Goal: Transaction & Acquisition: Purchase product/service

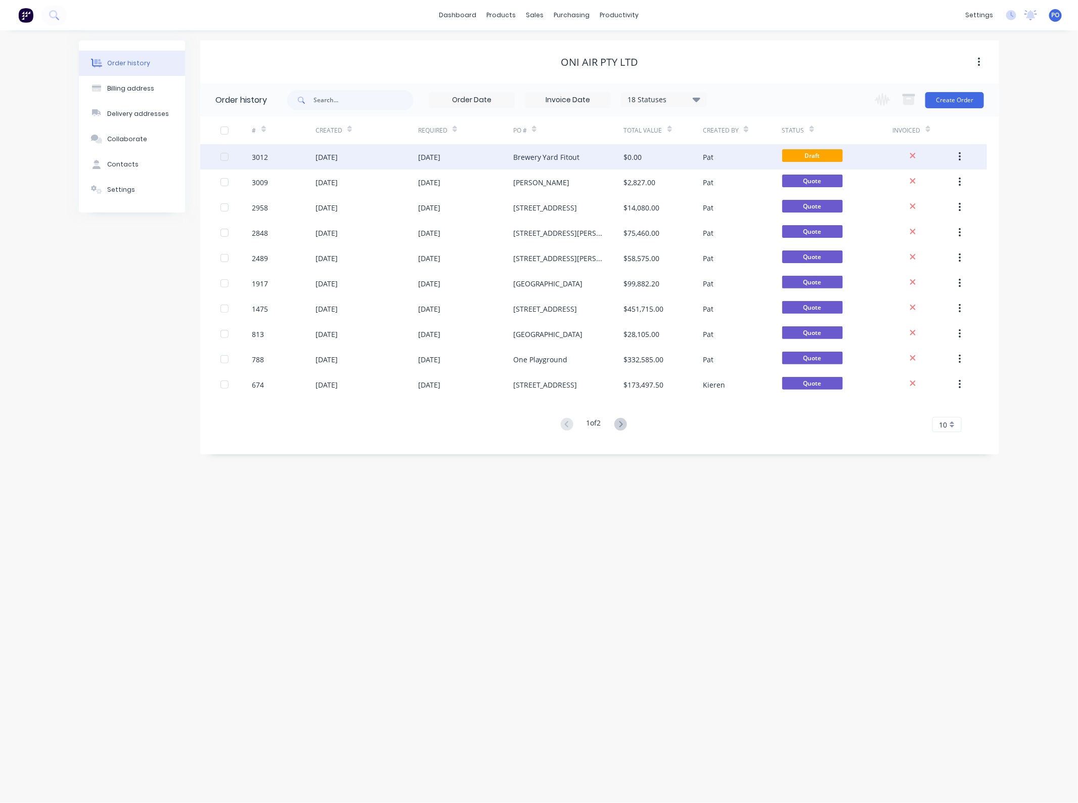
click at [559, 155] on div "Brewery Yard Fitout" at bounding box center [546, 157] width 67 height 11
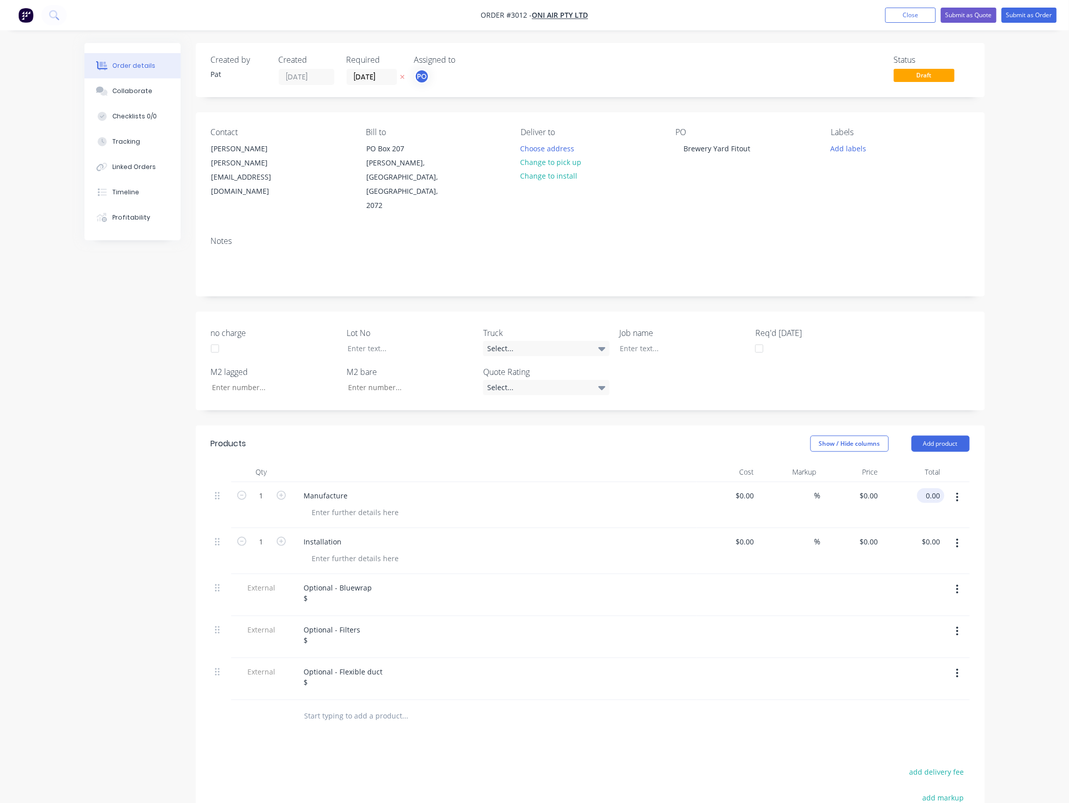
click at [931, 488] on input "0.00" at bounding box center [932, 495] width 23 height 15
type input "7"
type input "91300"
type input "$91,300.00"
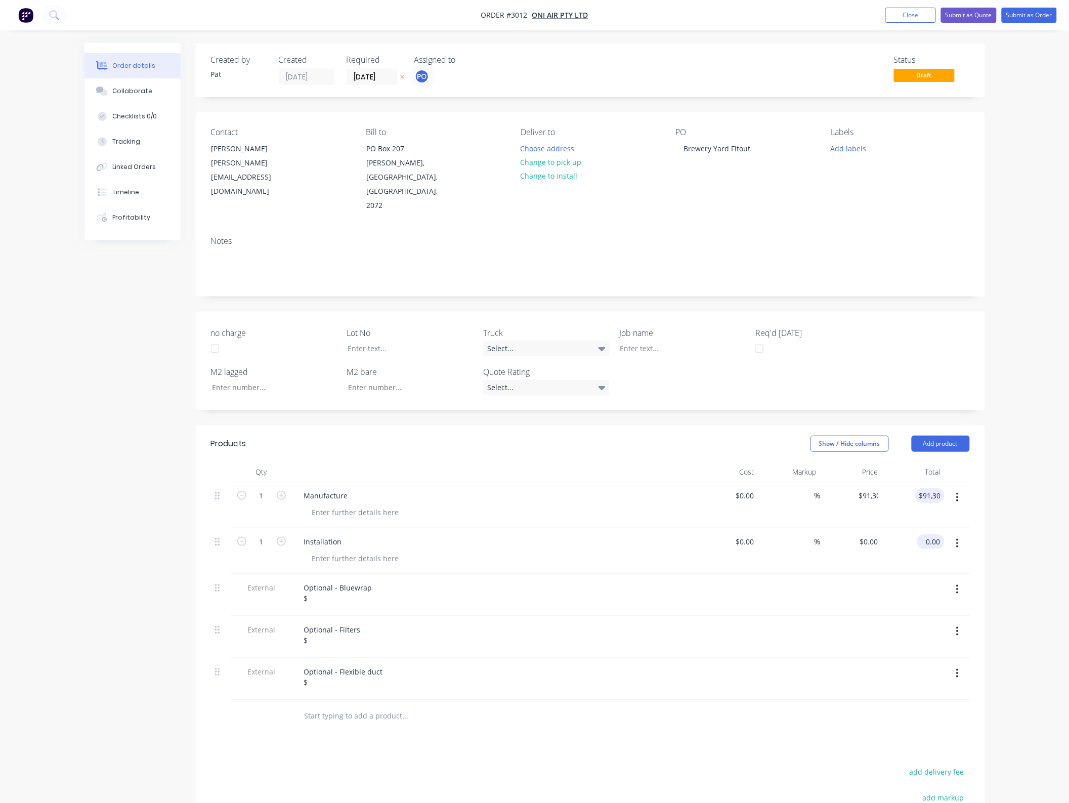
click at [934, 534] on input "0.00" at bounding box center [932, 541] width 23 height 15
click at [934, 534] on input "1356850" at bounding box center [927, 541] width 33 height 15
type input "135650"
type input "$135,650.00"
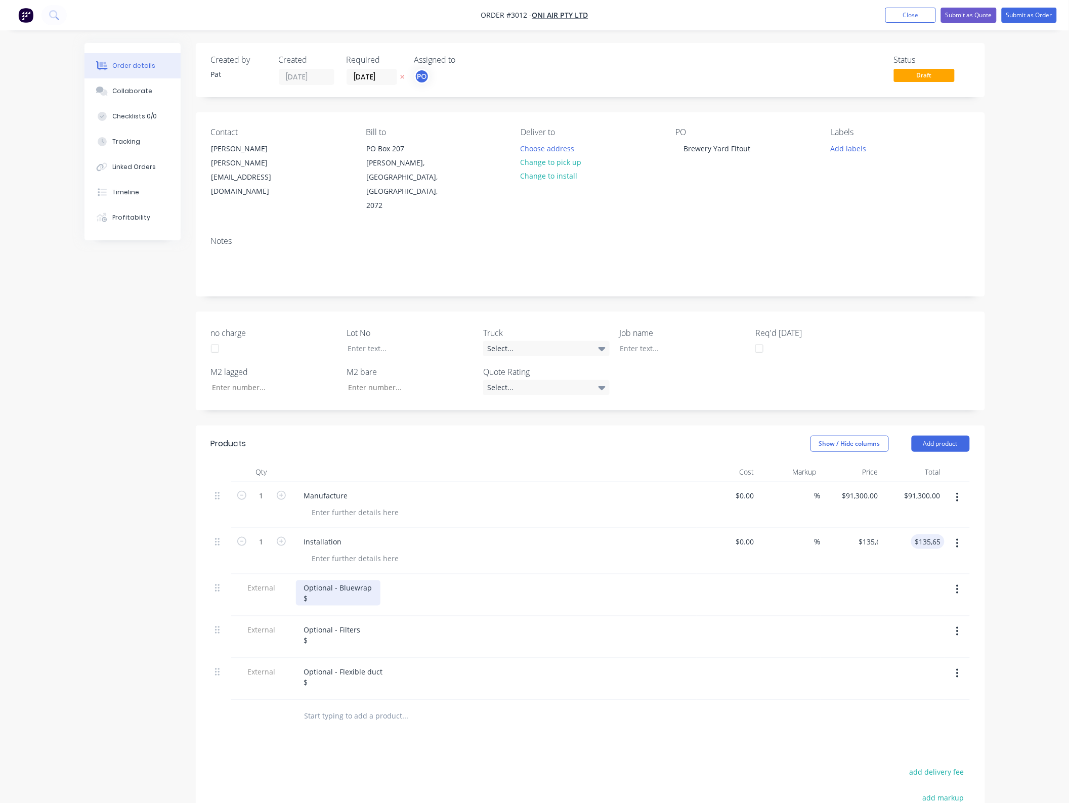
click at [321, 580] on div "Optional - Bluewrap $" at bounding box center [338, 592] width 84 height 25
click at [327, 580] on div "Optional - Bluewrap $" at bounding box center [338, 592] width 84 height 25
drag, startPoint x: 324, startPoint y: 604, endPoint x: 324, endPoint y: 612, distance: 7.6
click at [324, 622] on div "Optional - Filters $" at bounding box center [332, 634] width 73 height 25
click at [325, 622] on div "Optional - Filters $" at bounding box center [332, 634] width 73 height 25
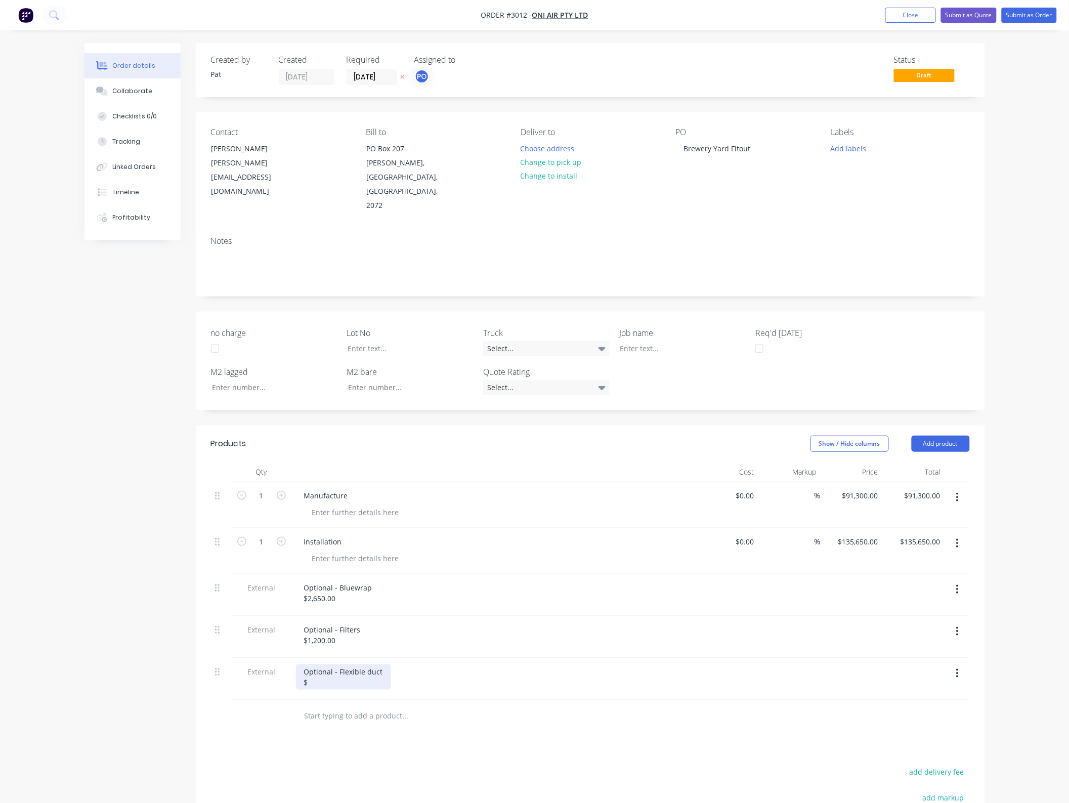
click at [327, 664] on div "Optional - Flexible duct $" at bounding box center [343, 676] width 95 height 25
click at [602, 435] on div "Show / Hide columns Add product" at bounding box center [670, 443] width 597 height 16
click at [978, 18] on button "Submit as Quote" at bounding box center [969, 15] width 56 height 15
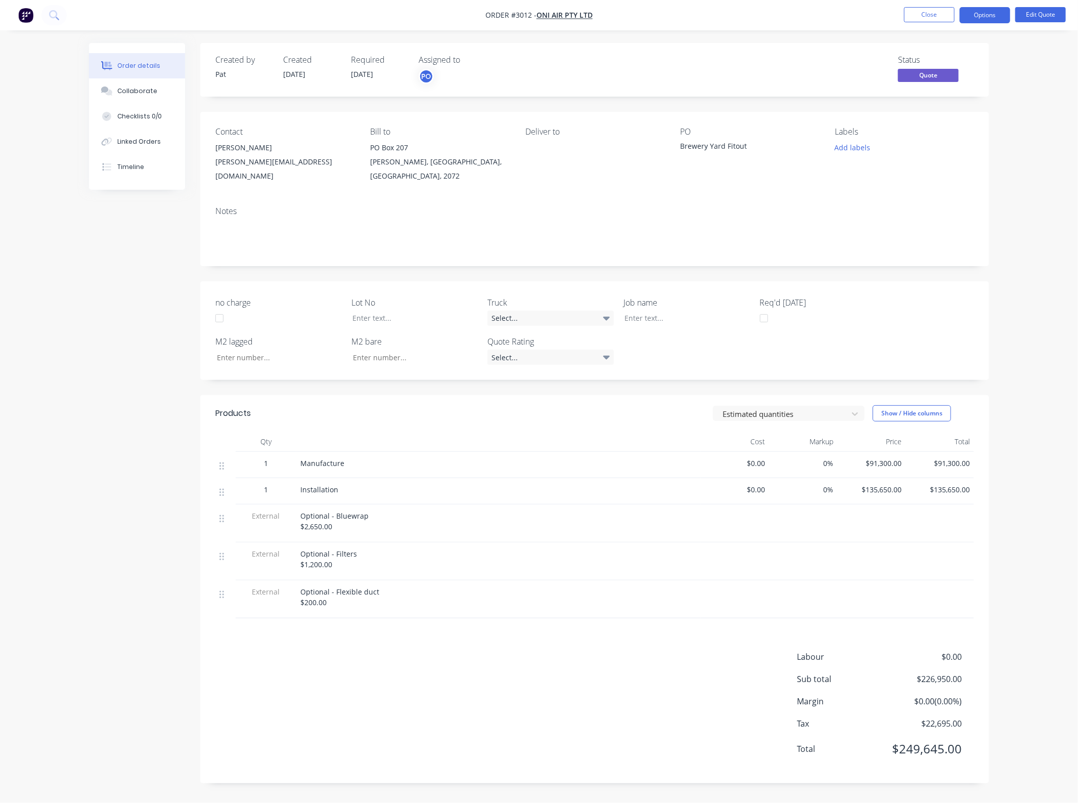
click at [978, 18] on button "Options" at bounding box center [985, 15] width 51 height 16
click at [909, 59] on div "Quote" at bounding box center [954, 61] width 93 height 15
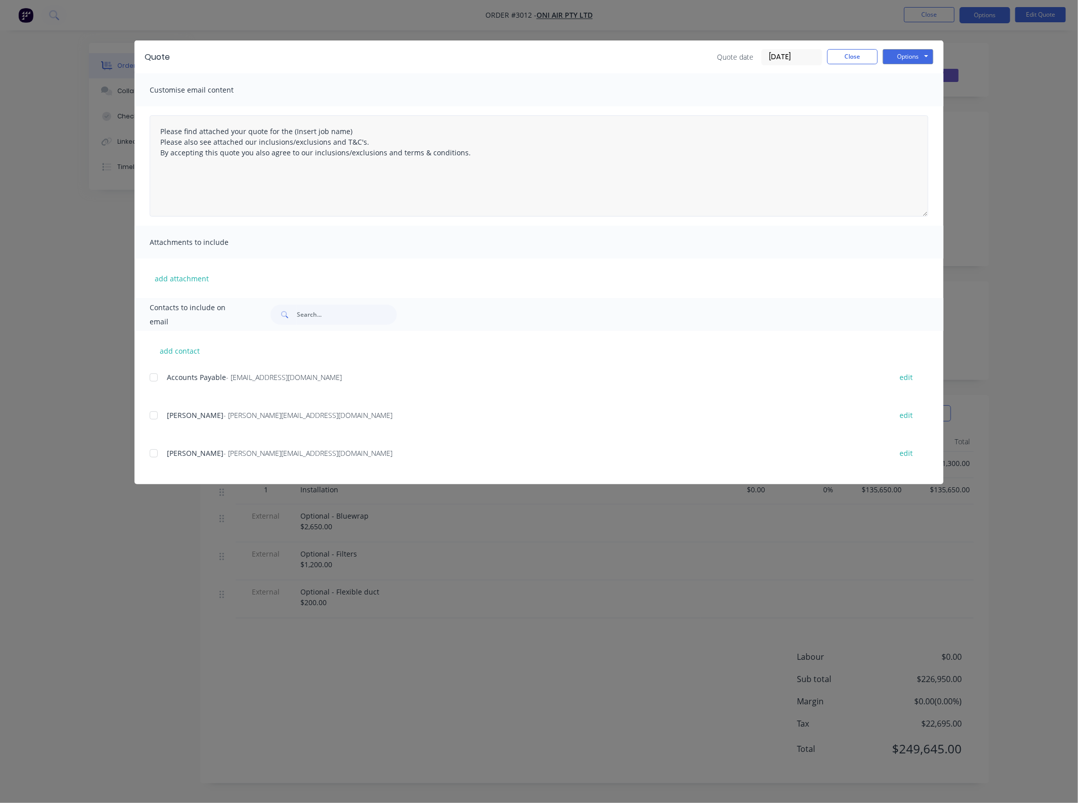
drag, startPoint x: 426, startPoint y: 117, endPoint x: 329, endPoint y: 125, distance: 97.9
click at [329, 125] on div "Please find attached your quote for the (Insert job name) Please also see attac…" at bounding box center [539, 165] width 809 height 119
drag, startPoint x: 360, startPoint y: 130, endPoint x: 291, endPoint y: 129, distance: 68.8
click at [291, 129] on textarea "Please find attached your quote for the (Insert job name) Please also see attac…" at bounding box center [539, 165] width 779 height 101
click at [157, 423] on div at bounding box center [154, 415] width 20 height 20
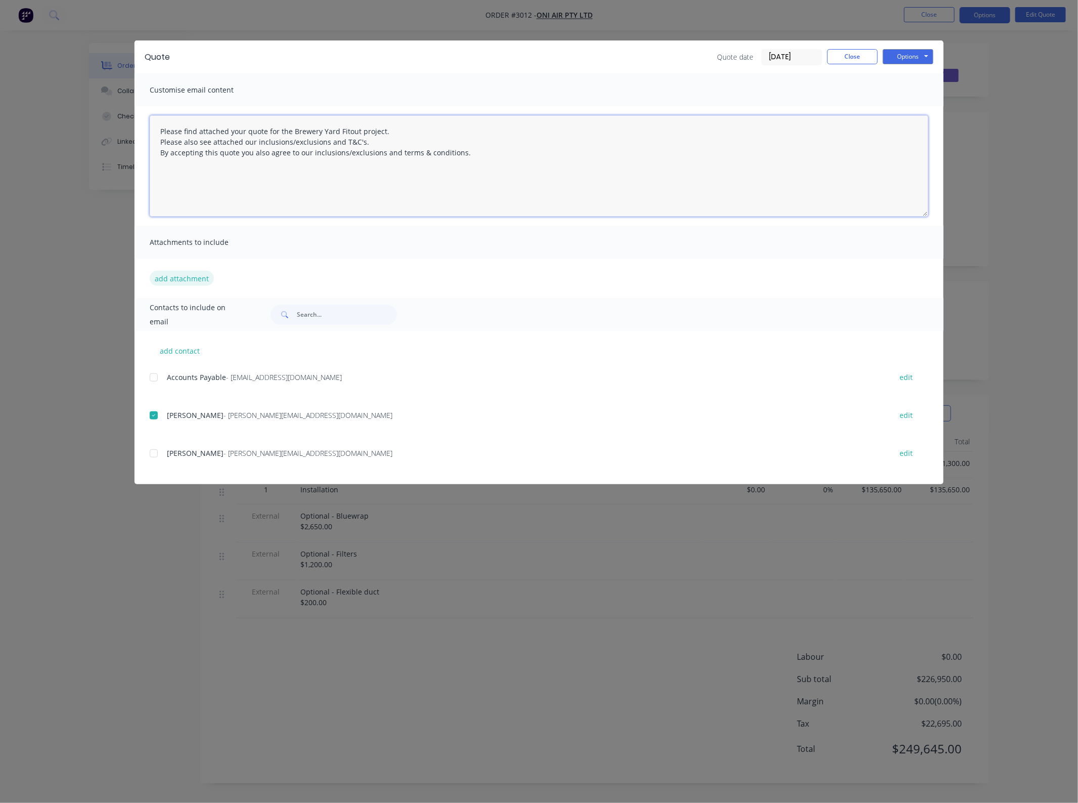
type textarea "Please find attached your quote for the Brewery Yard Fitout project. Please als…"
click at [173, 279] on button "add attachment" at bounding box center [182, 278] width 64 height 15
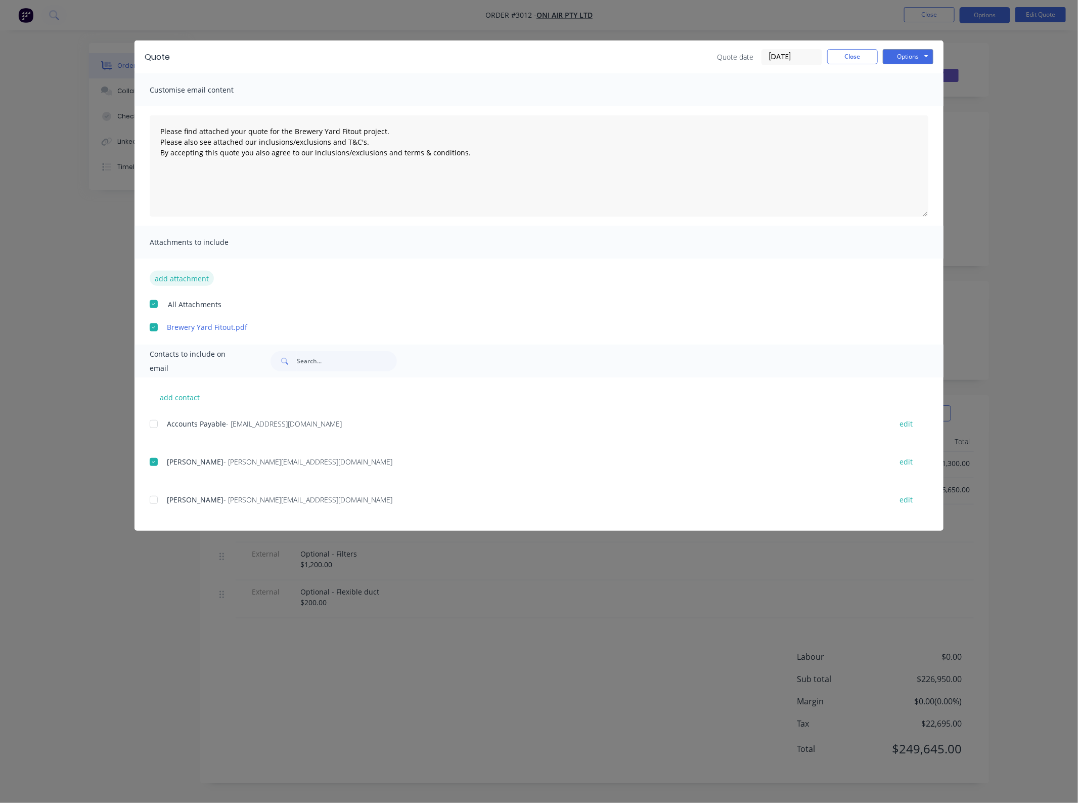
click at [179, 281] on button "add attachment" at bounding box center [182, 278] width 64 height 15
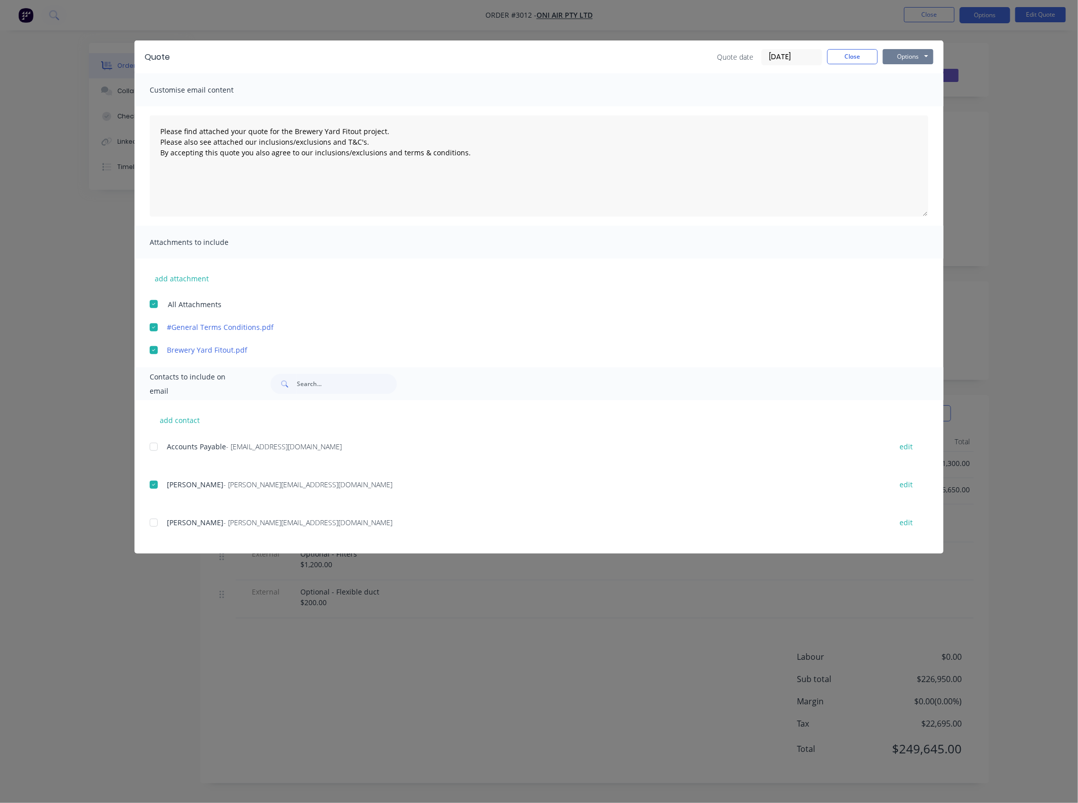
click at [916, 54] on button "Options" at bounding box center [908, 56] width 51 height 15
click at [918, 106] on button "Email" at bounding box center [915, 108] width 65 height 17
click at [871, 56] on button "Close" at bounding box center [852, 56] width 51 height 15
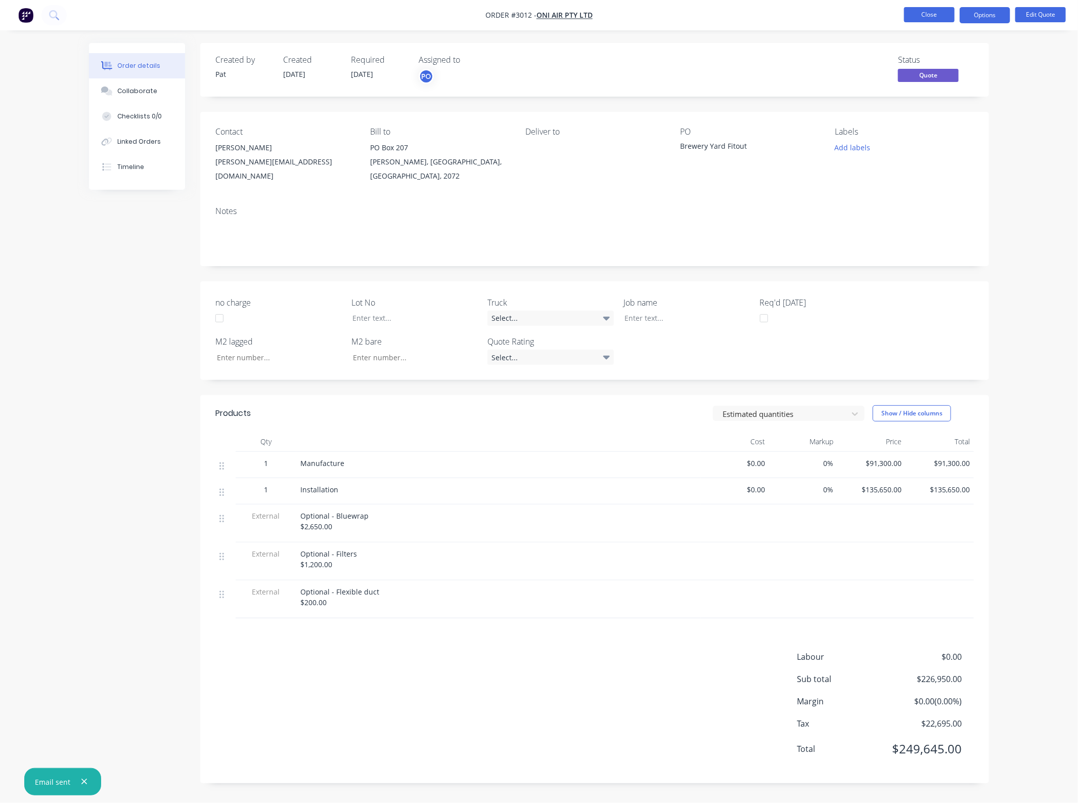
click at [920, 19] on button "Close" at bounding box center [929, 14] width 51 height 15
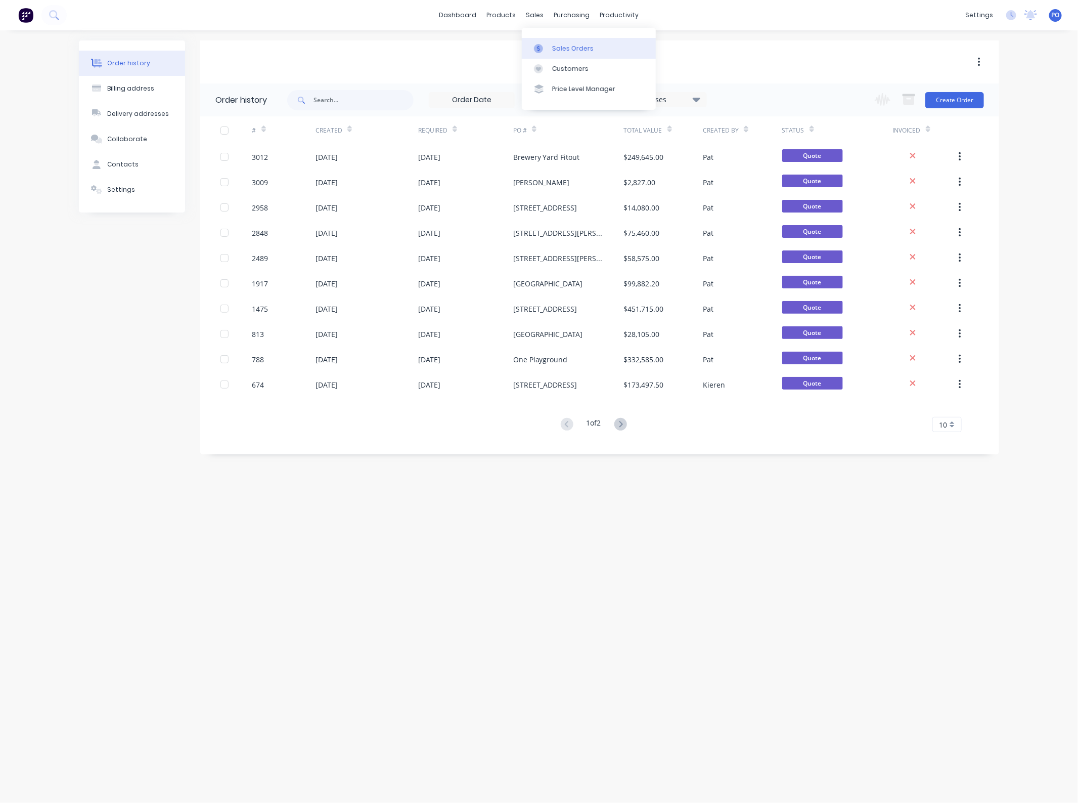
click at [539, 41] on link "Sales Orders" at bounding box center [589, 48] width 134 height 20
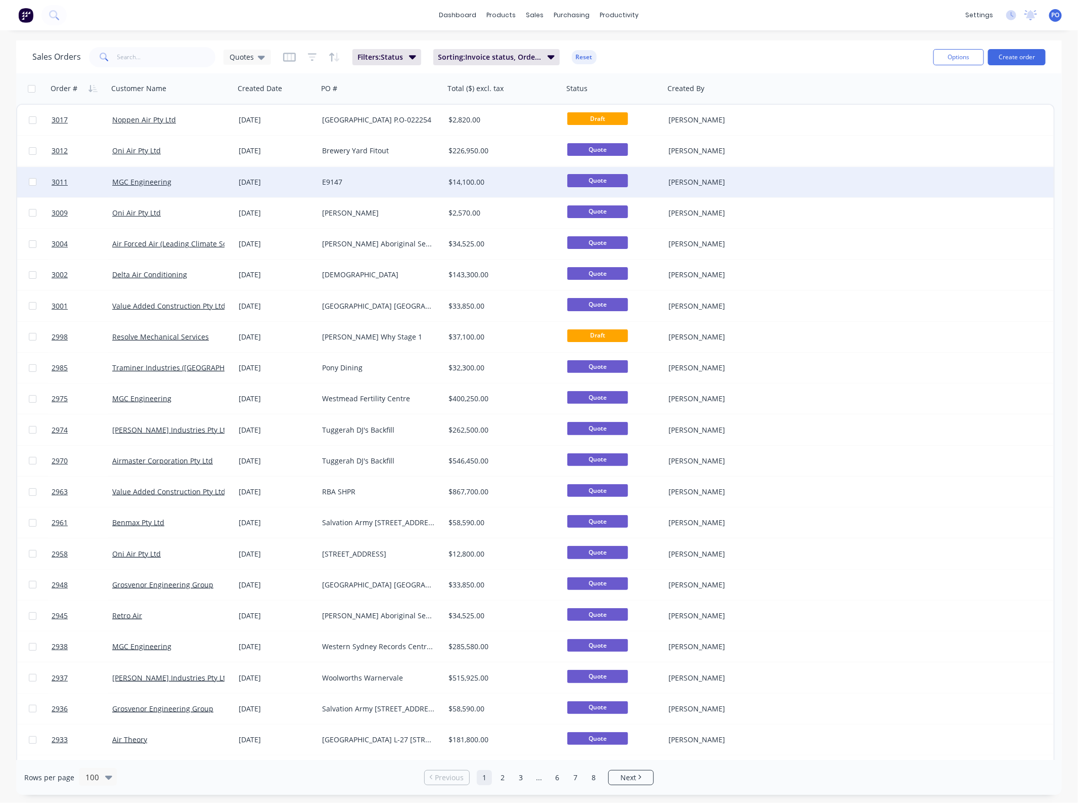
click at [352, 181] on div "E9147" at bounding box center [378, 182] width 112 height 10
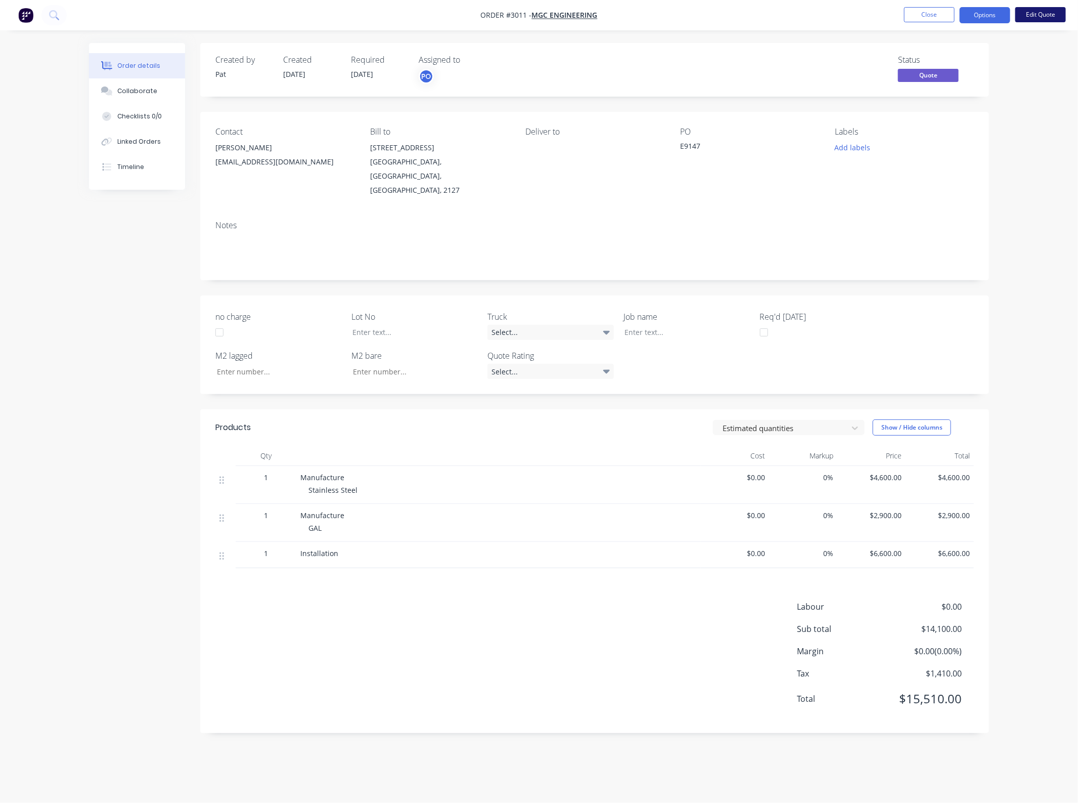
click at [1028, 19] on nav "Order #3011 - MGC Engineering Close Options Edit Quote" at bounding box center [539, 15] width 1078 height 30
click at [1028, 19] on button "Edit Quote" at bounding box center [1040, 14] width 51 height 15
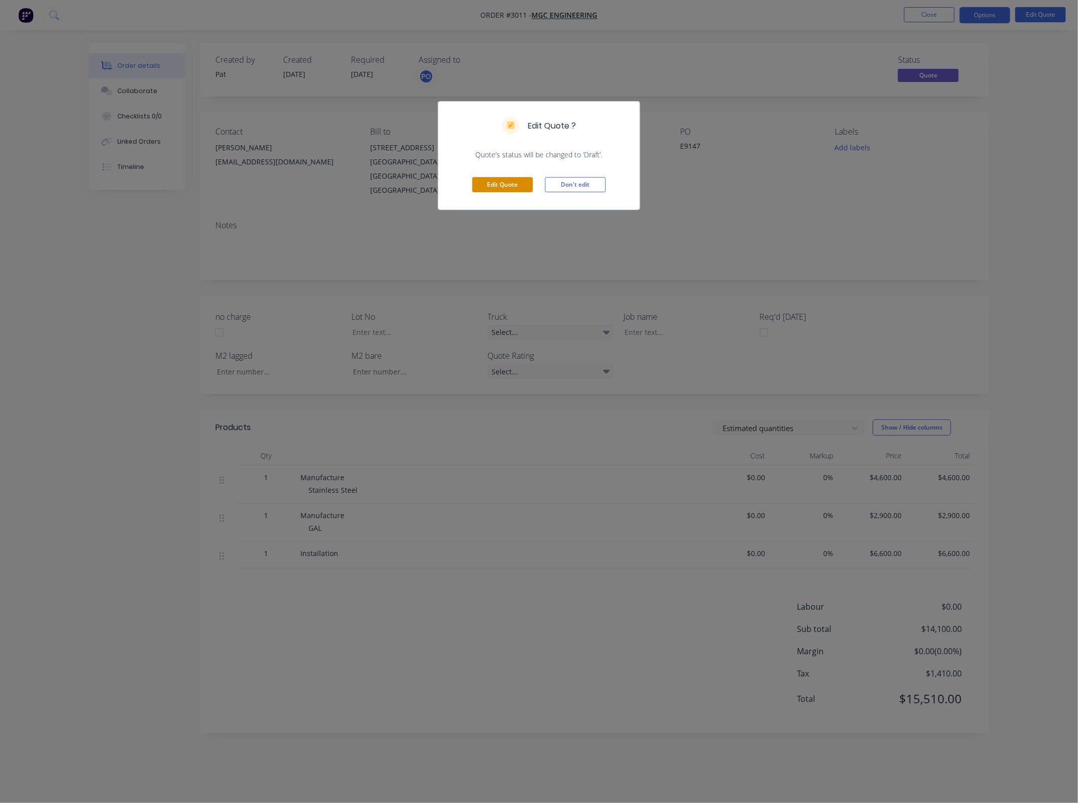
click at [516, 183] on button "Edit Quote" at bounding box center [502, 184] width 61 height 15
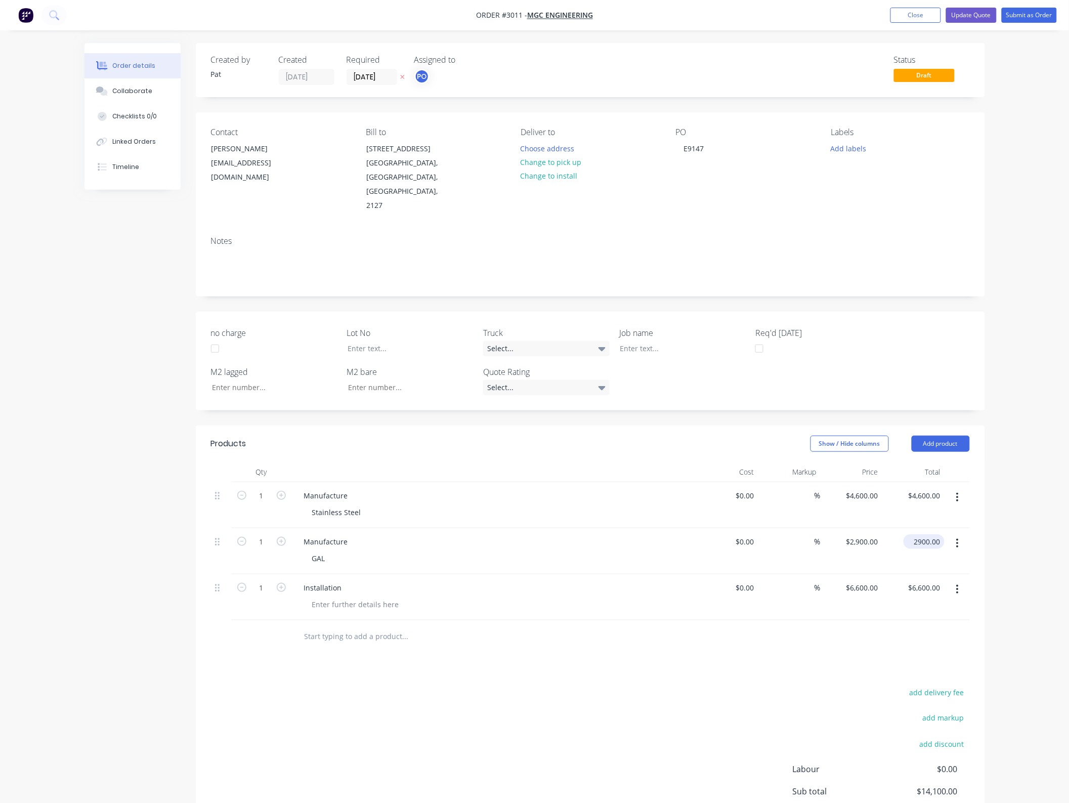
click at [934, 534] on input "2900.00" at bounding box center [925, 541] width 37 height 15
type input "19850"
type input "$19,850.00"
click at [864, 685] on div "add delivery fee" at bounding box center [906, 698] width 126 height 26
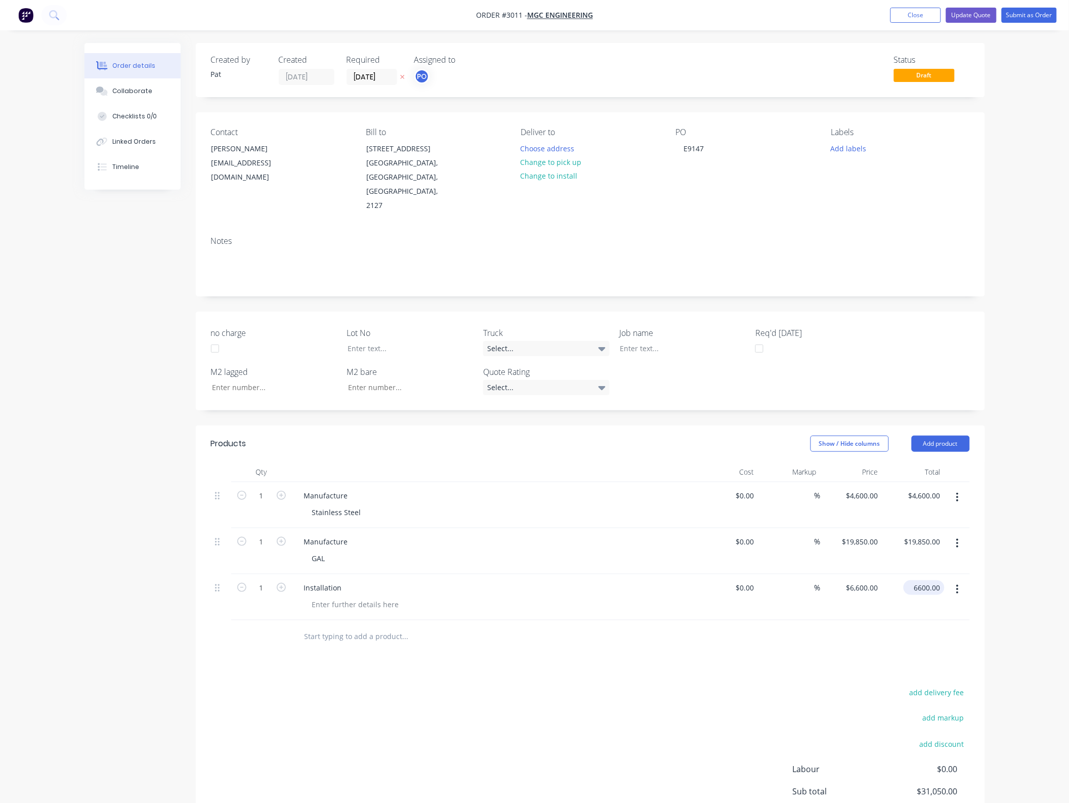
click at [930, 580] on input "6600.00" at bounding box center [925, 587] width 37 height 15
type input "43800"
type input "$43,800.00"
click at [524, 706] on div "add delivery fee add markup add discount Labour $0.00 Sub total $31,050.00 Marg…" at bounding box center [590, 782] width 759 height 195
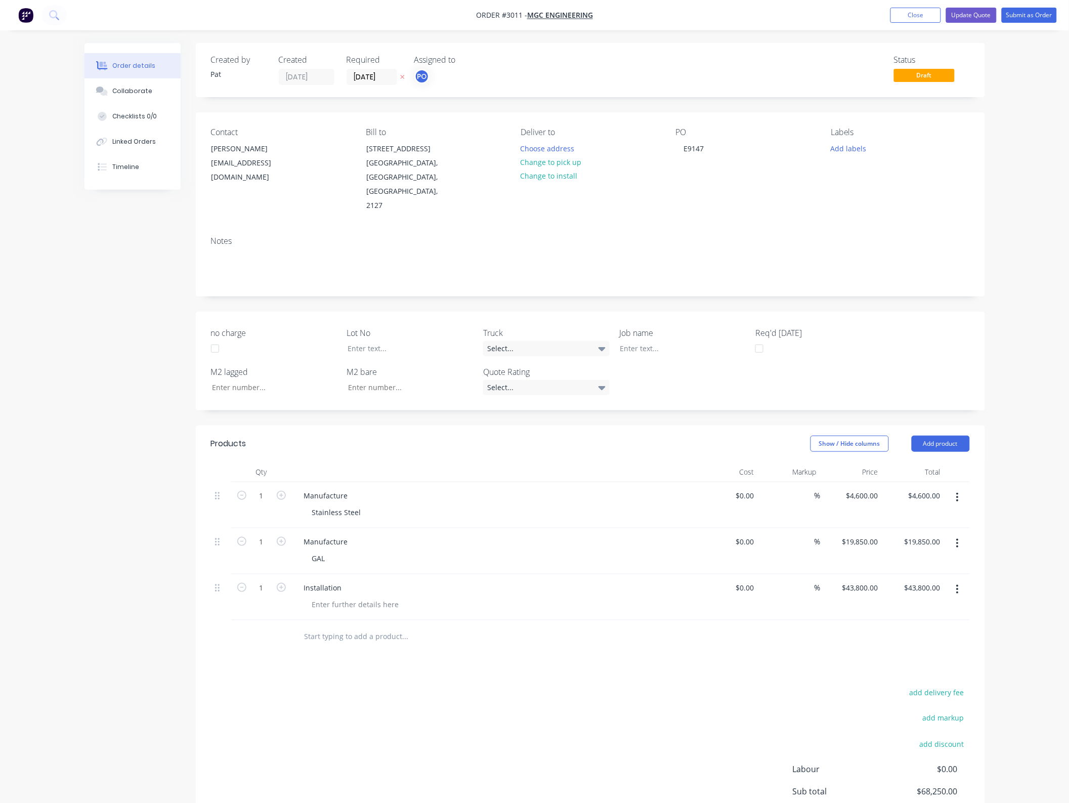
click at [345, 551] on div "GAL" at bounding box center [498, 558] width 388 height 15
click at [333, 551] on div "GAL" at bounding box center [318, 558] width 29 height 15
click at [519, 719] on div "add delivery fee add markup add discount Labour $0.00 Sub total $68,250.00 Marg…" at bounding box center [590, 782] width 759 height 195
click at [410, 551] on div "GAL - Extra $10k ex GST for 50internal" at bounding box center [376, 558] width 144 height 15
drag, startPoint x: 435, startPoint y: 622, endPoint x: 413, endPoint y: 567, distance: 59.0
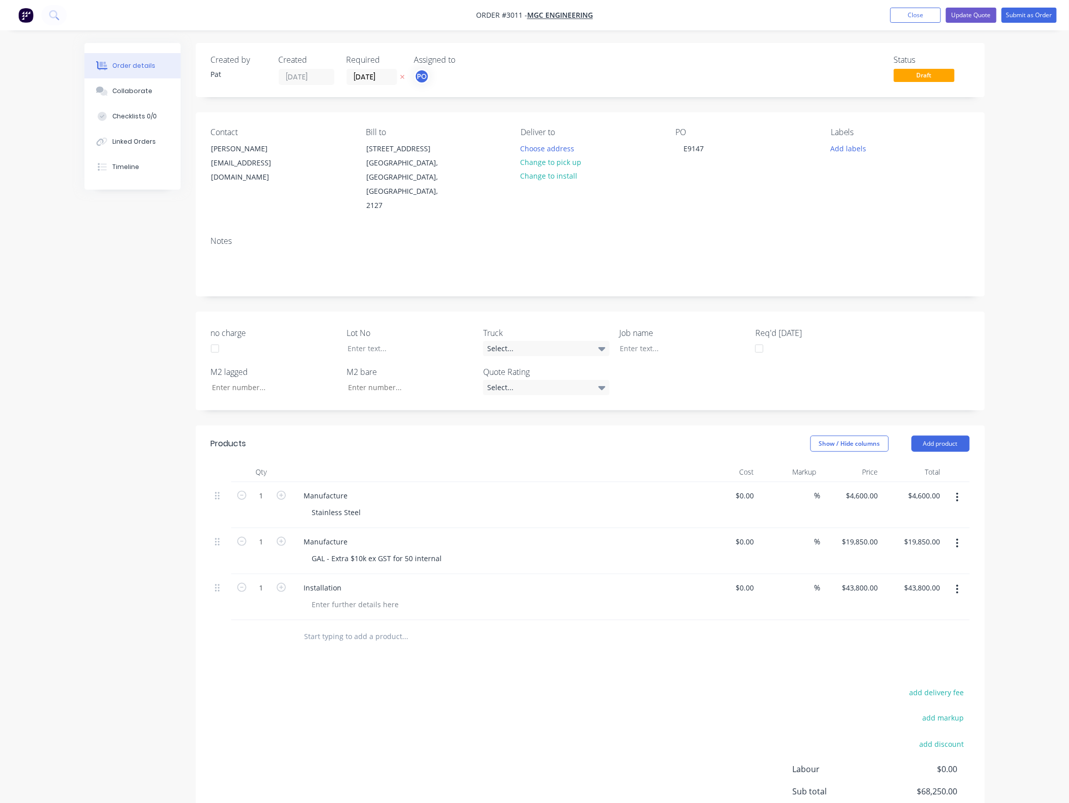
click at [435, 626] on input "text" at bounding box center [405, 636] width 202 height 20
click at [408, 551] on div "GAL - Extra $10k ex GST for 50 internal" at bounding box center [377, 558] width 146 height 15
click at [494, 685] on div "add delivery fee add markup add discount Labour $0.00 Sub total $68,250.00 Marg…" at bounding box center [590, 782] width 759 height 195
click at [971, 21] on button "Update Quote" at bounding box center [971, 15] width 51 height 15
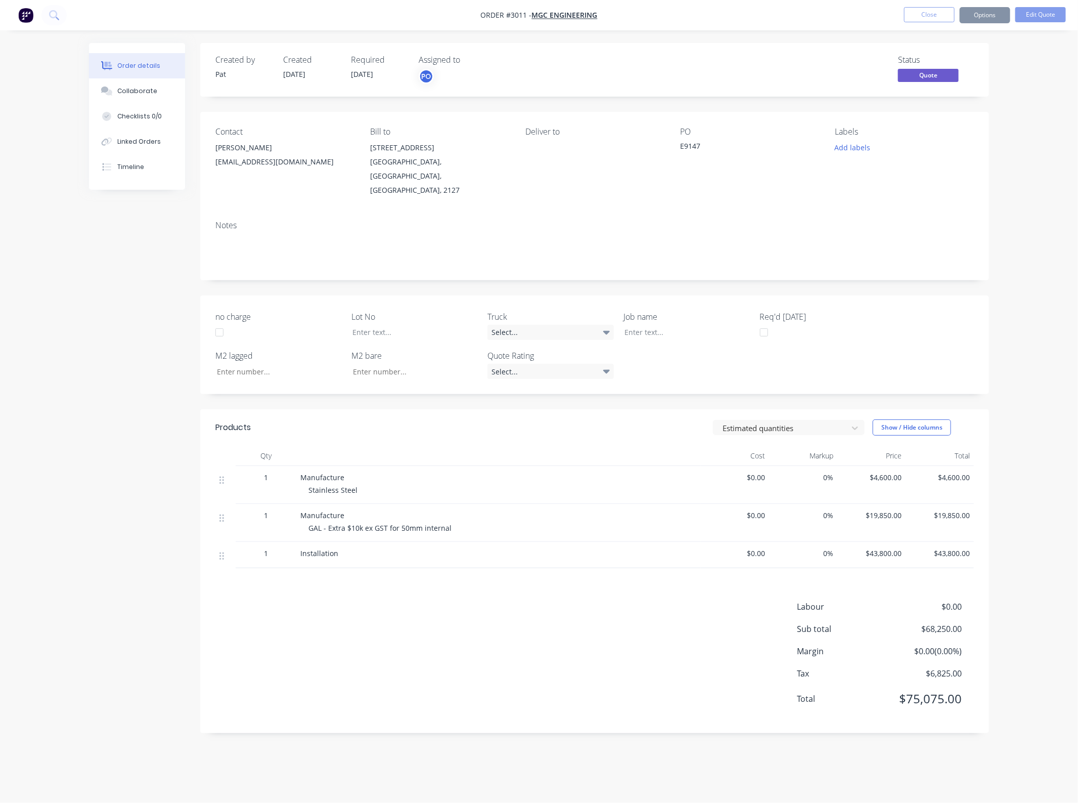
click at [973, 19] on button "Options" at bounding box center [985, 15] width 51 height 16
click at [95, 365] on div "Created by [PERSON_NAME] Created [DATE] Required [DATE] Assigned to PO Status Q…" at bounding box center [539, 395] width 900 height 705
click at [978, 18] on button "Options" at bounding box center [985, 15] width 51 height 16
click at [964, 53] on div "EMAIL / PRINT Quote Proforma Invoice ACTIONS Convert to Order Split Order Chang…" at bounding box center [954, 131] width 111 height 207
click at [953, 62] on div "Quote" at bounding box center [954, 61] width 93 height 15
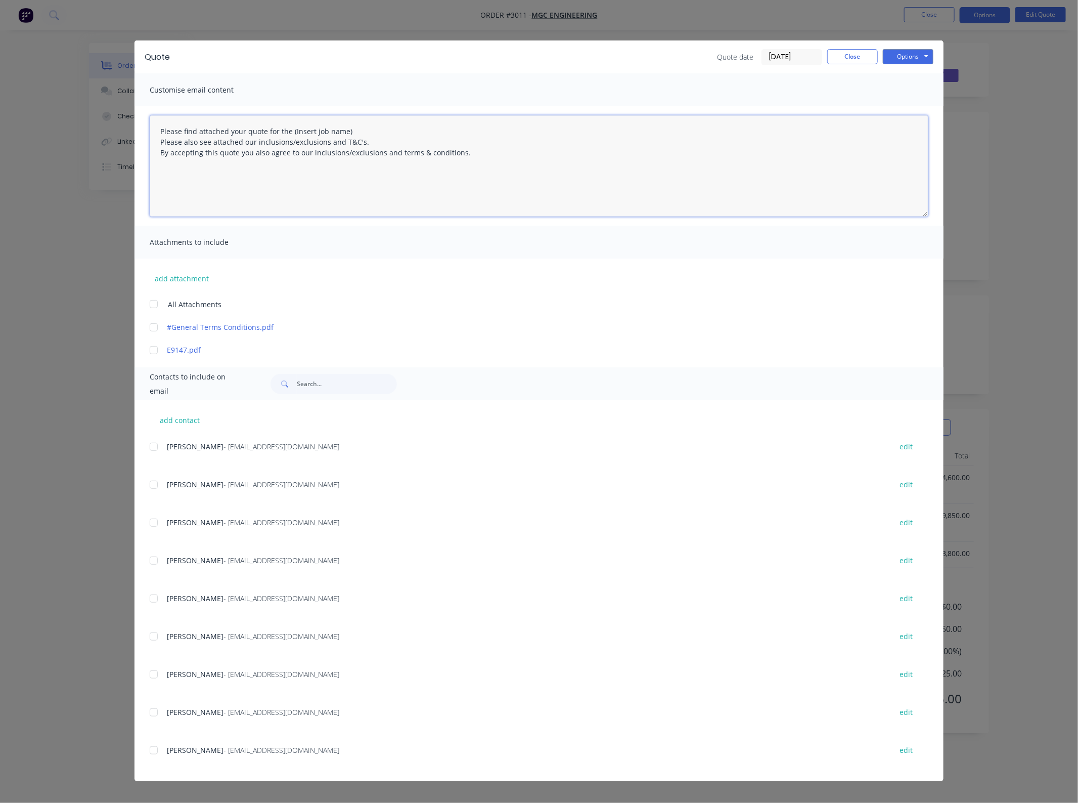
drag, startPoint x: 363, startPoint y: 130, endPoint x: 370, endPoint y: 220, distance: 89.8
click at [289, 133] on textarea "Please find attached your quote for the (Insert job name) Please also see attac…" at bounding box center [539, 165] width 779 height 101
click at [157, 560] on div at bounding box center [154, 560] width 20 height 20
type textarea "Please find attached your quote for the E9147 project. Please also see attached…"
click at [173, 276] on button "add attachment" at bounding box center [182, 278] width 64 height 15
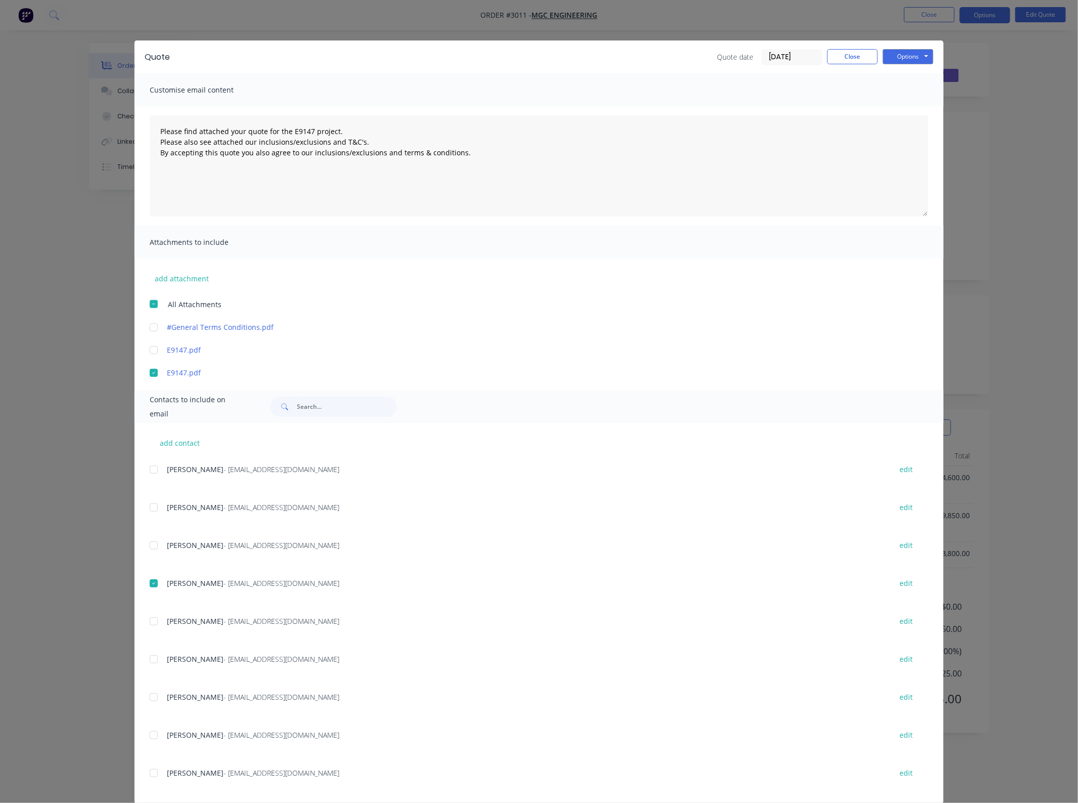
click at [153, 331] on div at bounding box center [154, 327] width 20 height 20
click at [903, 50] on button "Options" at bounding box center [908, 56] width 51 height 15
click at [896, 110] on button "Email" at bounding box center [915, 108] width 65 height 17
click at [862, 64] on div "Quote date [DATE] Close Options Preview Print Email" at bounding box center [825, 57] width 216 height 16
click at [856, 56] on button "Close" at bounding box center [852, 56] width 51 height 15
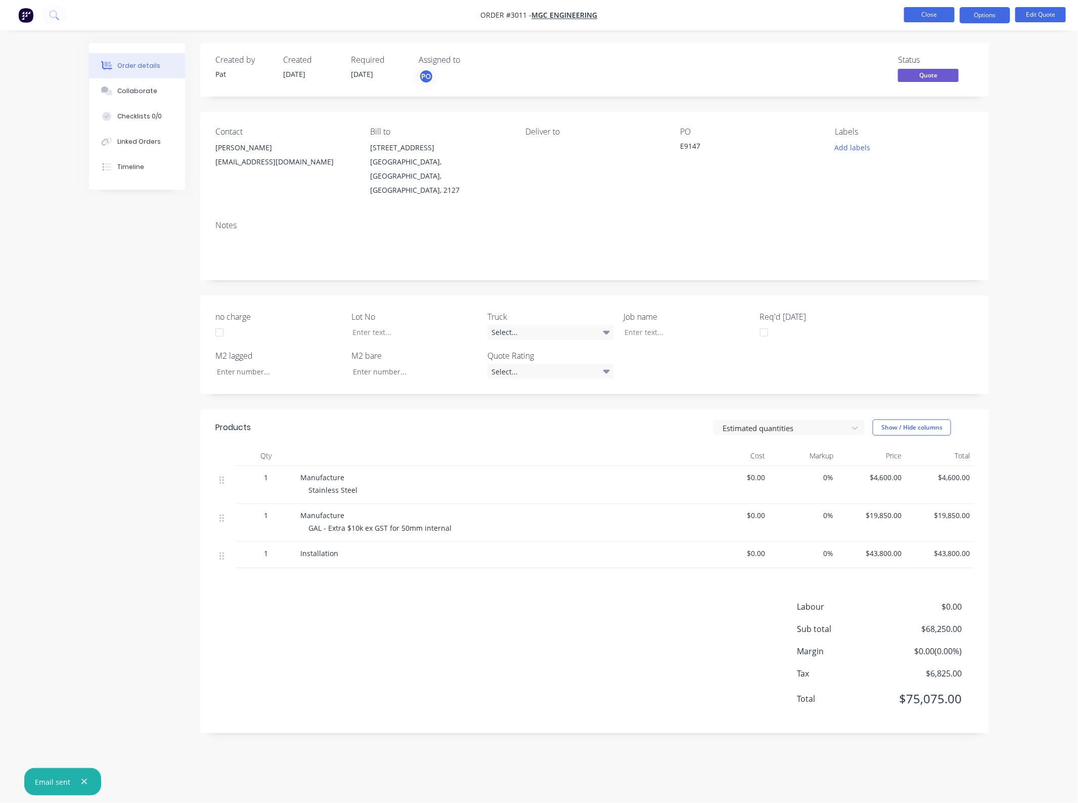
click at [923, 13] on button "Close" at bounding box center [929, 14] width 51 height 15
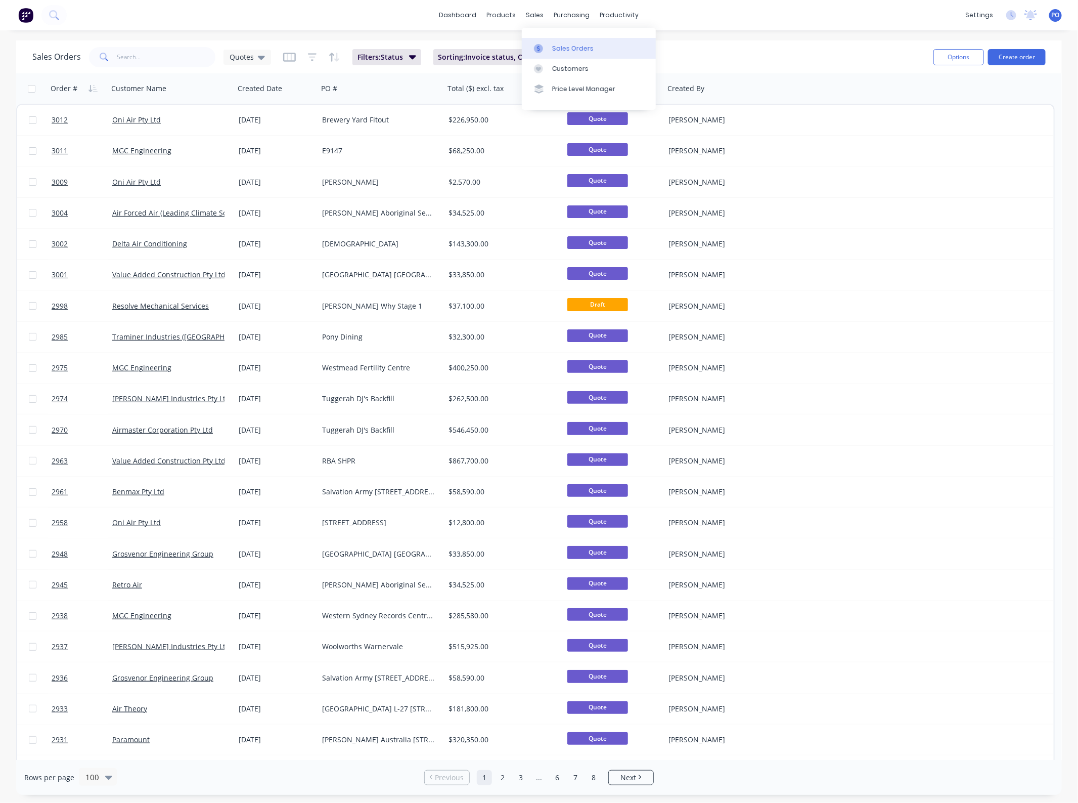
drag, startPoint x: 550, startPoint y: 41, endPoint x: 567, endPoint y: 41, distance: 17.2
click at [550, 41] on link "Sales Orders" at bounding box center [589, 48] width 134 height 20
click at [1020, 52] on button "Create order" at bounding box center [1017, 57] width 58 height 16
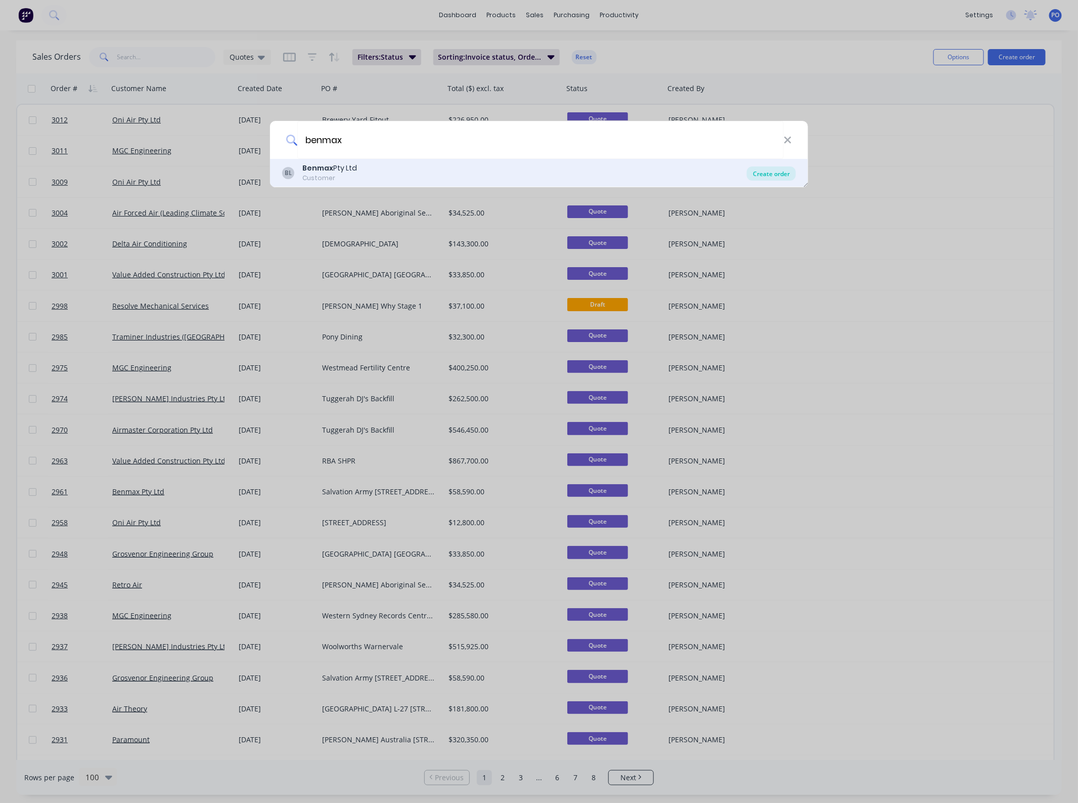
type input "benmax"
click at [784, 170] on div "Create order" at bounding box center [771, 173] width 49 height 14
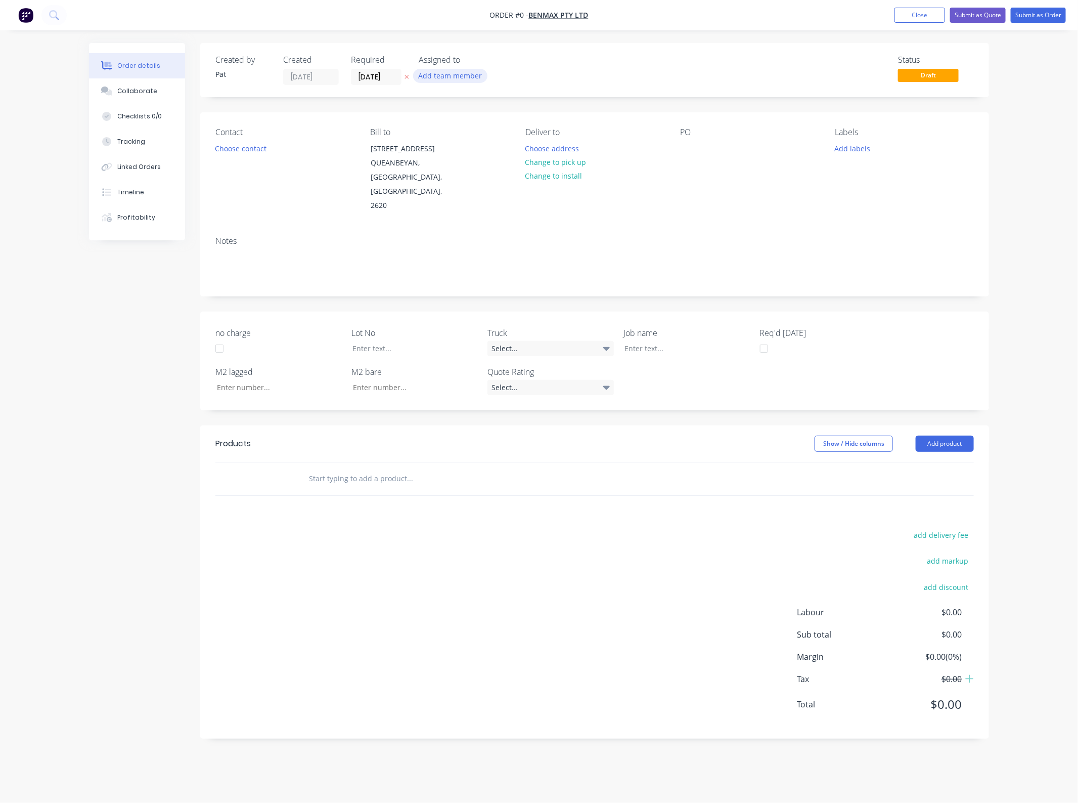
click at [441, 77] on button "Add team member" at bounding box center [450, 76] width 74 height 14
click at [472, 130] on div "[PERSON_NAME] (You)" at bounding box center [500, 132] width 101 height 11
click at [284, 150] on div "Creating draft order... Loading... Order details Collaborate Checklists 0/0 Tra…" at bounding box center [539, 398] width 920 height 711
click at [254, 149] on button "Choose contact" at bounding box center [241, 148] width 62 height 14
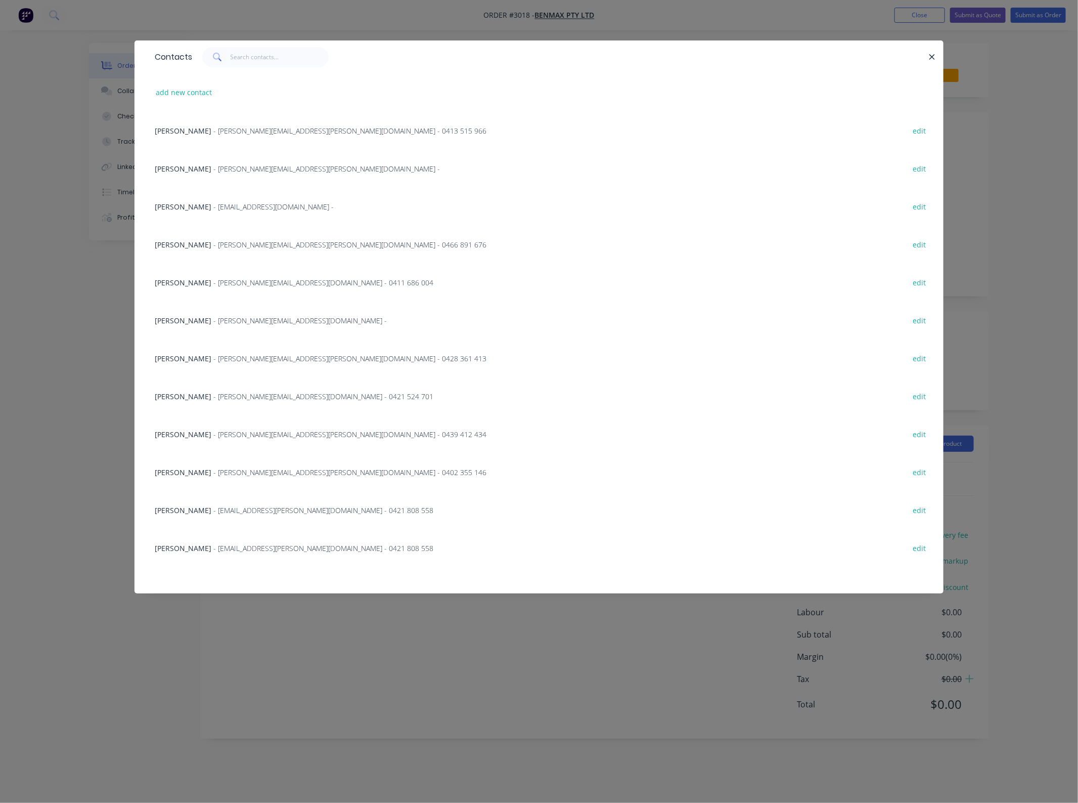
click at [195, 248] on span "[PERSON_NAME]" at bounding box center [183, 245] width 57 height 10
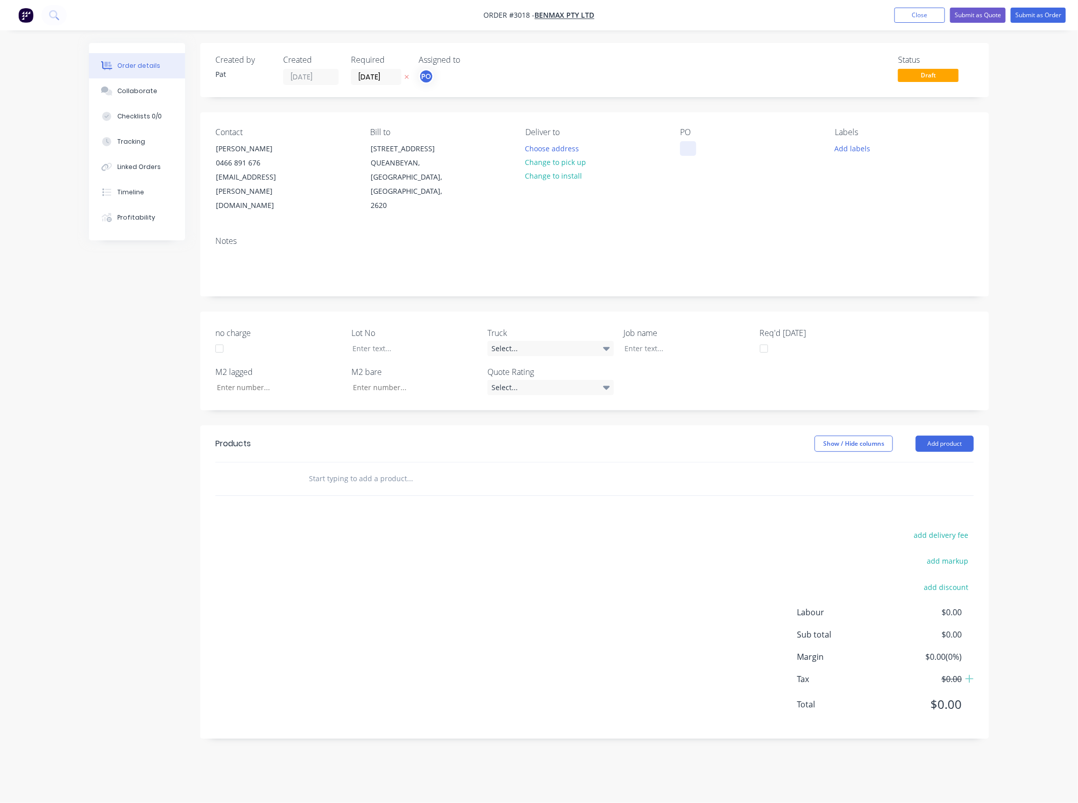
click at [690, 153] on div at bounding box center [688, 148] width 16 height 15
drag, startPoint x: 691, startPoint y: 147, endPoint x: 723, endPoint y: 159, distance: 34.3
click at [691, 147] on div at bounding box center [688, 148] width 16 height 15
click at [729, 149] on div "Cater Care" at bounding box center [706, 148] width 52 height 15
click at [772, 211] on div "Contact [PERSON_NAME] [PHONE_NUMBER] [EMAIL_ADDRESS][PERSON_NAME][DOMAIN_NAME] …" at bounding box center [594, 170] width 789 height 116
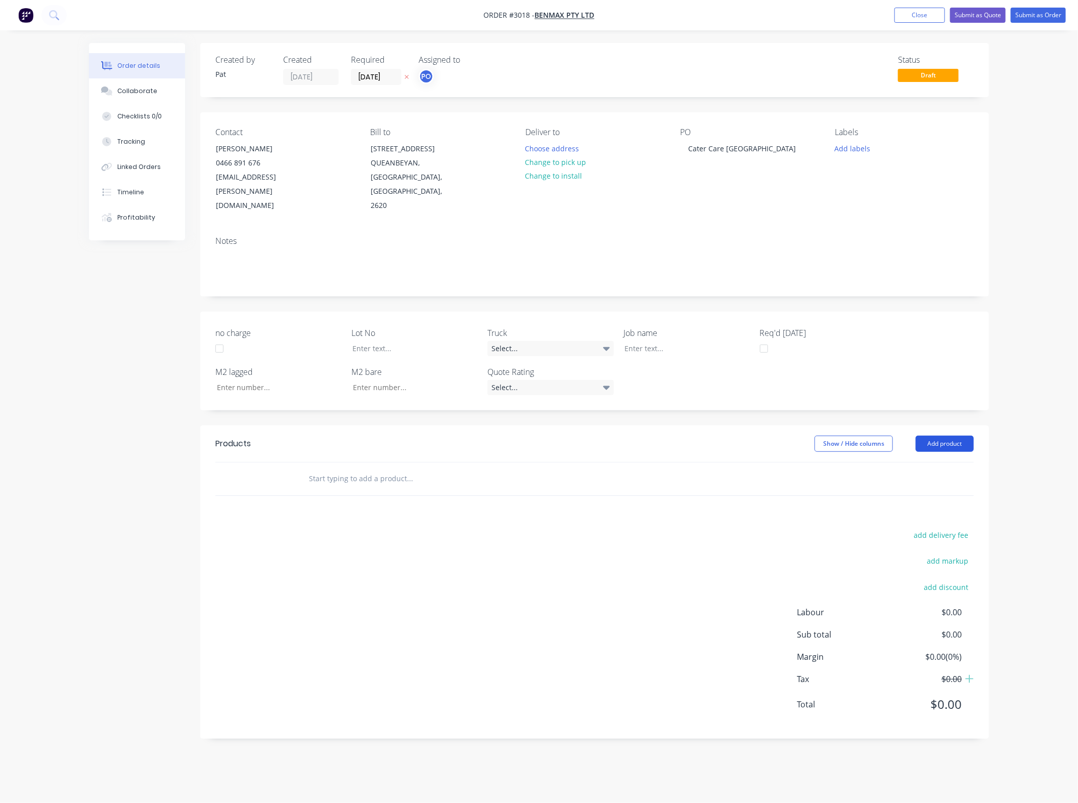
click at [959, 435] on button "Add product" at bounding box center [945, 443] width 58 height 16
click at [941, 482] on div "Basic product" at bounding box center [926, 489] width 78 height 15
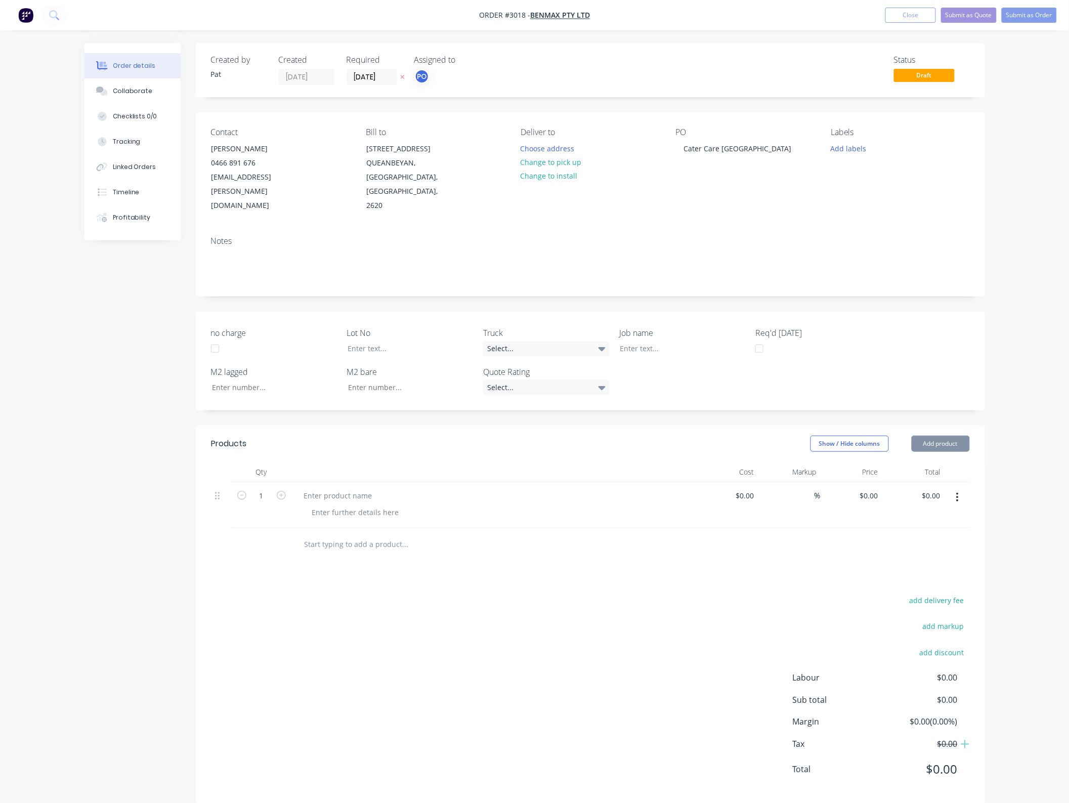
drag, startPoint x: 936, startPoint y: 439, endPoint x: 936, endPoint y: 433, distance: 6.1
click at [936, 438] on header "Products Show / Hide columns Add product" at bounding box center [590, 443] width 789 height 36
click at [936, 435] on button "Add product" at bounding box center [940, 443] width 58 height 16
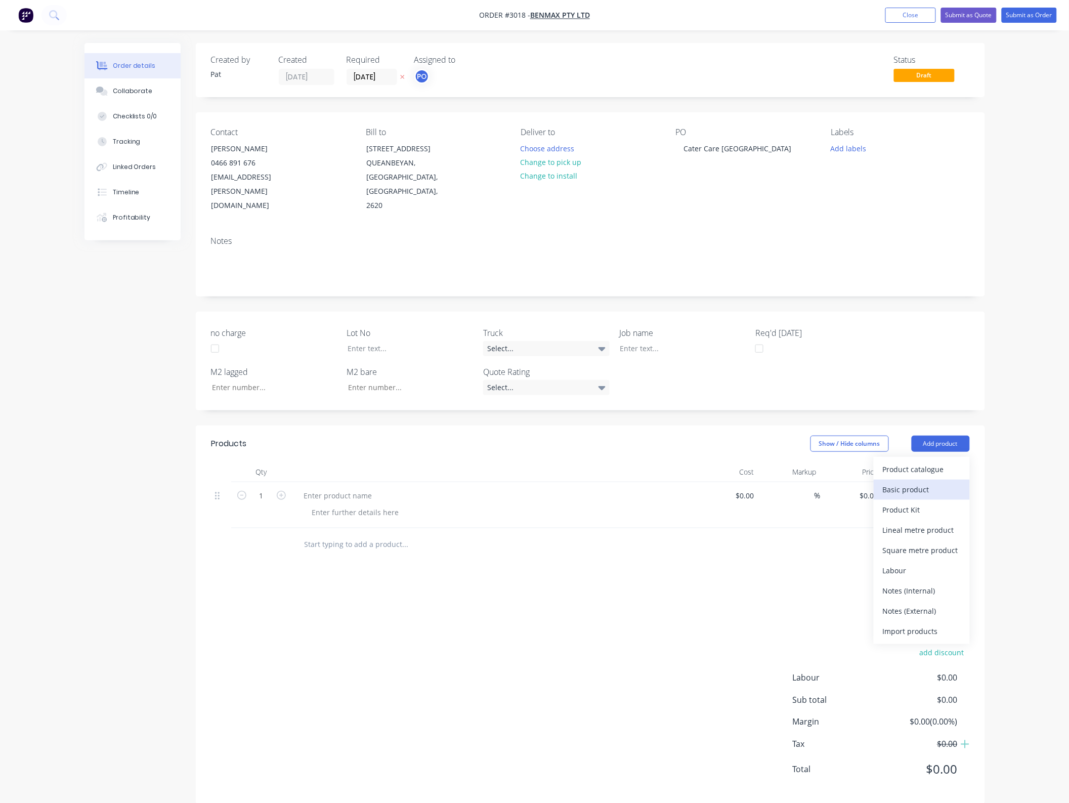
click at [929, 482] on div "Basic product" at bounding box center [921, 489] width 78 height 15
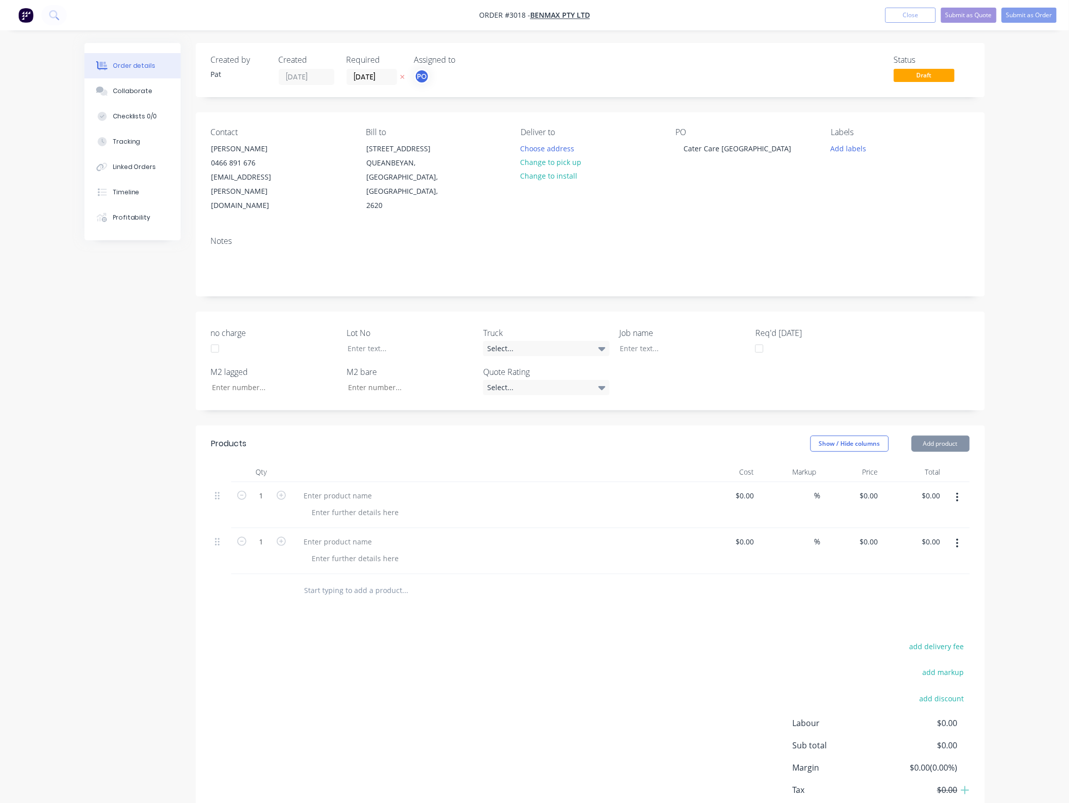
click at [934, 435] on button "Add product" at bounding box center [940, 443] width 58 height 16
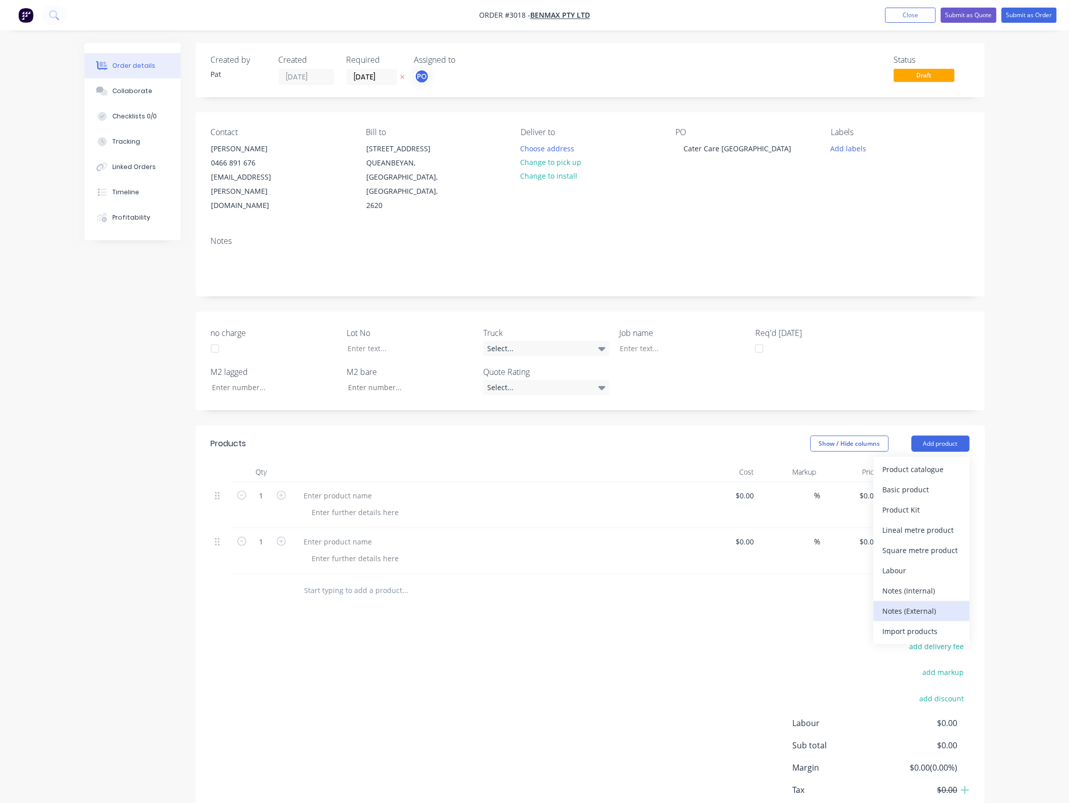
click at [934, 603] on div "Notes (External)" at bounding box center [921, 610] width 78 height 15
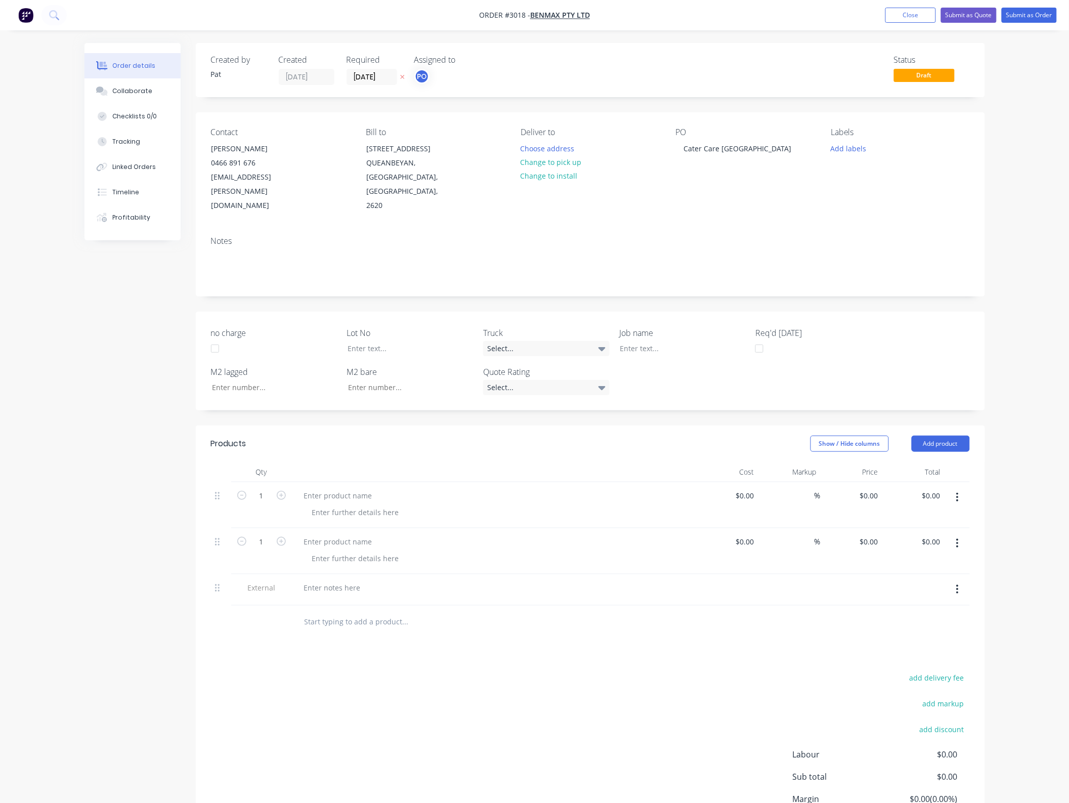
click at [925, 425] on header "Products Show / Hide columns Add product" at bounding box center [590, 443] width 789 height 36
click at [927, 435] on button "Add product" at bounding box center [940, 443] width 58 height 16
click at [931, 585] on button "Notes (Internal)" at bounding box center [921, 591] width 96 height 20
click at [960, 611] on button "button" at bounding box center [957, 620] width 24 height 18
click at [956, 615] on icon "button" at bounding box center [957, 620] width 3 height 11
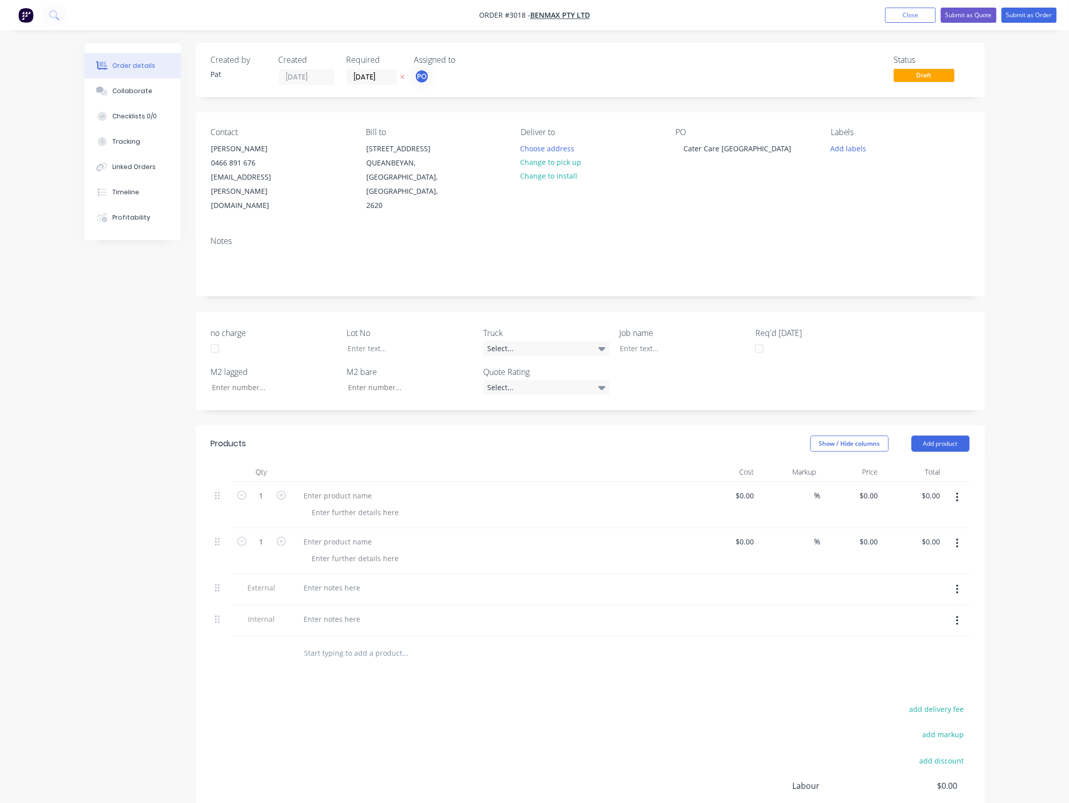
click at [952, 611] on button "button" at bounding box center [957, 620] width 24 height 18
drag, startPoint x: 940, startPoint y: 656, endPoint x: 929, endPoint y: 522, distance: 133.9
click at [940, 660] on div "Delete" at bounding box center [921, 667] width 78 height 15
click at [937, 435] on button "Add product" at bounding box center [940, 443] width 58 height 16
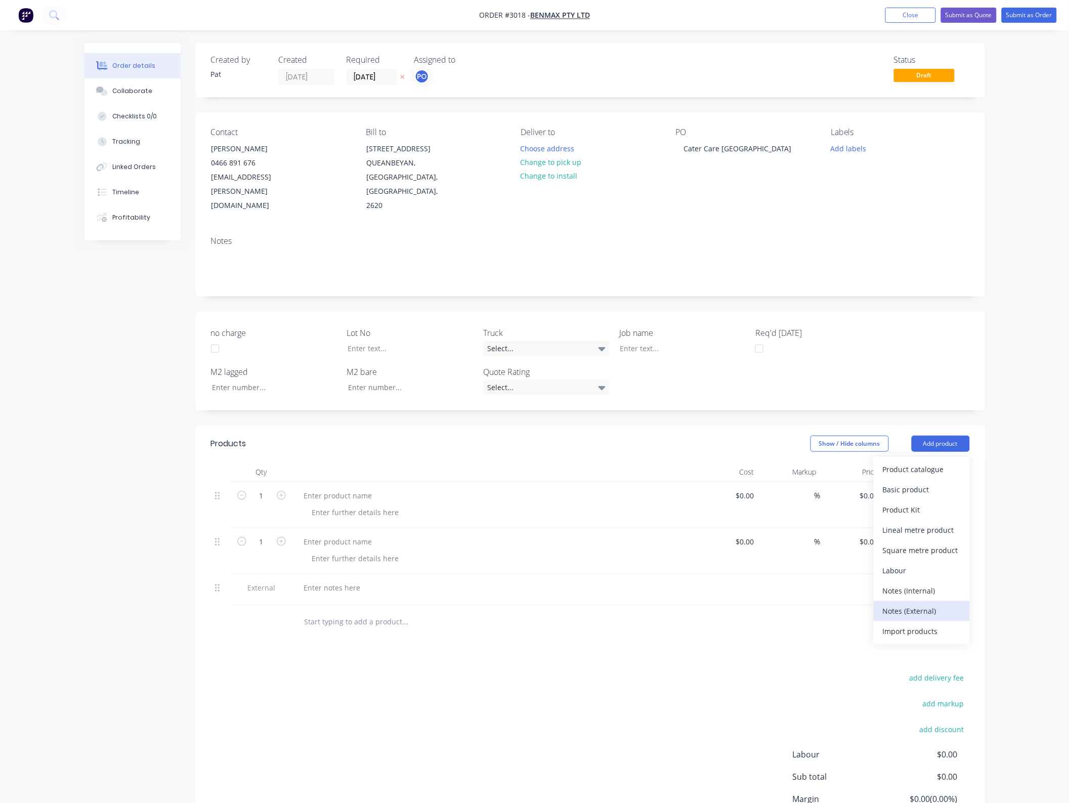
click at [928, 603] on div "Notes (External)" at bounding box center [921, 610] width 78 height 15
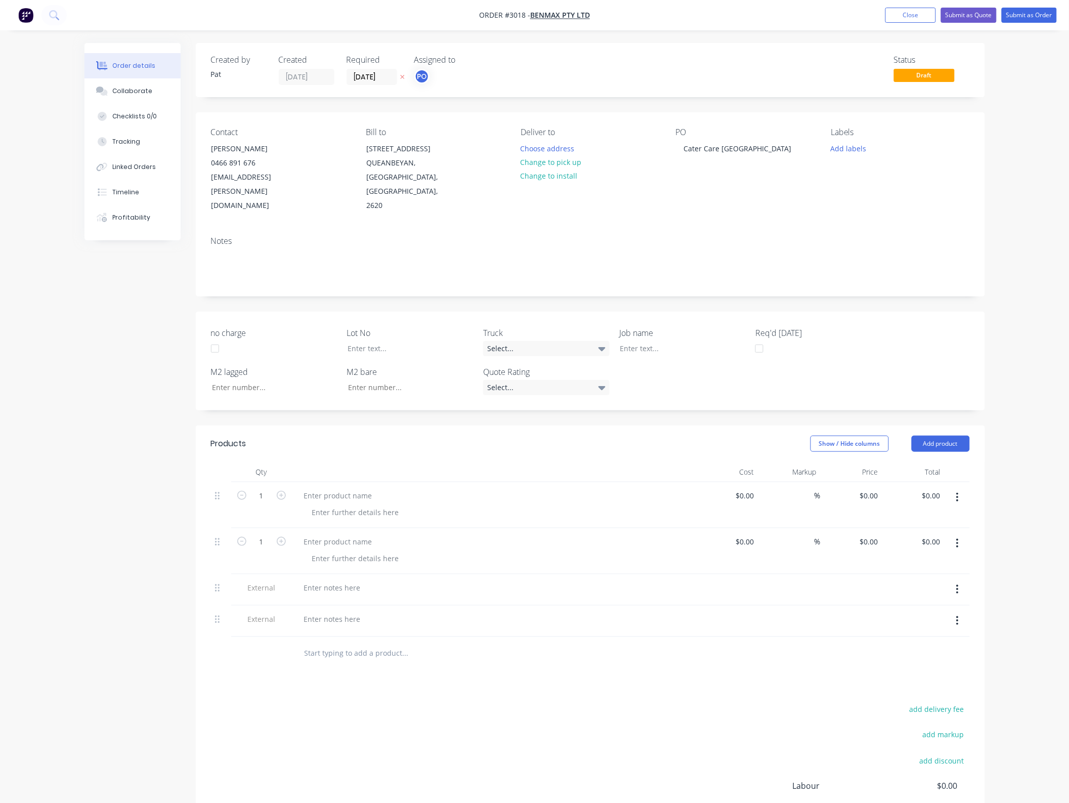
click at [935, 438] on header "Products Show / Hide columns Add product" at bounding box center [590, 443] width 789 height 36
click at [928, 425] on header "Products Show / Hide columns Add product" at bounding box center [590, 443] width 789 height 36
click at [928, 438] on header "Products Show / Hide columns Add product" at bounding box center [590, 443] width 789 height 36
click at [929, 440] on header "Products Show / Hide columns Add product" at bounding box center [590, 443] width 789 height 36
click at [929, 435] on button "Add product" at bounding box center [940, 443] width 58 height 16
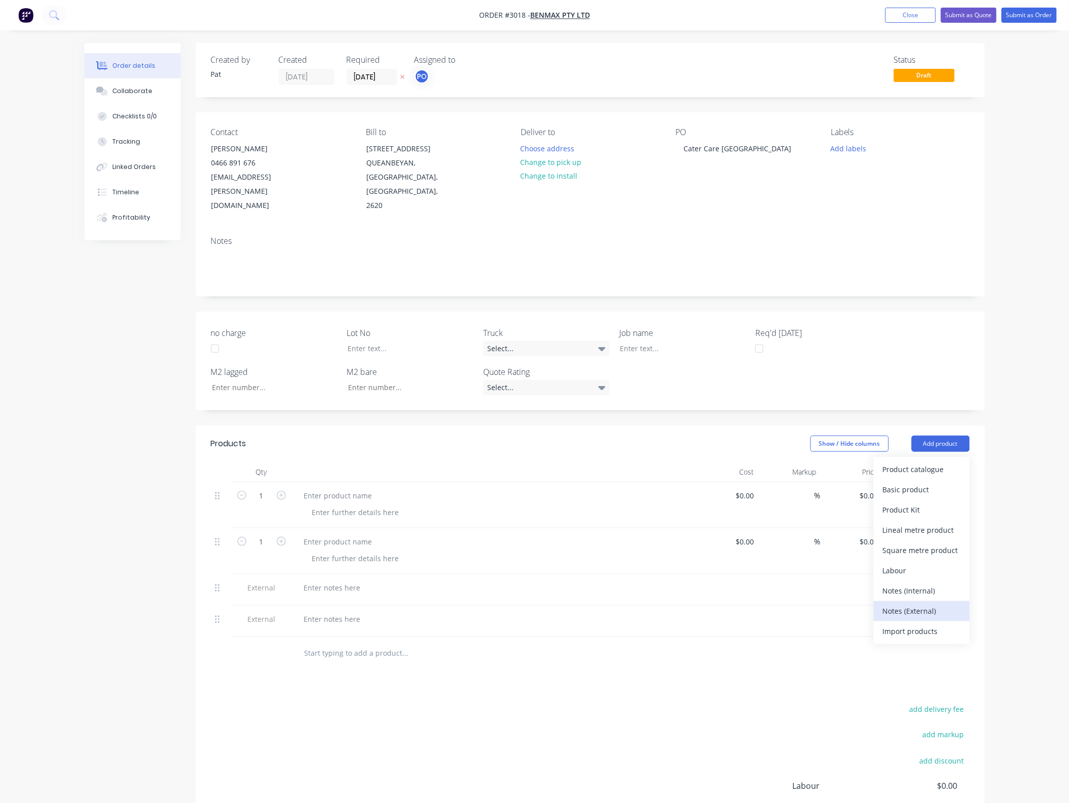
click at [926, 603] on div "Notes (External)" at bounding box center [921, 610] width 78 height 15
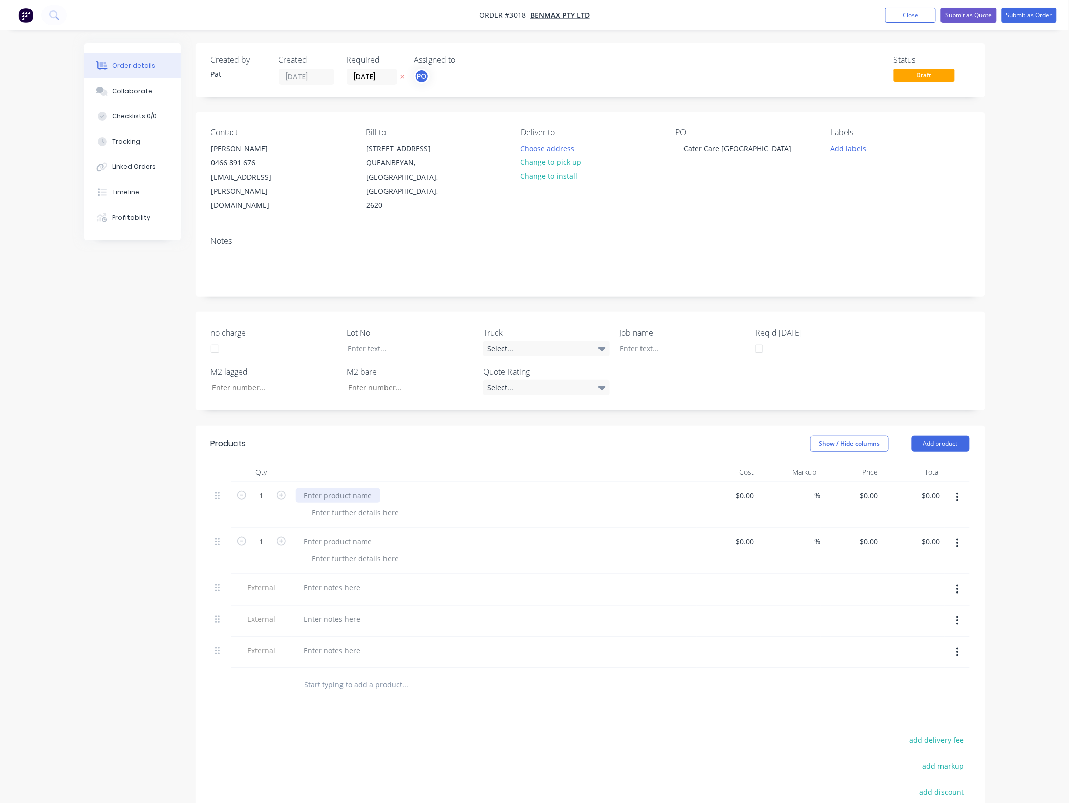
click at [347, 488] on div at bounding box center [338, 495] width 84 height 15
click at [345, 534] on div at bounding box center [338, 541] width 84 height 15
click at [337, 534] on div at bounding box center [338, 541] width 84 height 15
click at [333, 580] on div at bounding box center [332, 587] width 73 height 15
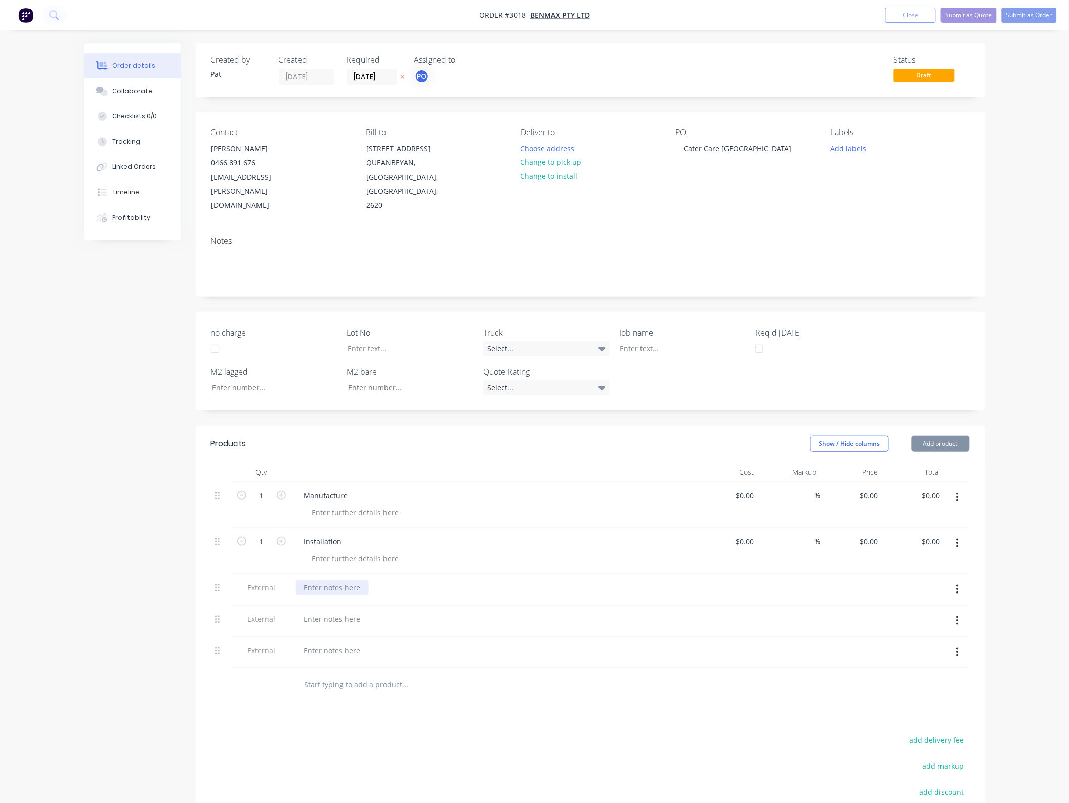
click at [333, 580] on div at bounding box center [332, 587] width 73 height 15
click at [335, 622] on div at bounding box center [332, 629] width 73 height 15
click at [319, 681] on div at bounding box center [494, 682] width 396 height 2
click at [332, 642] on div "Optional - Filters $" at bounding box center [494, 637] width 405 height 42
click at [329, 664] on div at bounding box center [332, 671] width 73 height 15
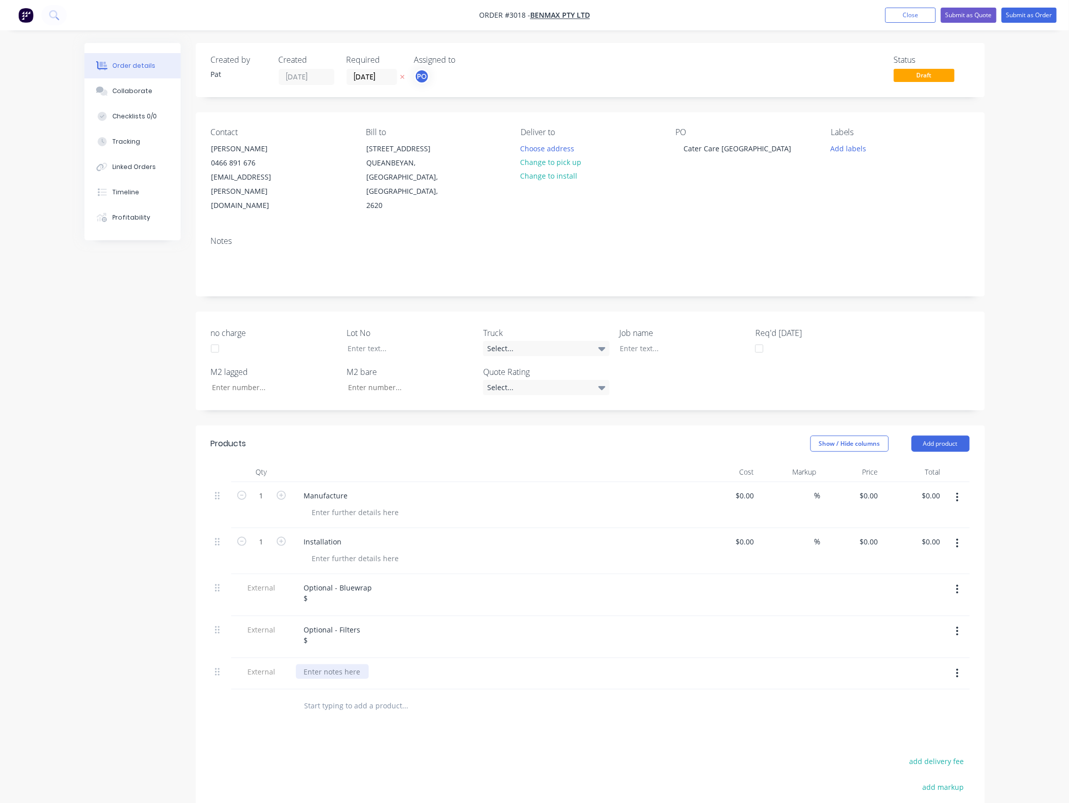
click at [329, 664] on div at bounding box center [332, 671] width 73 height 15
click at [934, 488] on input "0.00" at bounding box center [932, 495] width 23 height 15
click at [941, 488] on input "0.00" at bounding box center [932, 495] width 23 height 15
type input "4250"
type input "$4,250.00"
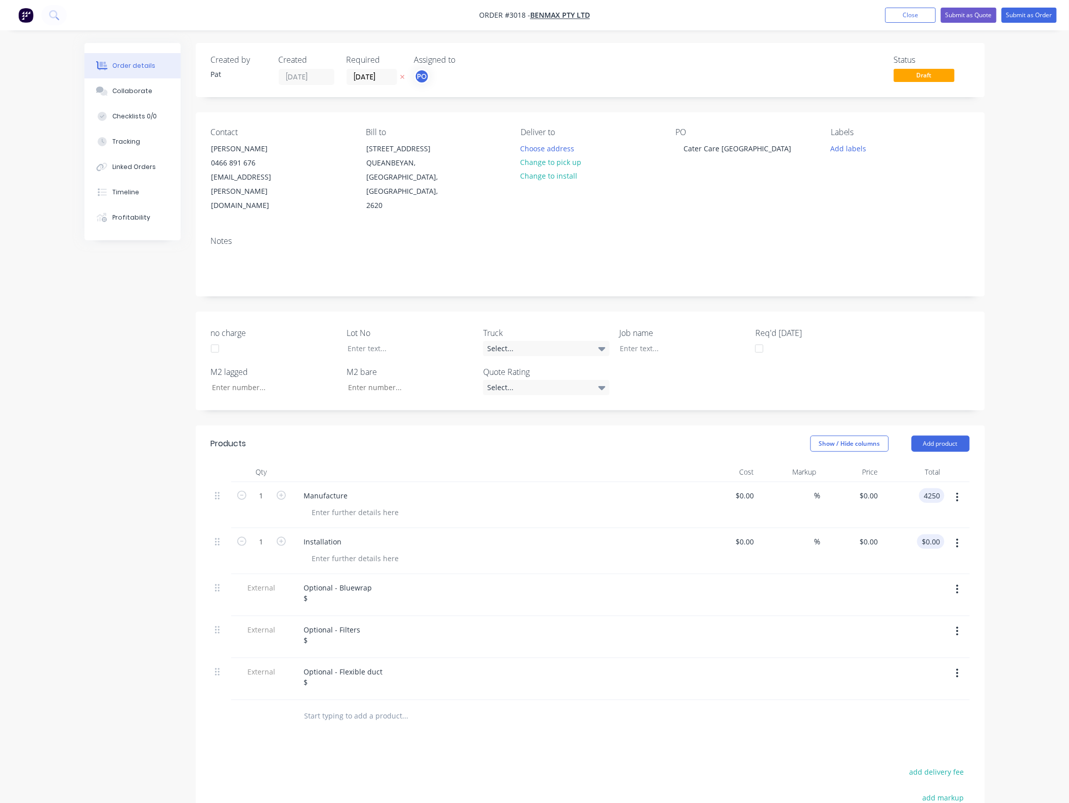
type input "$4,250.00"
click at [929, 534] on input "0.00" at bounding box center [932, 541] width 23 height 15
type input "8150"
type input "$8,150.00"
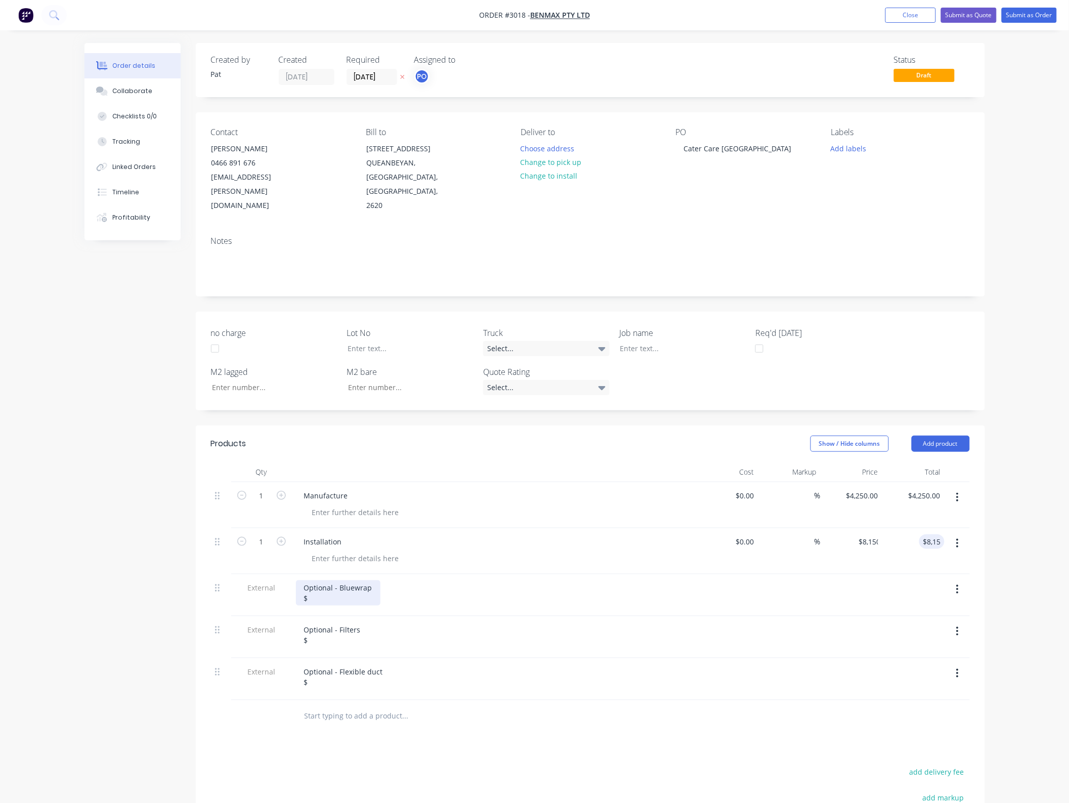
click at [342, 585] on div "Optional - Bluewrap $" at bounding box center [338, 592] width 84 height 25
drag, startPoint x: 947, startPoint y: 615, endPoint x: 956, endPoint y: 617, distance: 8.8
click at [948, 622] on button "button" at bounding box center [957, 631] width 24 height 18
click at [918, 671] on div "Delete" at bounding box center [921, 678] width 78 height 15
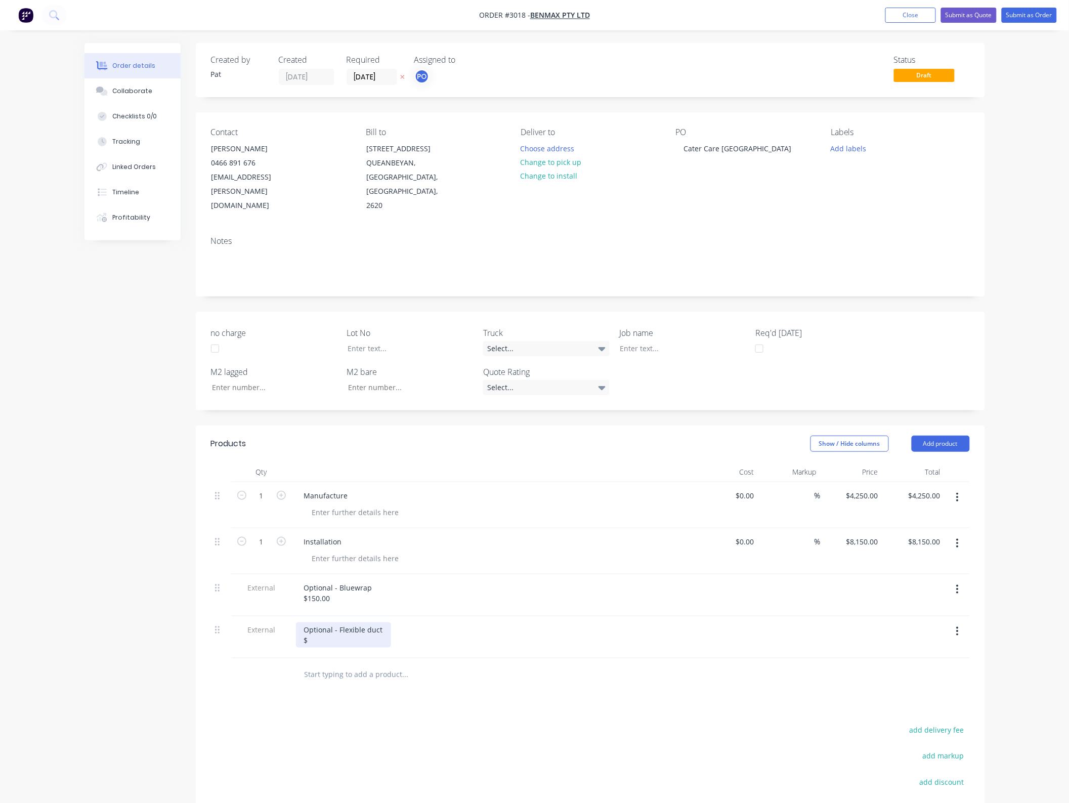
click at [325, 627] on div "Optional - Flexible duct $" at bounding box center [343, 634] width 95 height 25
click at [546, 701] on div "Products Show / Hide columns Add product Qty Cost Markup Price Total 1 Manufact…" at bounding box center [590, 679] width 789 height 508
click at [981, 16] on button "Submit as Quote" at bounding box center [969, 15] width 56 height 15
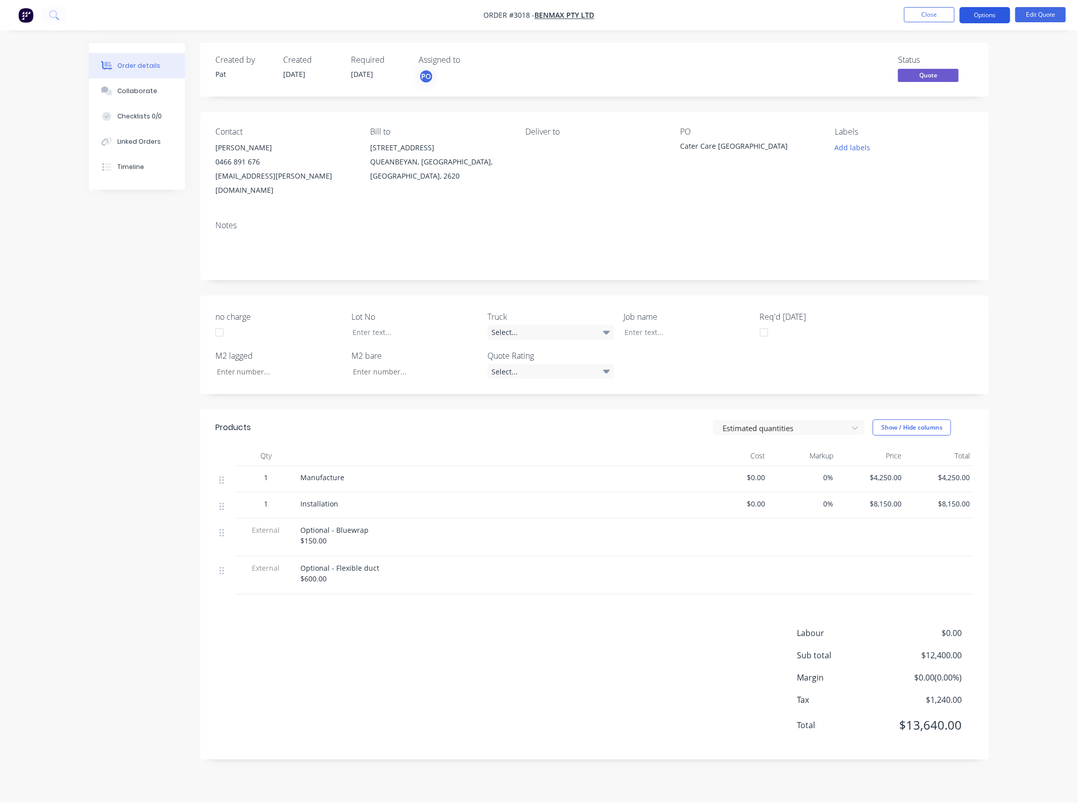
click at [995, 9] on button "Options" at bounding box center [985, 15] width 51 height 16
click at [977, 66] on div "Quote" at bounding box center [954, 61] width 93 height 15
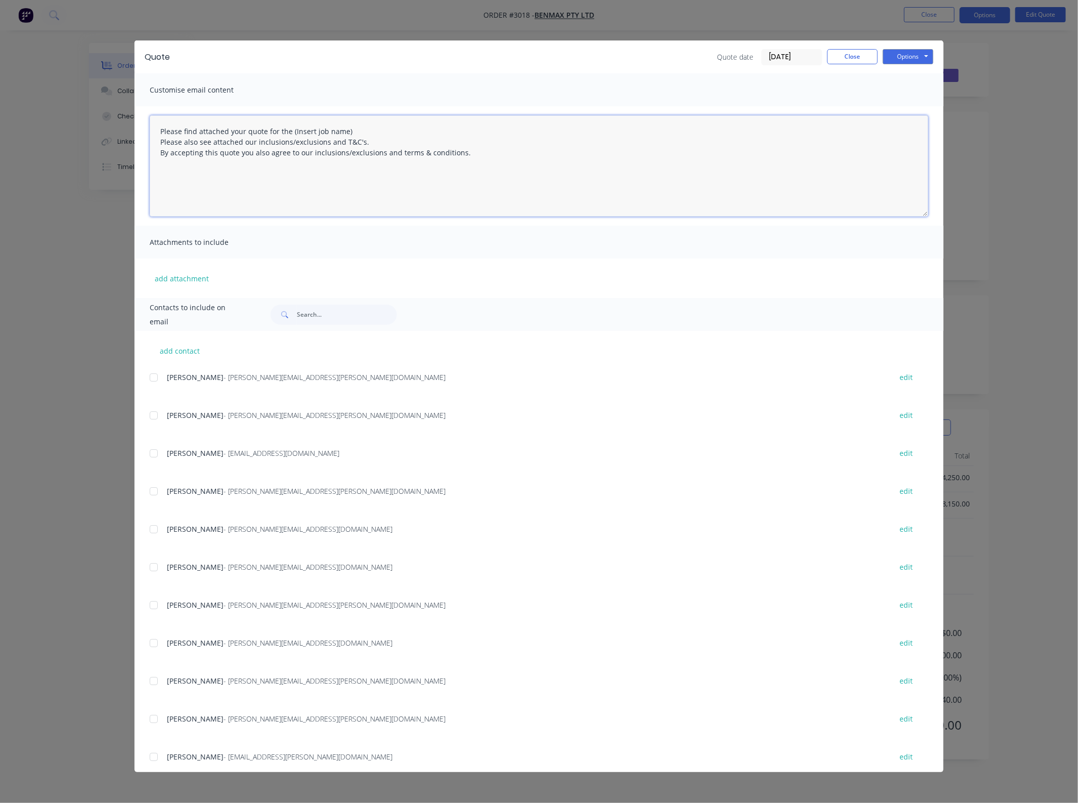
drag, startPoint x: 360, startPoint y: 130, endPoint x: 290, endPoint y: 130, distance: 70.3
click at [290, 130] on textarea "Please find attached your quote for the (Insert job name) Please also see attac…" at bounding box center [539, 165] width 779 height 101
type textarea "Please find attached your quote for the Cater Care [GEOGRAPHIC_DATA] project. P…"
click at [181, 280] on button "add attachment" at bounding box center [182, 278] width 64 height 15
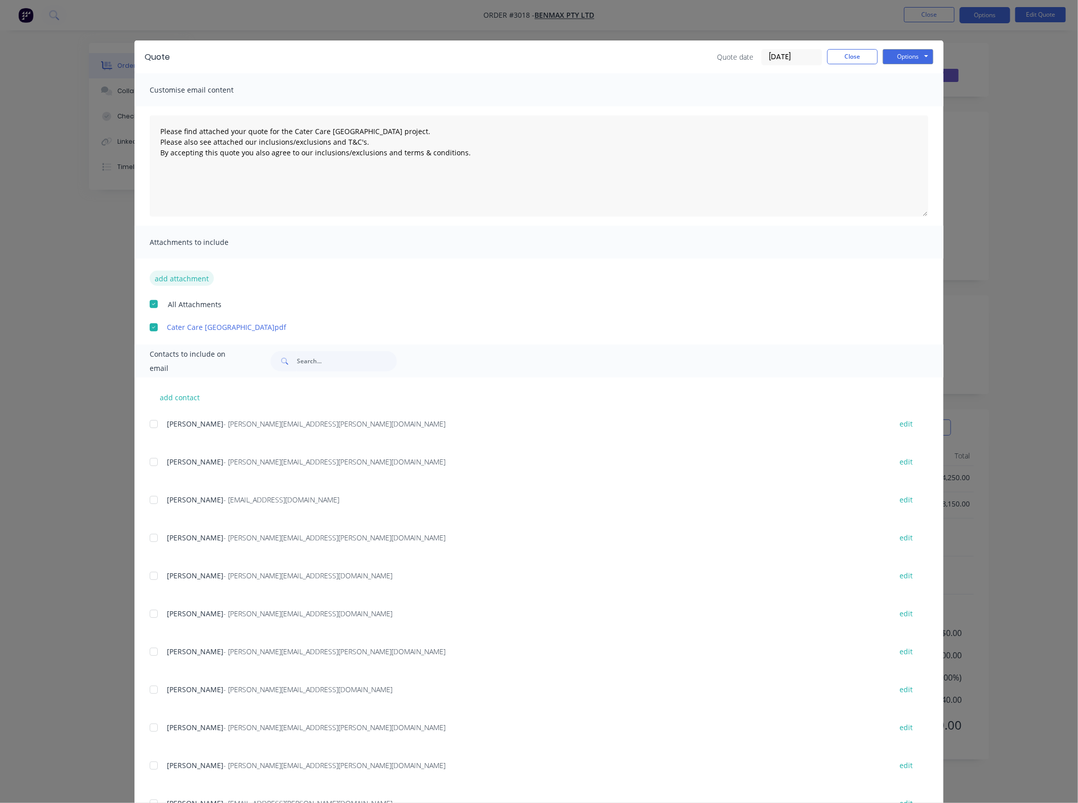
click at [183, 272] on button "add attachment" at bounding box center [182, 278] width 64 height 15
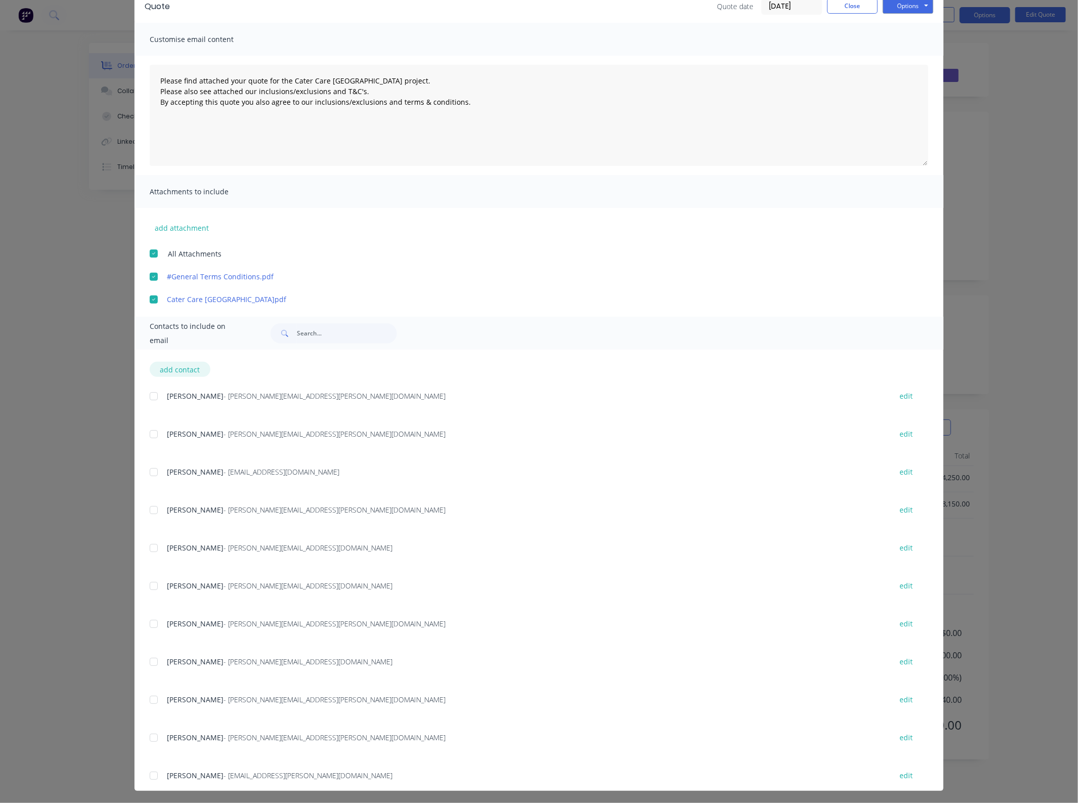
scroll to position [52, 0]
click at [167, 505] on span "[PERSON_NAME]" at bounding box center [195, 509] width 57 height 10
click at [158, 509] on div at bounding box center [154, 509] width 20 height 20
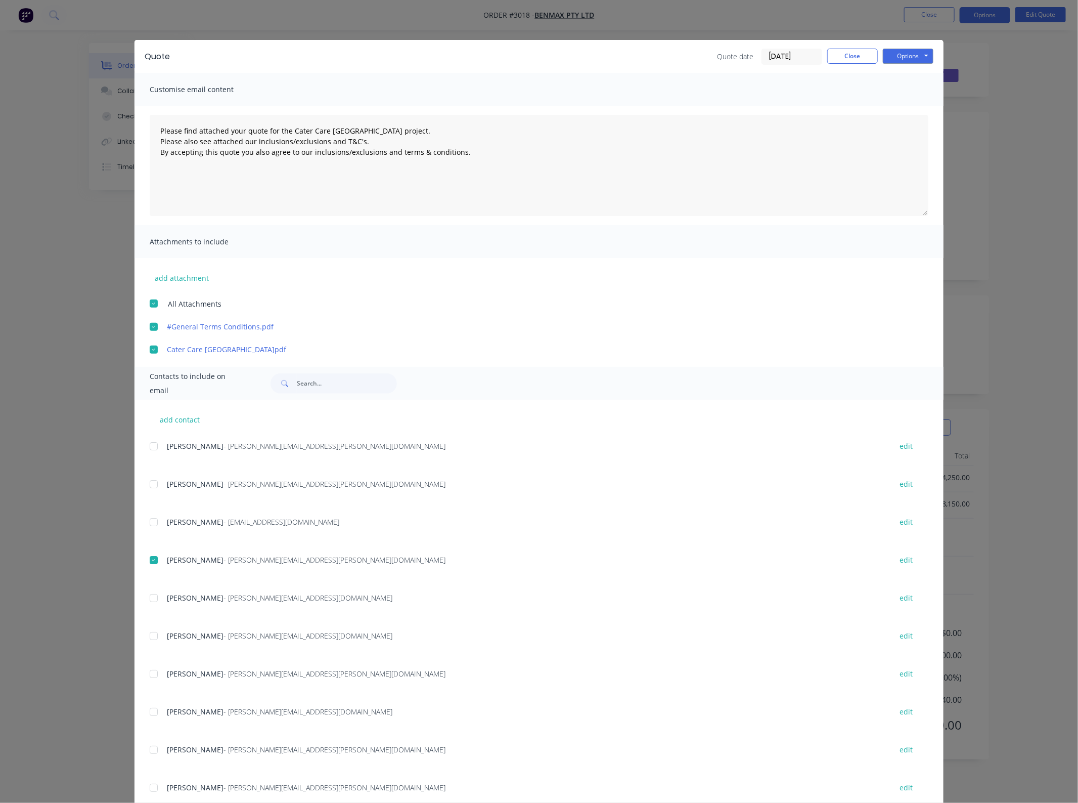
scroll to position [0, 0]
click at [901, 54] on button "Options" at bounding box center [908, 56] width 51 height 15
click at [898, 109] on button "Email" at bounding box center [915, 108] width 65 height 17
click at [841, 60] on button "Close" at bounding box center [852, 56] width 51 height 15
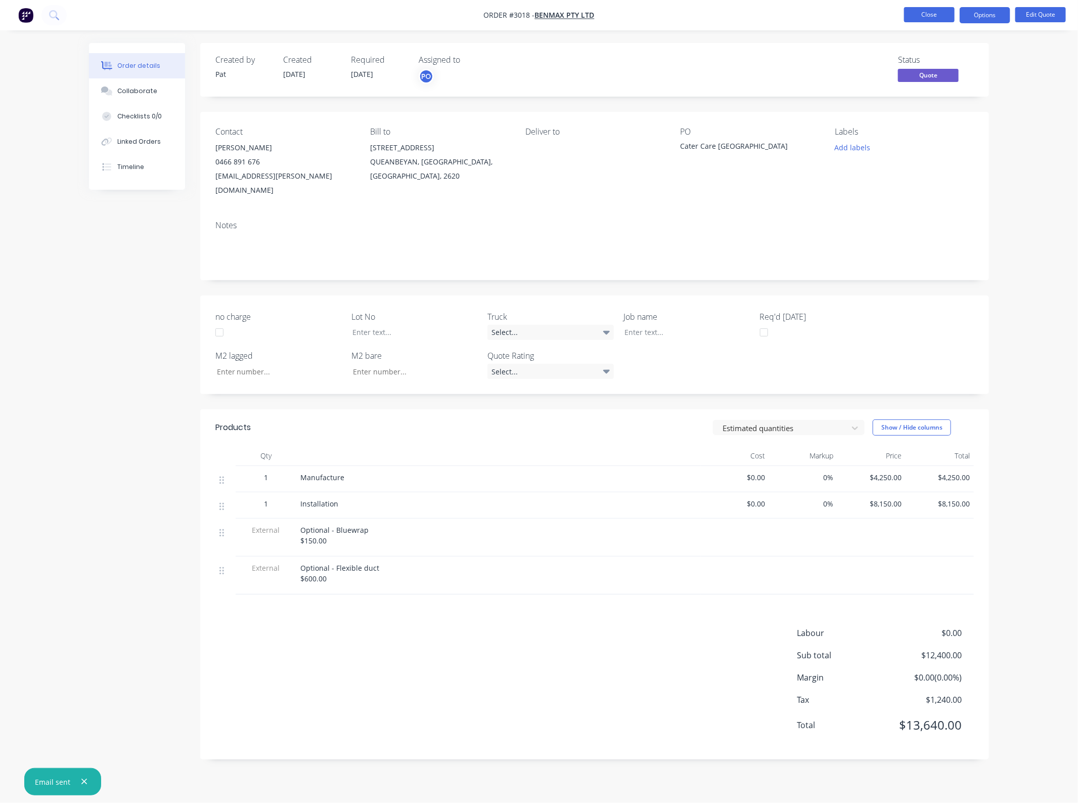
click at [915, 18] on button "Close" at bounding box center [929, 14] width 51 height 15
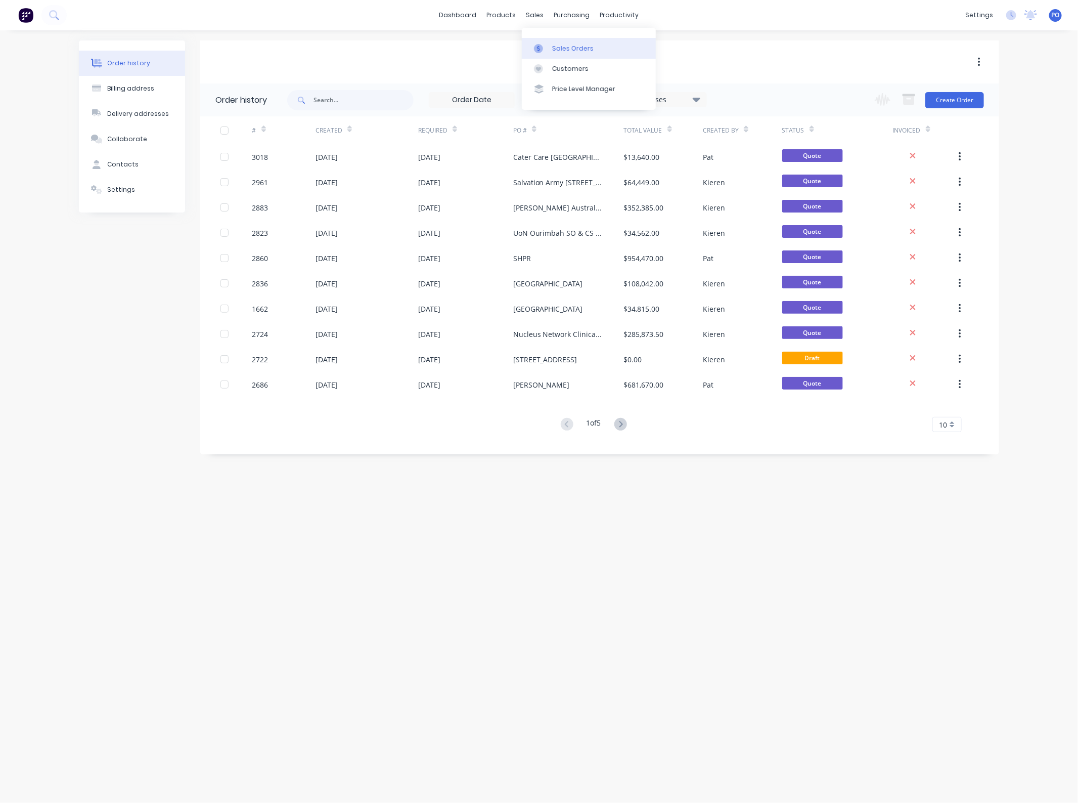
click at [557, 52] on div "Sales Orders" at bounding box center [572, 48] width 41 height 9
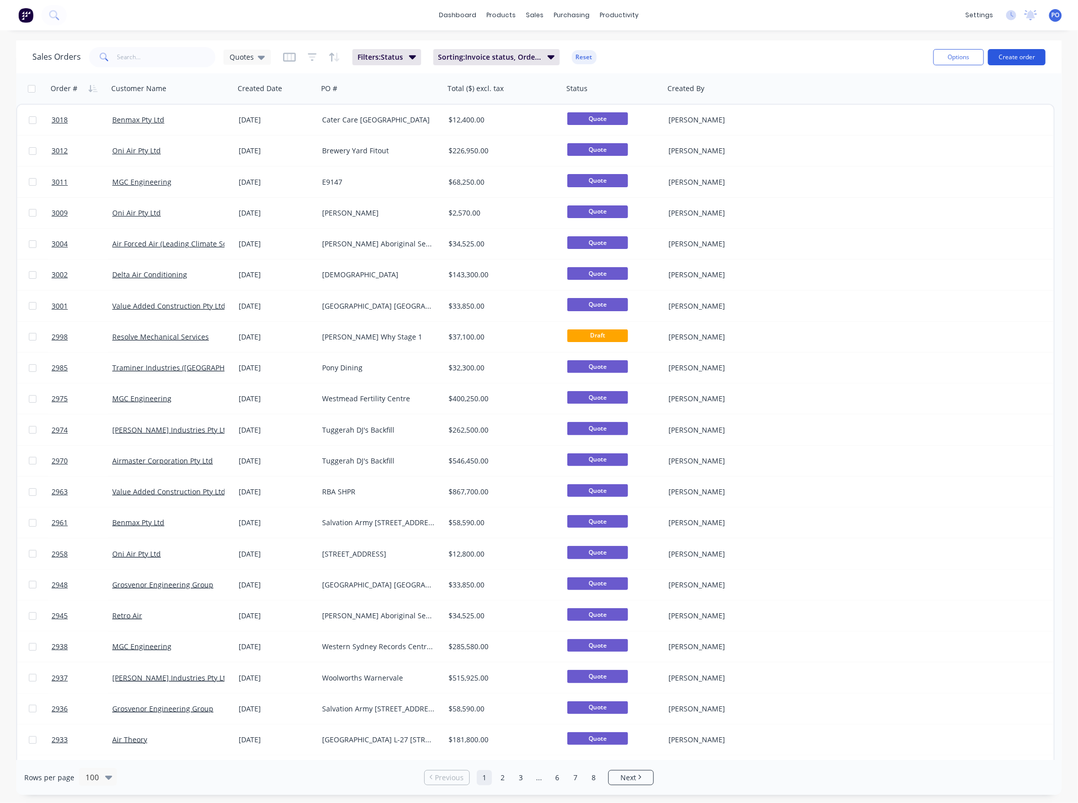
click at [1023, 59] on button "Create order" at bounding box center [1017, 57] width 58 height 16
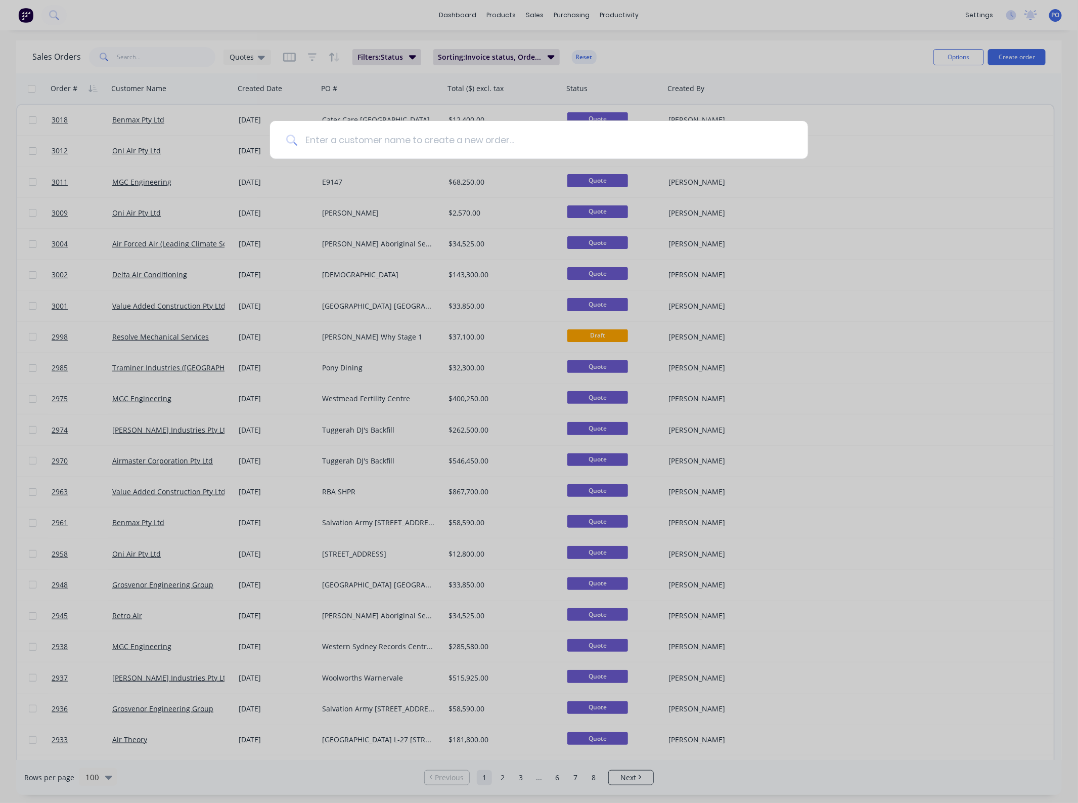
click at [395, 141] on input at bounding box center [544, 140] width 495 height 38
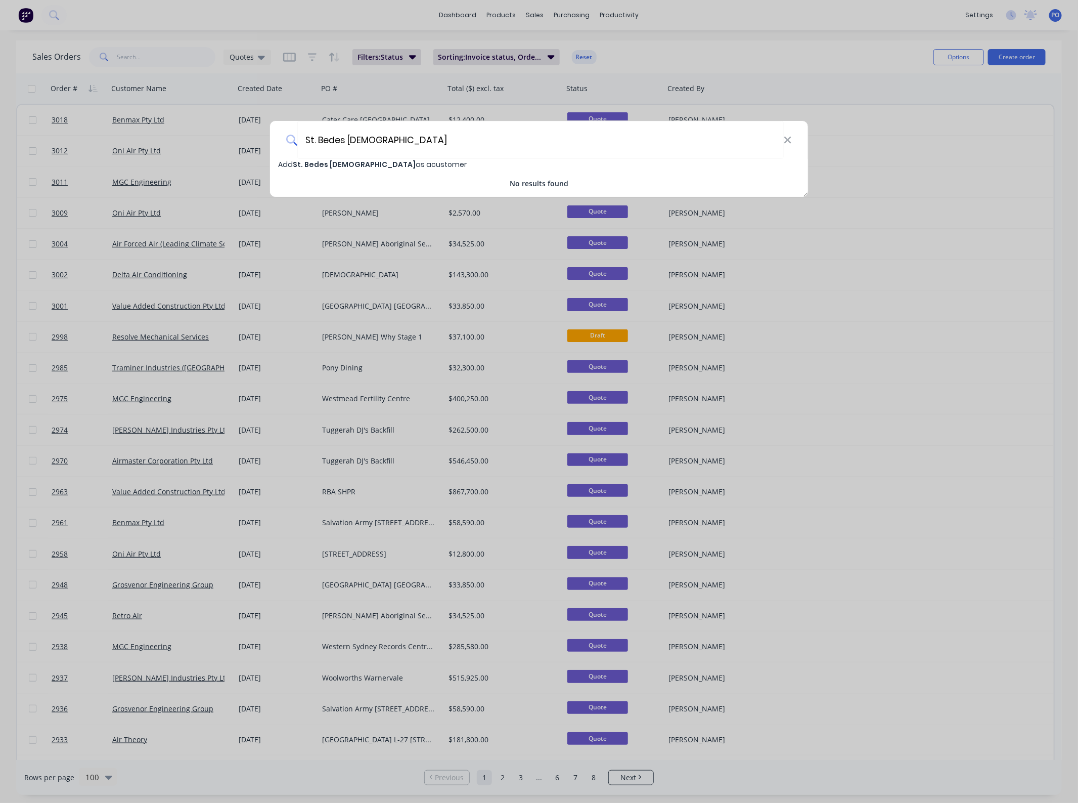
drag, startPoint x: 390, startPoint y: 145, endPoint x: 11, endPoint y: 149, distance: 378.8
click at [37, 149] on div "St. Bedes [DEMOGRAPHIC_DATA] Add St. Bedes [DEMOGRAPHIC_DATA] as a customer No …" at bounding box center [539, 401] width 1078 height 803
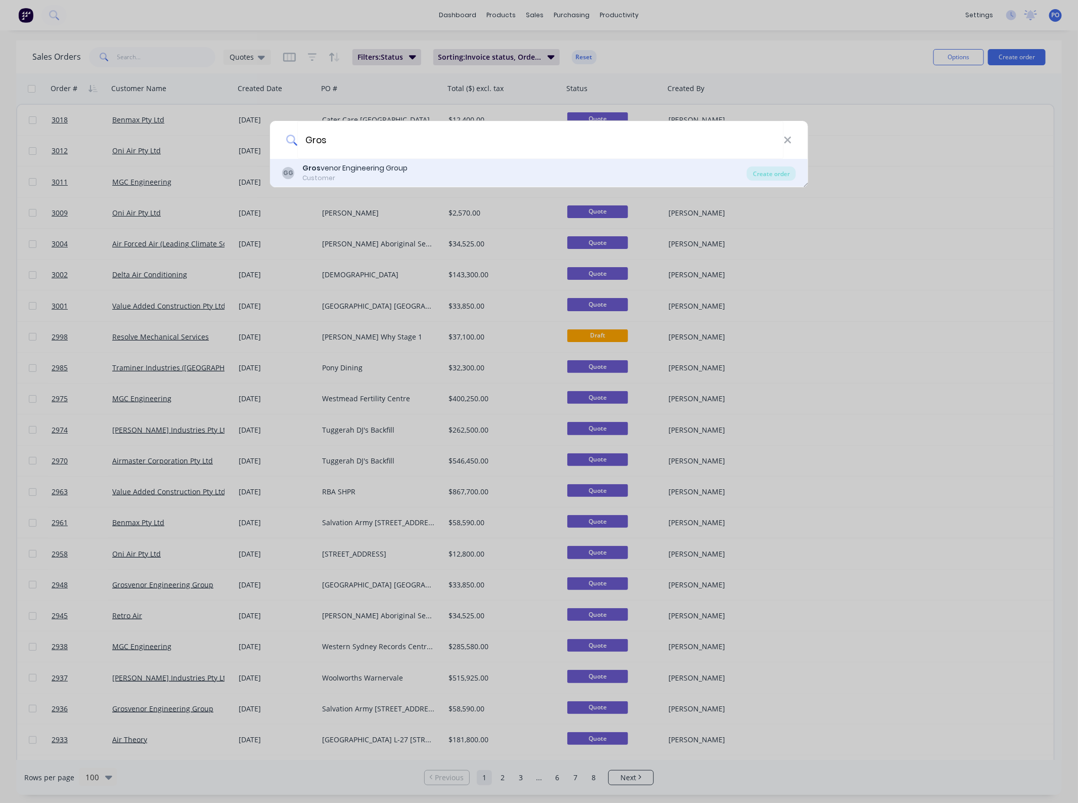
type input "Gros"
click at [711, 172] on div "[PERSON_NAME] venor Engineering Group Customer" at bounding box center [514, 173] width 465 height 20
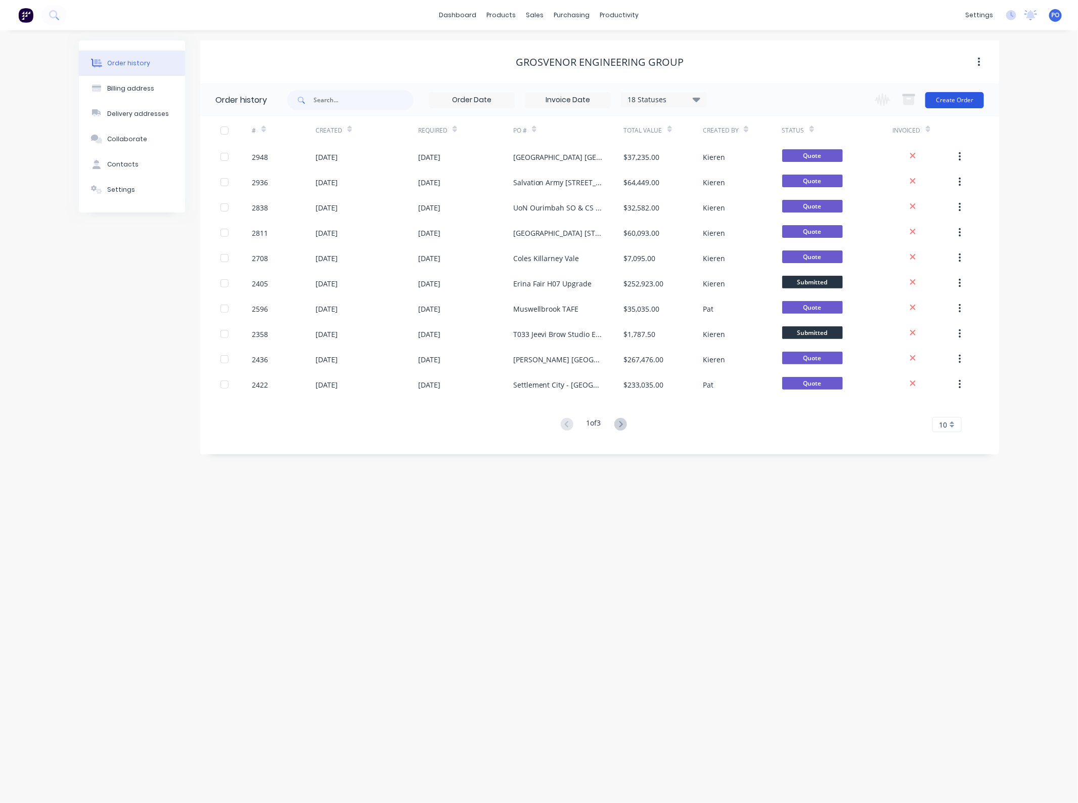
click at [947, 102] on button "Create Order" at bounding box center [954, 100] width 59 height 16
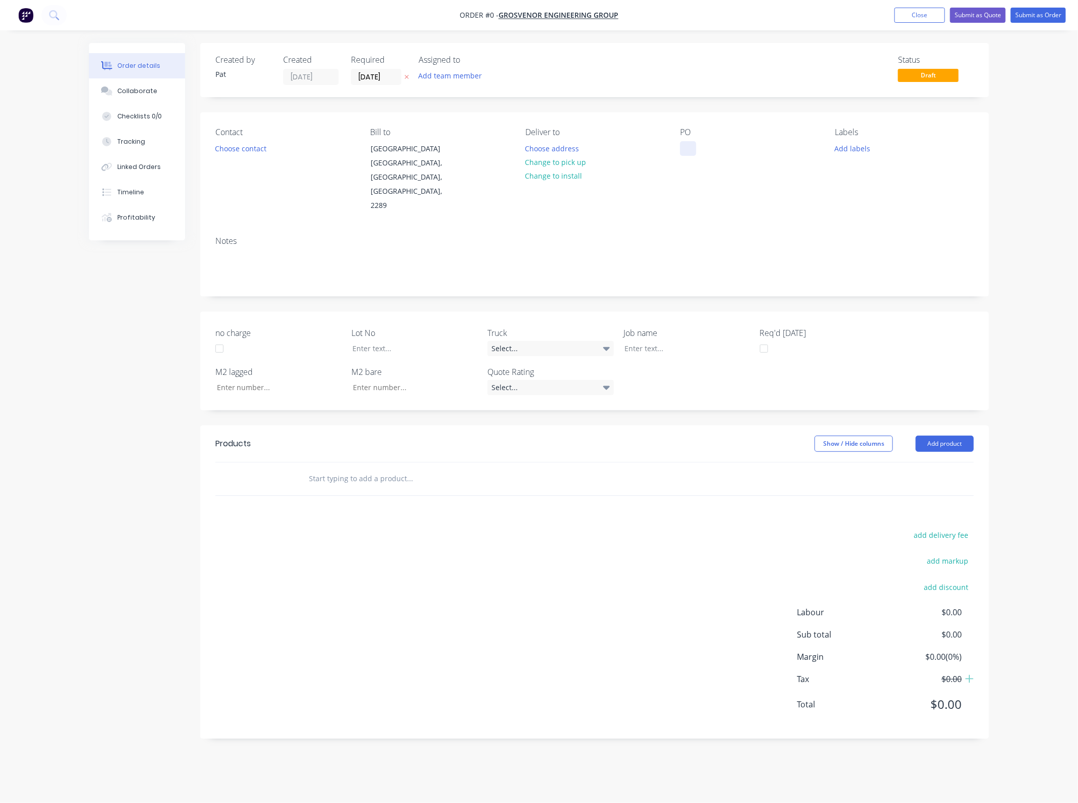
click at [691, 151] on div at bounding box center [688, 148] width 16 height 15
paste div
click at [450, 80] on div "Creating draft order... Loading... Order details Collaborate Checklists 0/0 Tra…" at bounding box center [539, 398] width 920 height 711
click at [744, 147] on div "St. Bedes [DEMOGRAPHIC_DATA]" at bounding box center [743, 148] width 126 height 15
click at [713, 153] on div "St. Bedes [DEMOGRAPHIC_DATA]" at bounding box center [743, 148] width 126 height 15
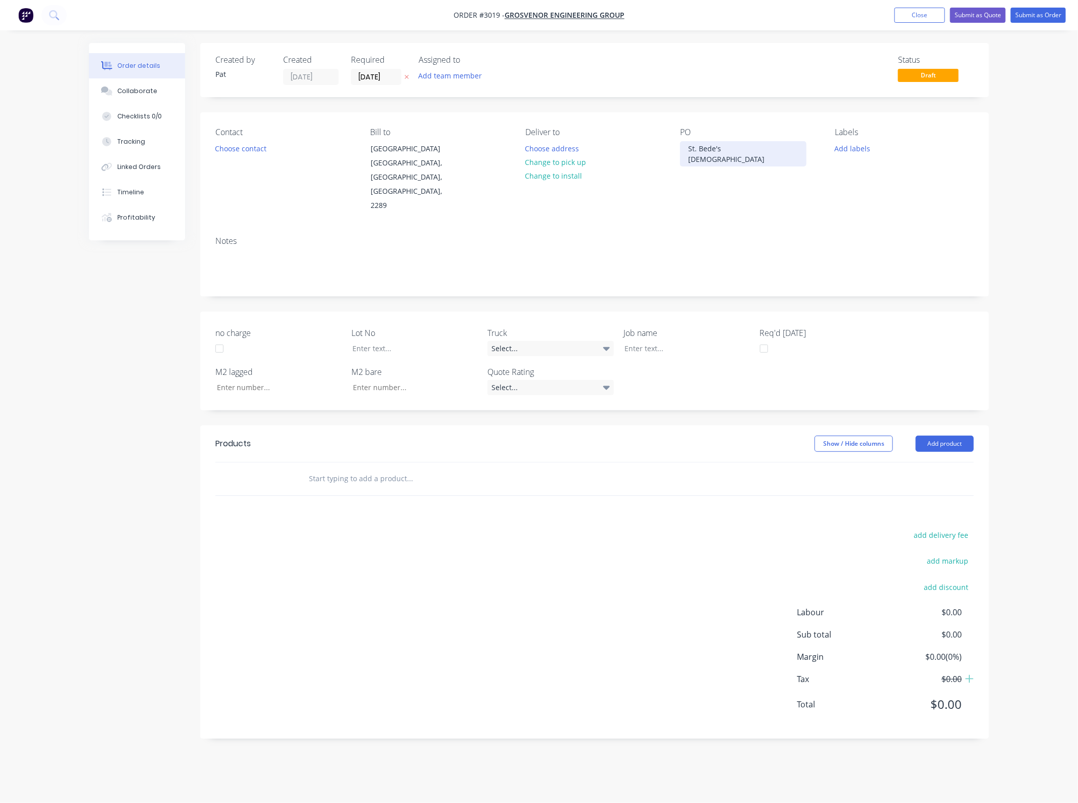
click at [751, 150] on div "St. Bede's [DEMOGRAPHIC_DATA]" at bounding box center [743, 153] width 126 height 25
click at [450, 73] on button "Add team member" at bounding box center [450, 76] width 74 height 14
click at [466, 129] on div "[PERSON_NAME] (You)" at bounding box center [500, 132] width 101 height 11
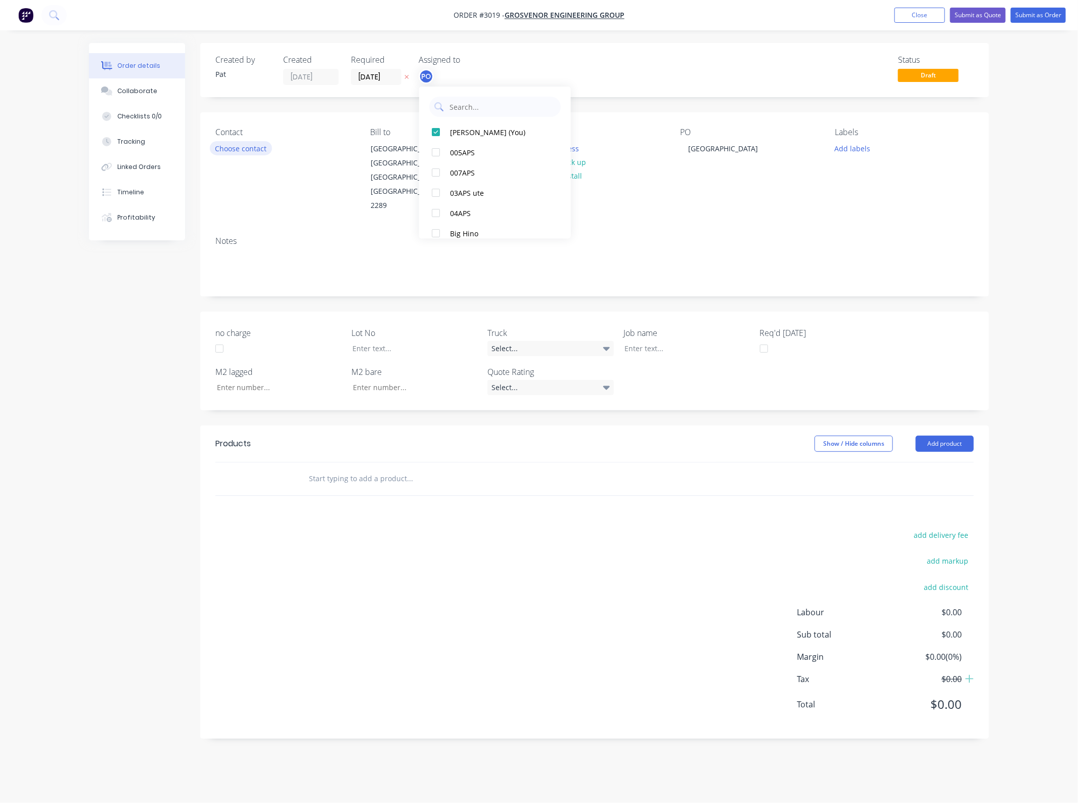
click at [260, 143] on button "Choose contact" at bounding box center [241, 148] width 62 height 14
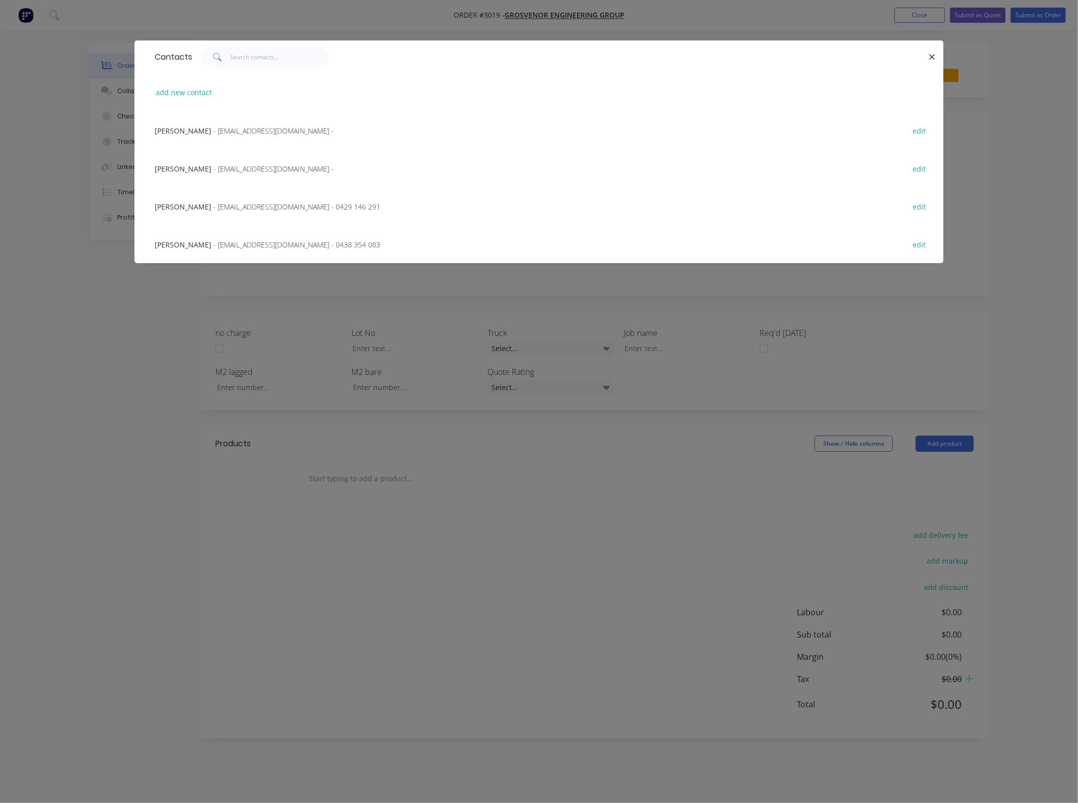
click at [175, 128] on span "[PERSON_NAME]" at bounding box center [183, 131] width 57 height 10
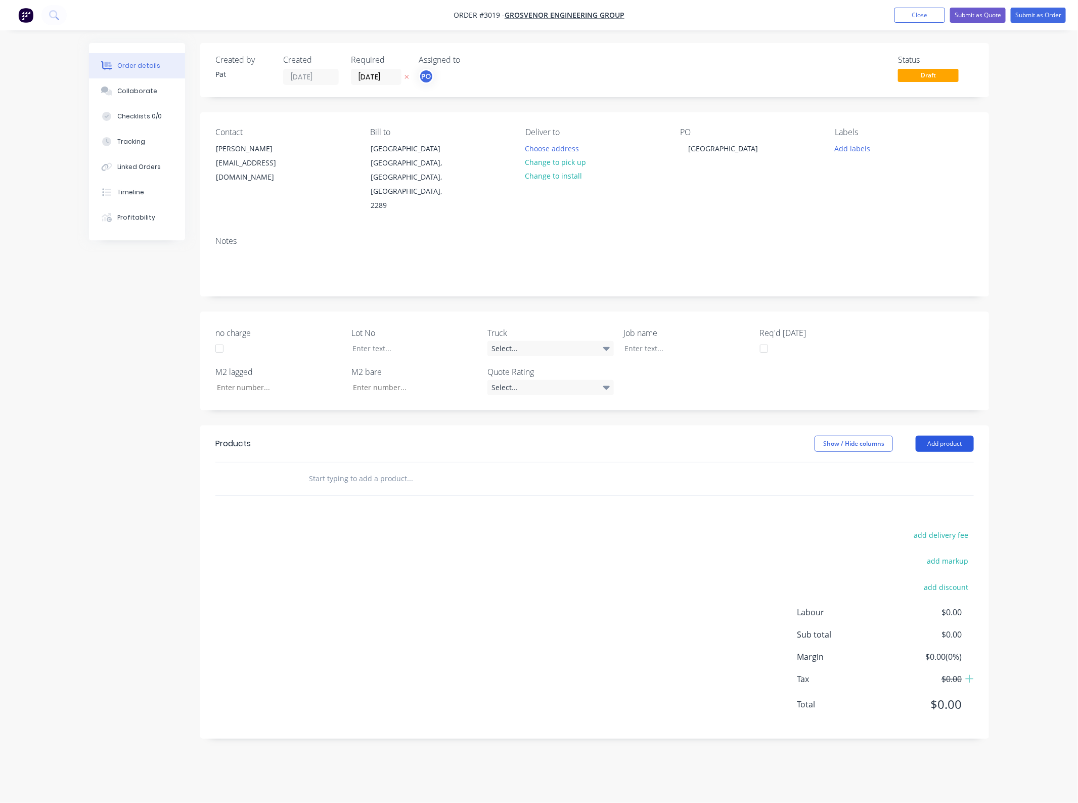
click at [942, 435] on button "Add product" at bounding box center [945, 443] width 58 height 16
click at [934, 482] on div "Basic product" at bounding box center [926, 489] width 78 height 15
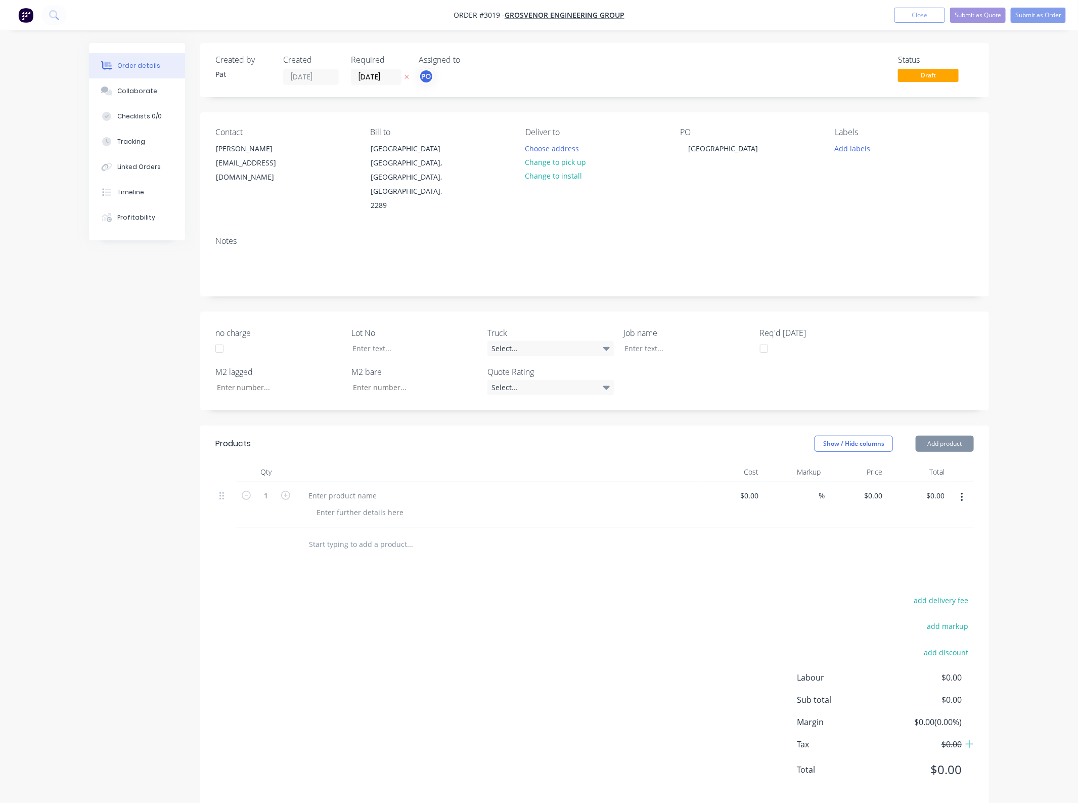
click at [932, 425] on header "Products Show / Hide columns Add product" at bounding box center [594, 443] width 789 height 36
click at [936, 435] on button "Add product" at bounding box center [945, 443] width 58 height 16
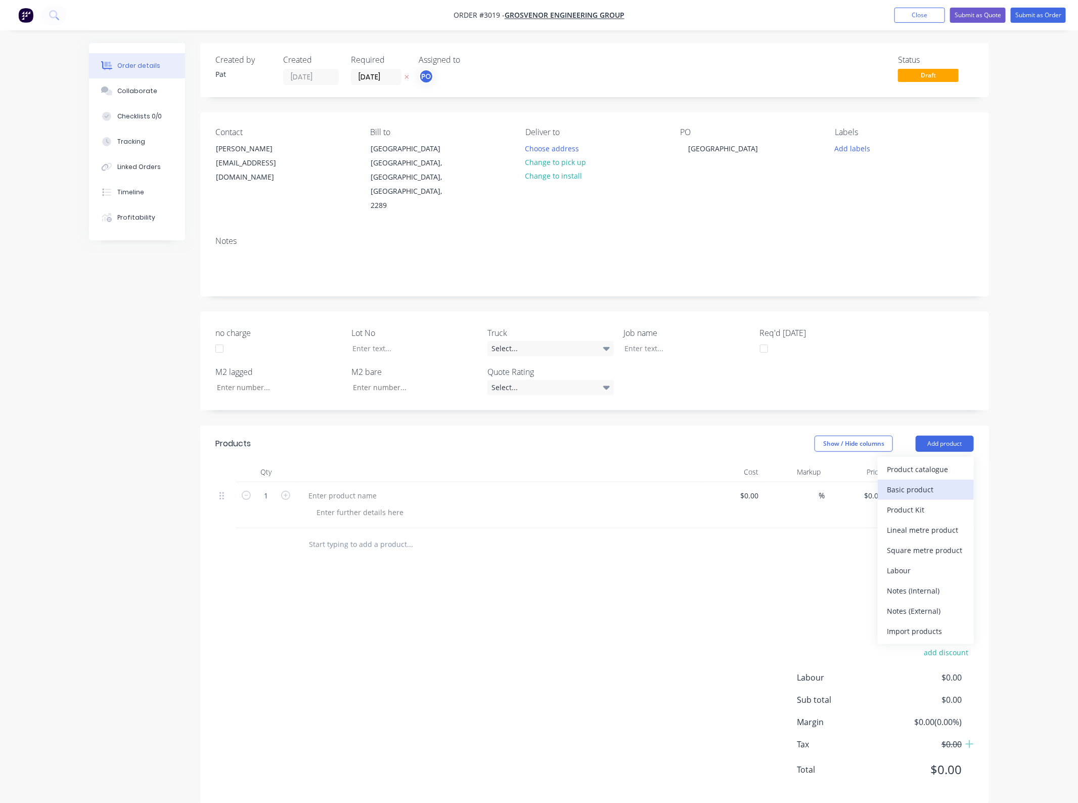
click at [925, 482] on div "Basic product" at bounding box center [926, 489] width 78 height 15
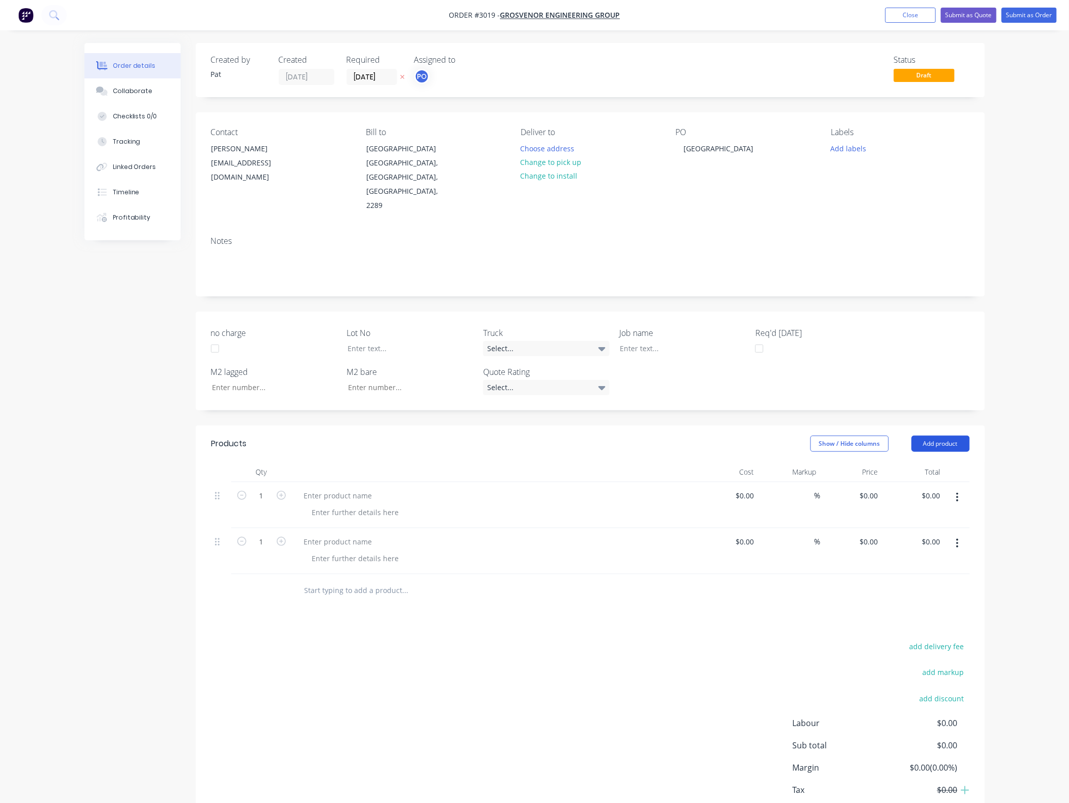
click at [931, 435] on button "Add product" at bounding box center [940, 443] width 58 height 16
click at [607, 646] on div "add delivery fee add markup add discount Labour $0.00 Sub total $0.00 Margin $0…" at bounding box center [590, 736] width 759 height 195
click at [931, 435] on button "Add product" at bounding box center [940, 443] width 58 height 16
drag, startPoint x: 923, startPoint y: 582, endPoint x: 921, endPoint y: 535, distance: 47.1
click at [923, 603] on div "Notes (External)" at bounding box center [921, 610] width 78 height 15
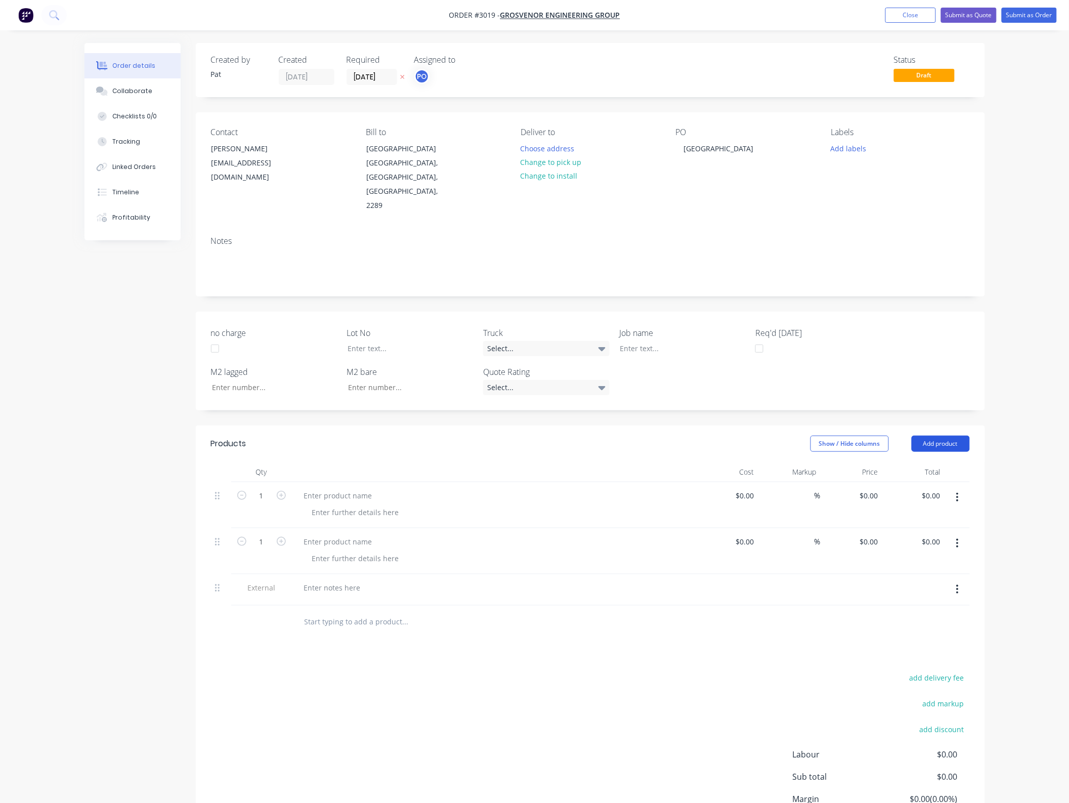
click at [942, 435] on button "Add product" at bounding box center [940, 443] width 58 height 16
drag, startPoint x: 936, startPoint y: 578, endPoint x: 932, endPoint y: 524, distance: 53.2
click at [935, 603] on div "Notes (External)" at bounding box center [921, 610] width 78 height 15
click at [931, 435] on button "Add product" at bounding box center [940, 443] width 58 height 16
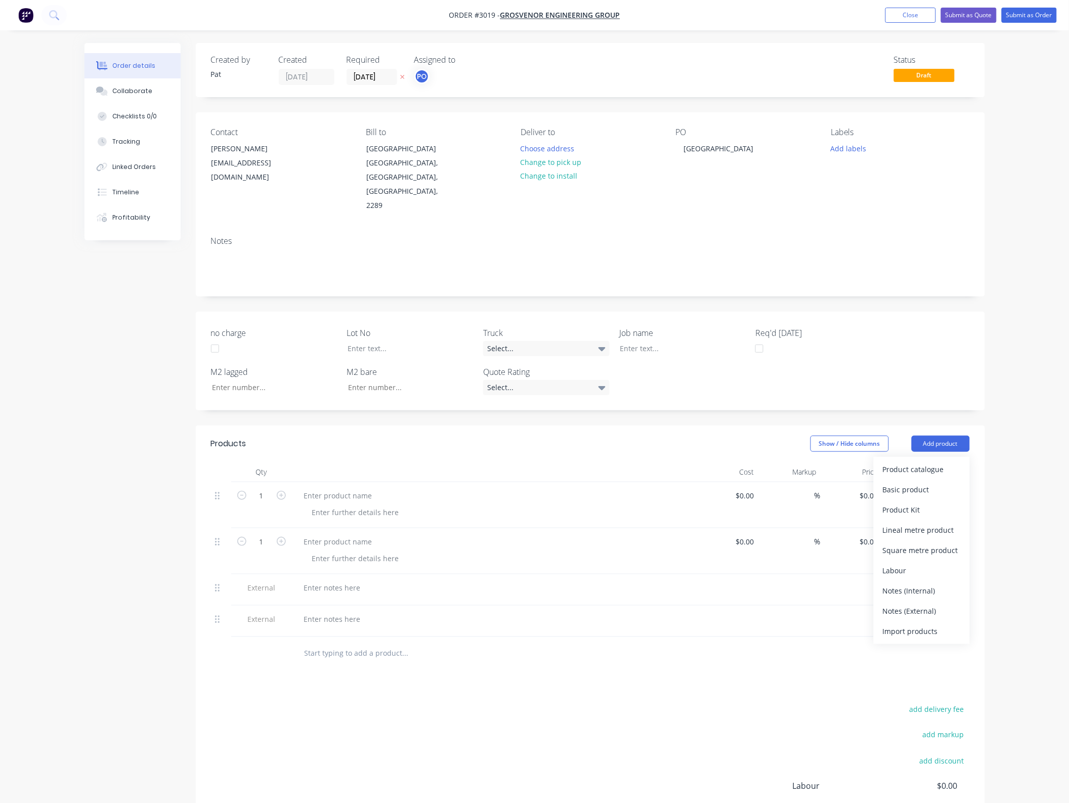
drag, startPoint x: 928, startPoint y: 583, endPoint x: 818, endPoint y: 569, distance: 110.6
click at [927, 603] on div "Notes (External)" at bounding box center [921, 610] width 78 height 15
click at [347, 488] on div at bounding box center [338, 495] width 84 height 15
click at [345, 488] on div at bounding box center [338, 495] width 84 height 15
click at [334, 534] on div at bounding box center [338, 541] width 84 height 15
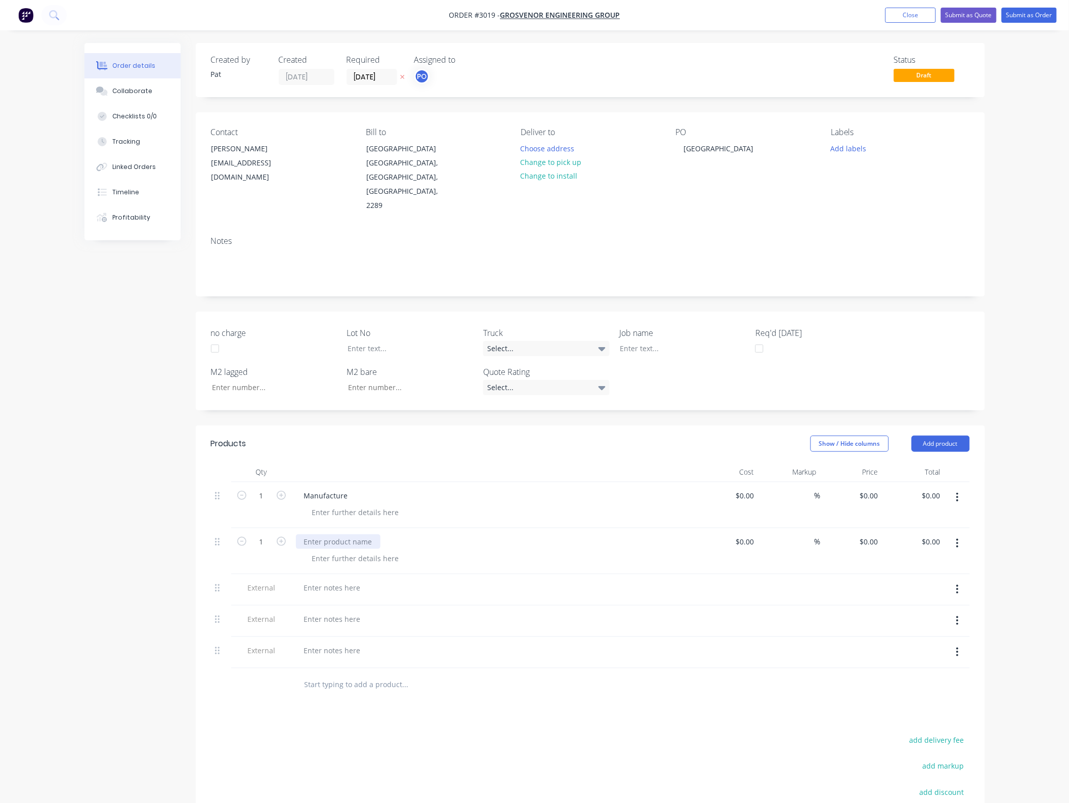
click at [332, 534] on div at bounding box center [338, 541] width 84 height 15
click at [327, 580] on div at bounding box center [332, 587] width 73 height 15
click at [326, 580] on div at bounding box center [332, 587] width 73 height 15
click at [345, 622] on div at bounding box center [332, 629] width 73 height 15
click at [337, 622] on div at bounding box center [332, 629] width 73 height 15
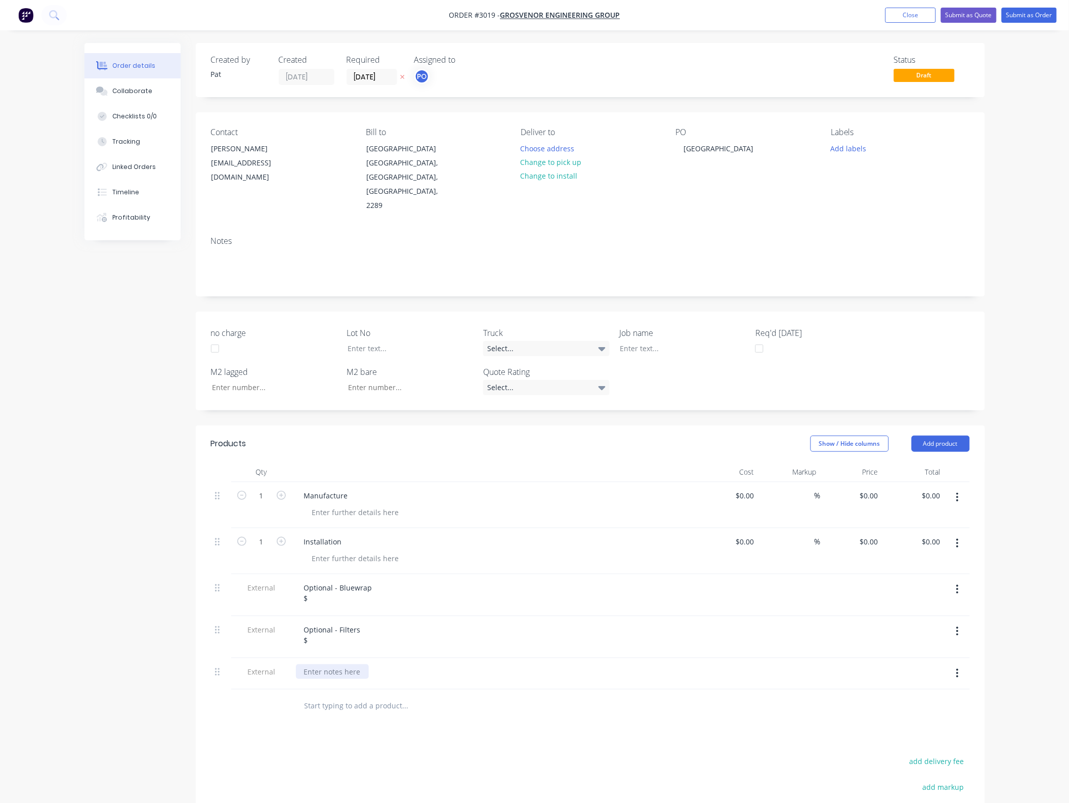
click at [337, 664] on div at bounding box center [332, 671] width 73 height 15
click at [329, 664] on div at bounding box center [332, 671] width 73 height 15
click at [899, 16] on button "Close" at bounding box center [910, 15] width 51 height 15
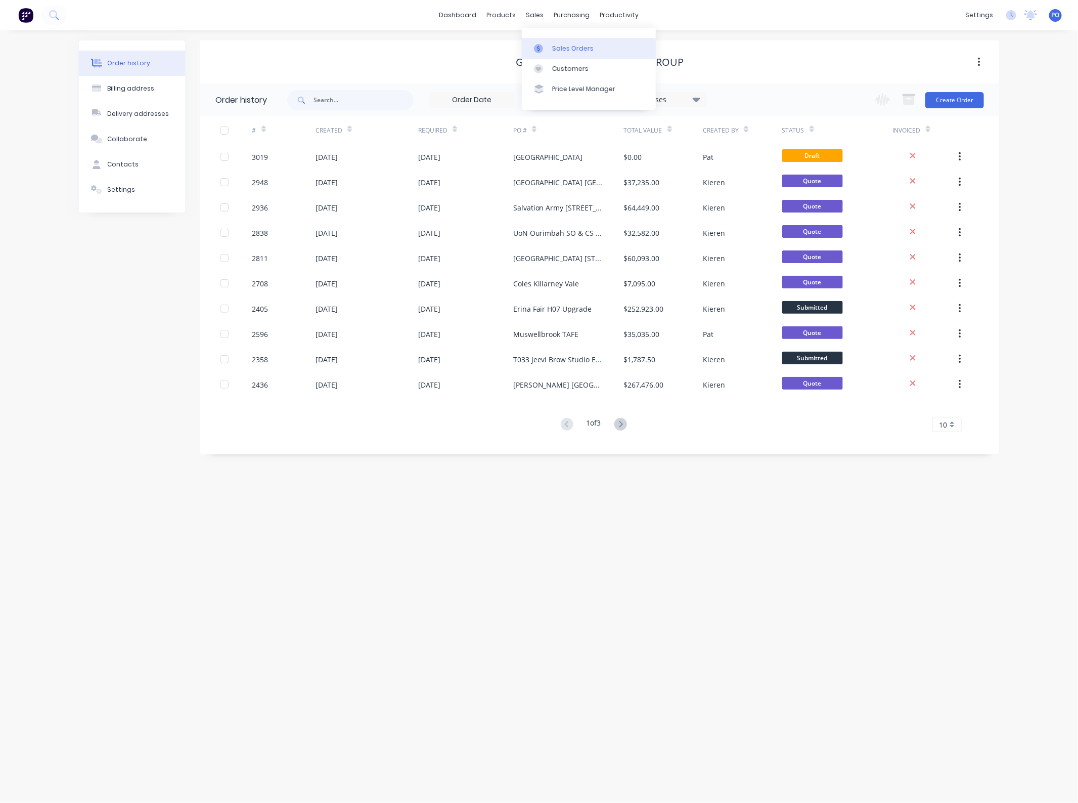
click at [556, 50] on div "Sales Orders" at bounding box center [572, 48] width 41 height 9
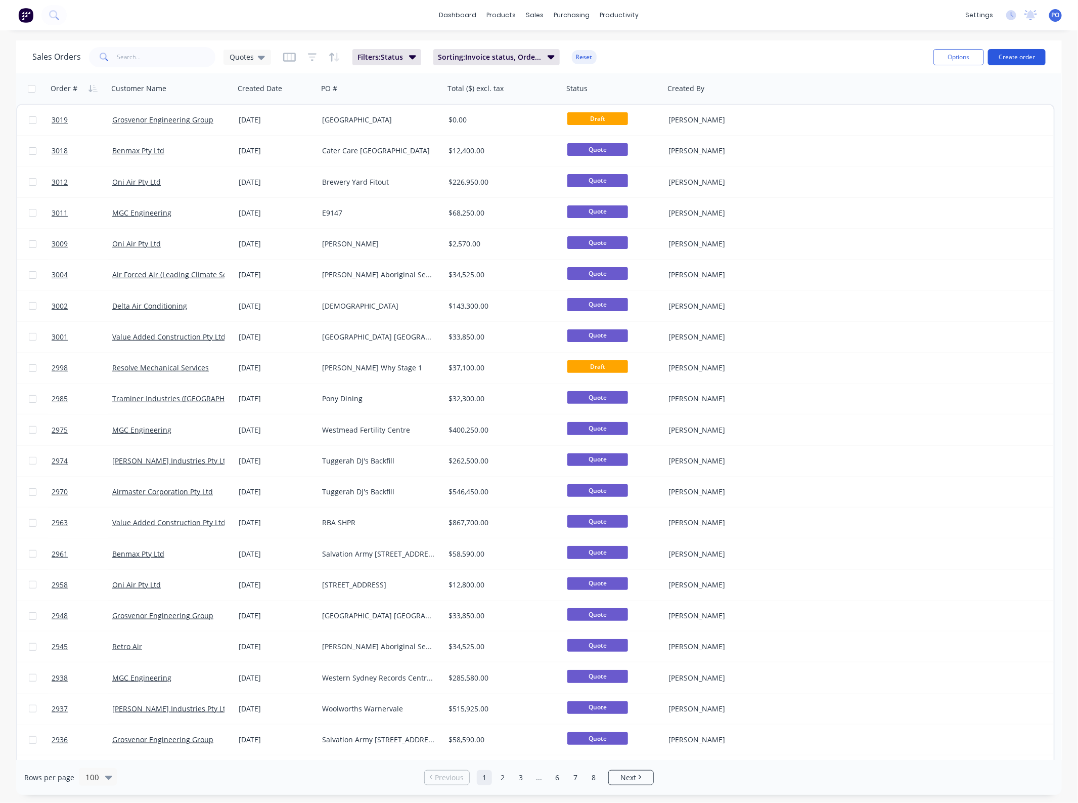
click at [1015, 54] on button "Create order" at bounding box center [1017, 57] width 58 height 16
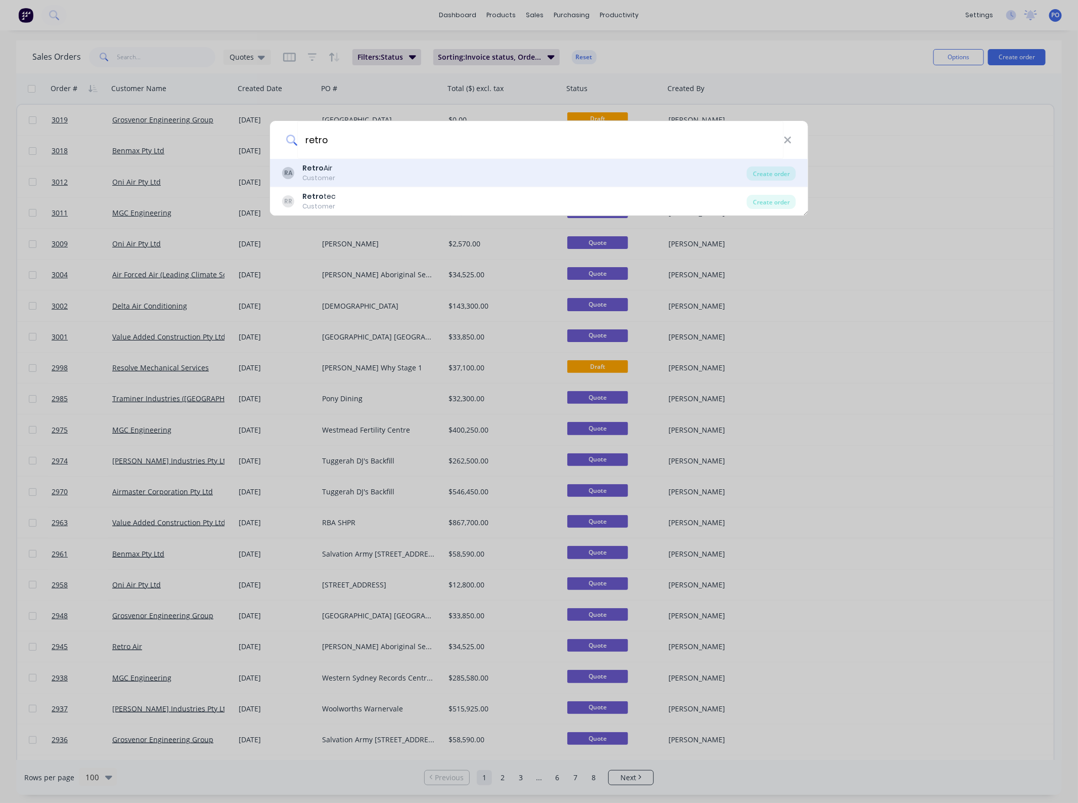
type input "retro"
click at [439, 170] on div "RA Retro Air Customer" at bounding box center [514, 173] width 465 height 20
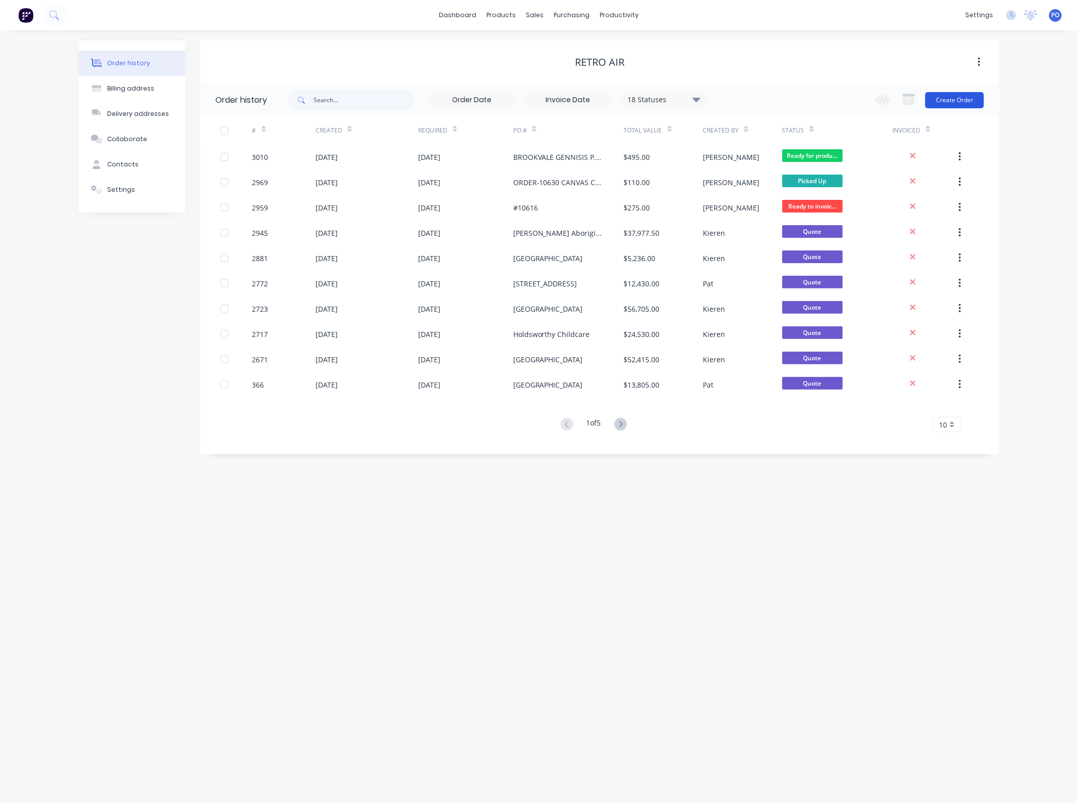
click at [979, 96] on button "Create Order" at bounding box center [954, 100] width 59 height 16
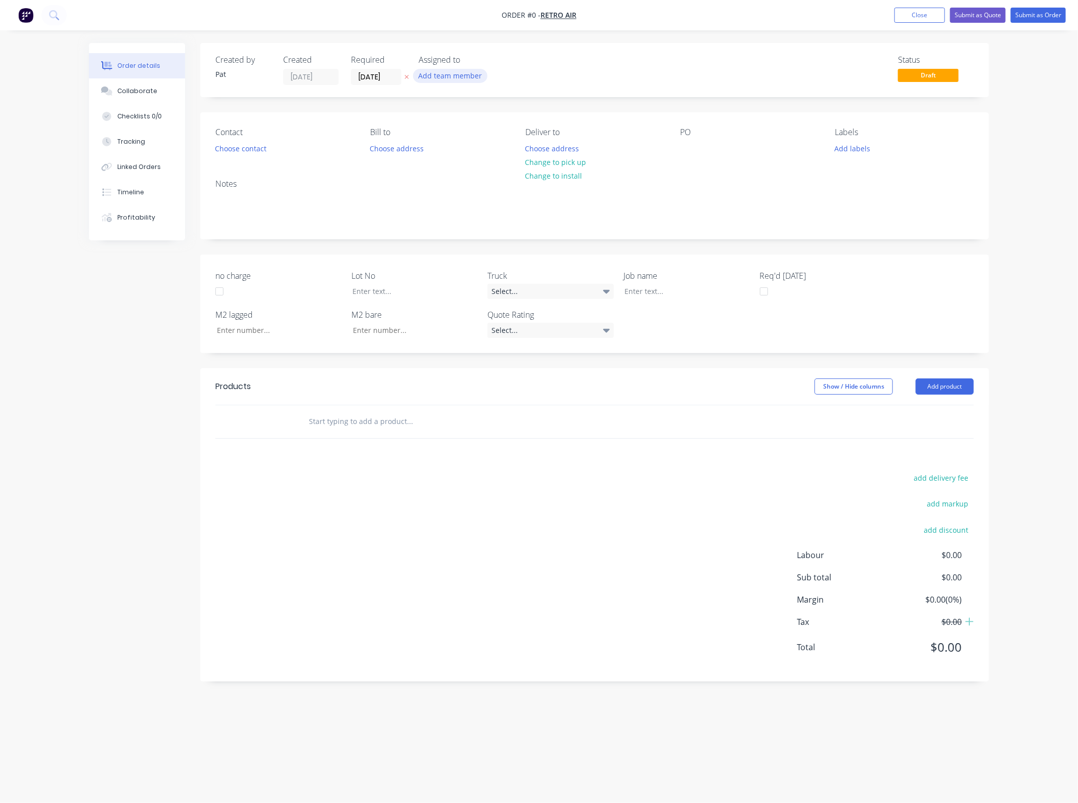
click at [453, 70] on button "Add team member" at bounding box center [450, 76] width 74 height 14
click at [471, 129] on div "[PERSON_NAME] (You)" at bounding box center [500, 132] width 101 height 11
click at [265, 145] on div "Order details Collaborate Checklists 0/0 Tracking Linked Orders Timeline Profit…" at bounding box center [539, 382] width 920 height 678
click at [259, 145] on button "Choose contact" at bounding box center [241, 148] width 62 height 14
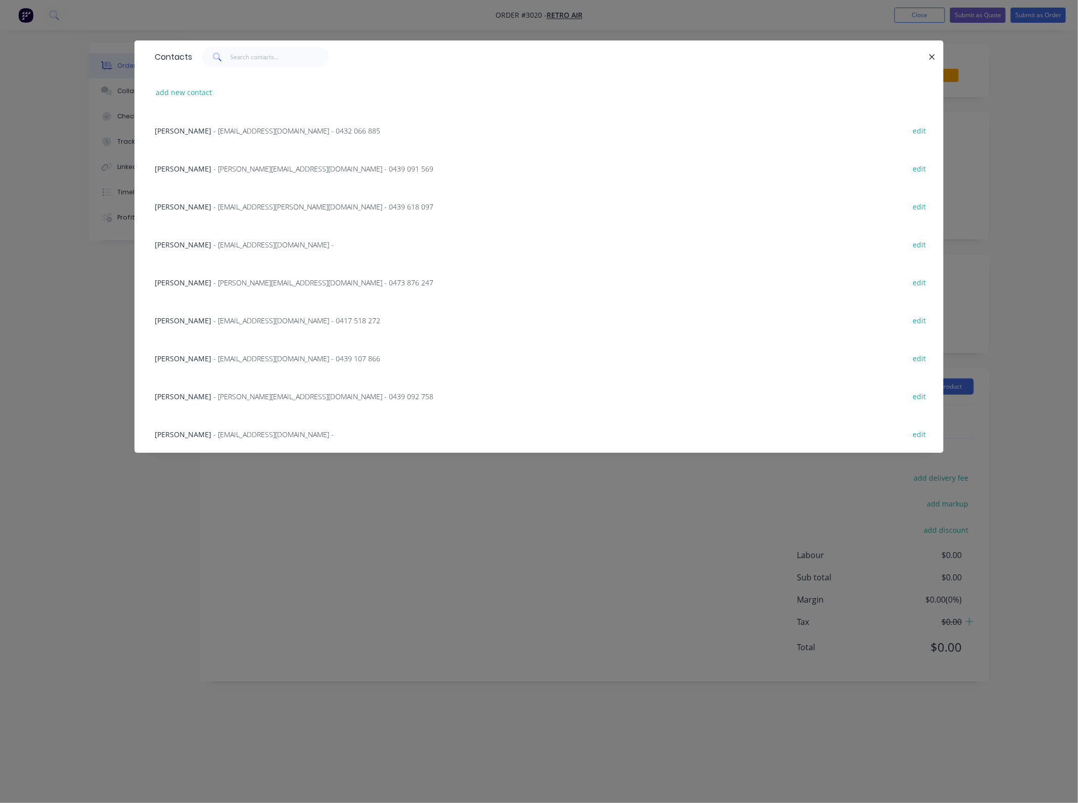
click at [188, 167] on span "[PERSON_NAME]" at bounding box center [183, 169] width 57 height 10
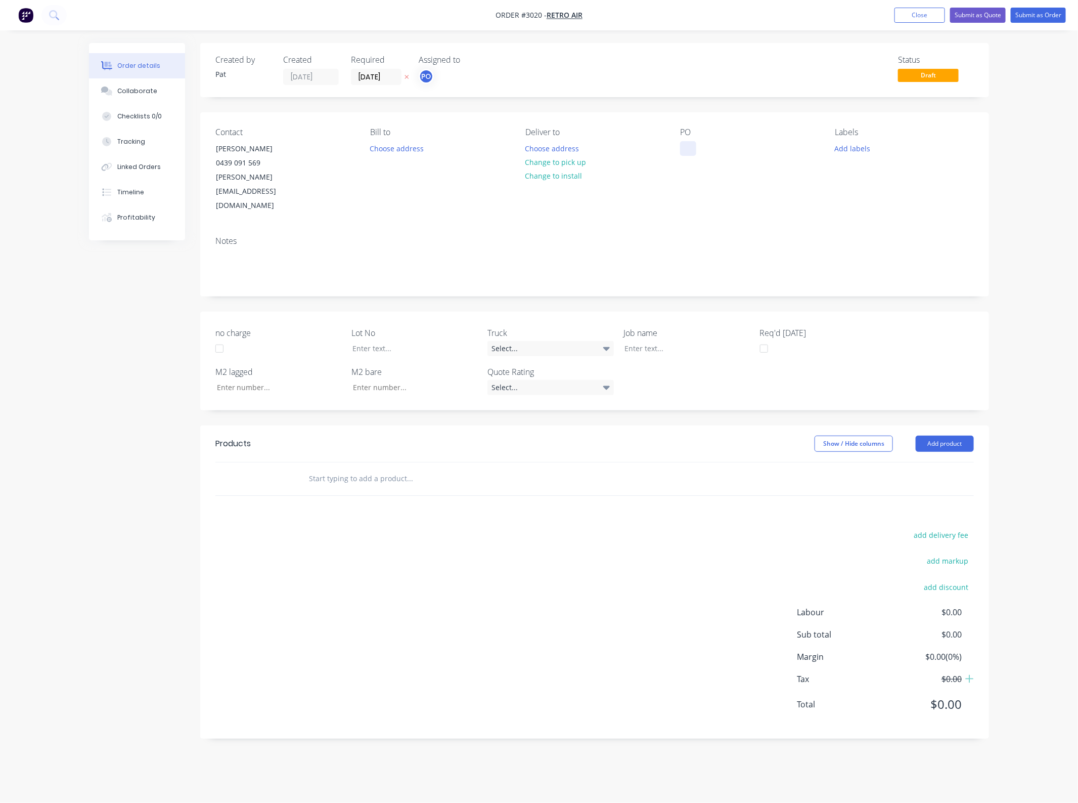
drag, startPoint x: 667, startPoint y: 155, endPoint x: 683, endPoint y: 152, distance: 17.0
click at [668, 155] on div "Contact [PERSON_NAME] [PHONE_NUMBER] [PERSON_NAME][EMAIL_ADDRESS][DOMAIN_NAME] …" at bounding box center [594, 170] width 789 height 116
click at [683, 152] on div at bounding box center [688, 148] width 16 height 15
click at [946, 425] on header "Products Show / Hide columns Add product" at bounding box center [594, 443] width 789 height 36
click at [946, 435] on button "Add product" at bounding box center [945, 443] width 58 height 16
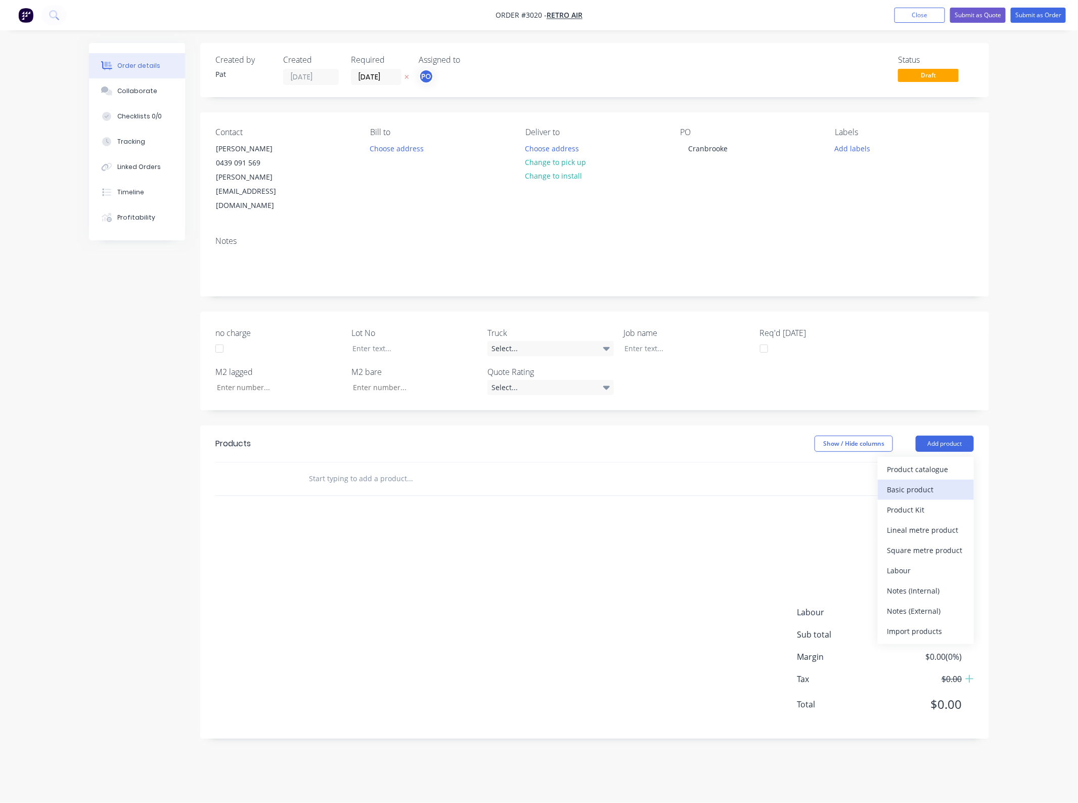
click at [918, 482] on div "Basic product" at bounding box center [926, 489] width 78 height 15
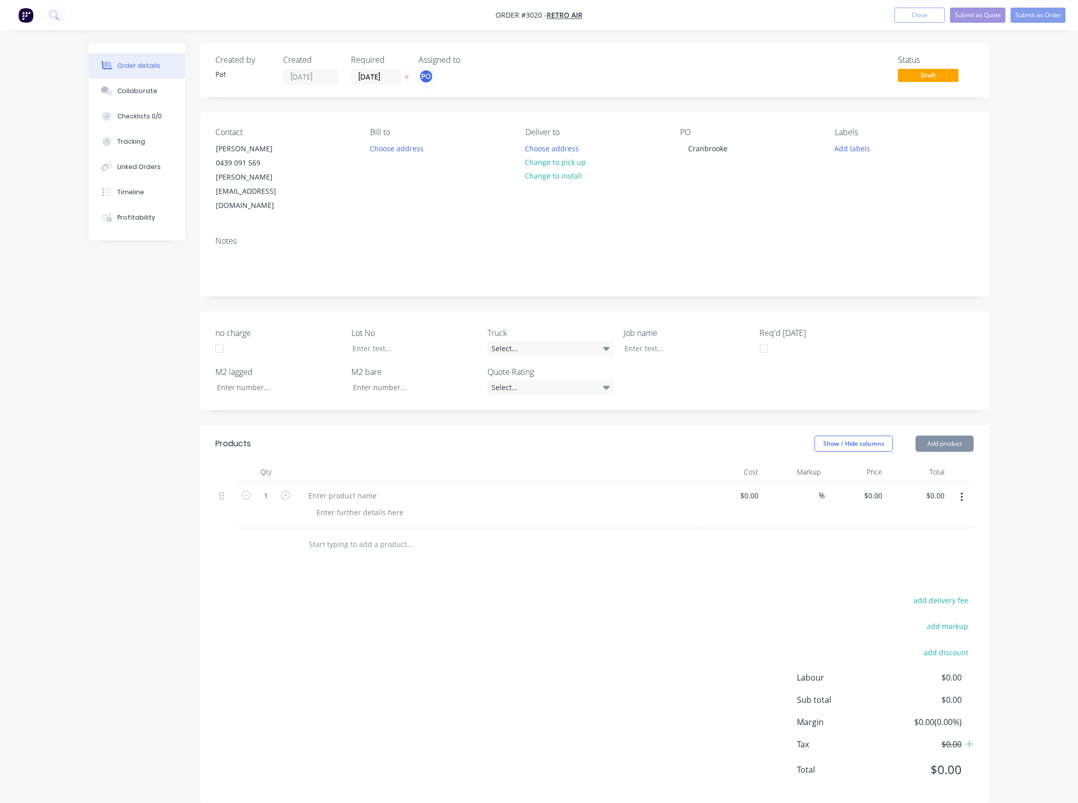
click at [927, 435] on button "Add product" at bounding box center [945, 443] width 58 height 16
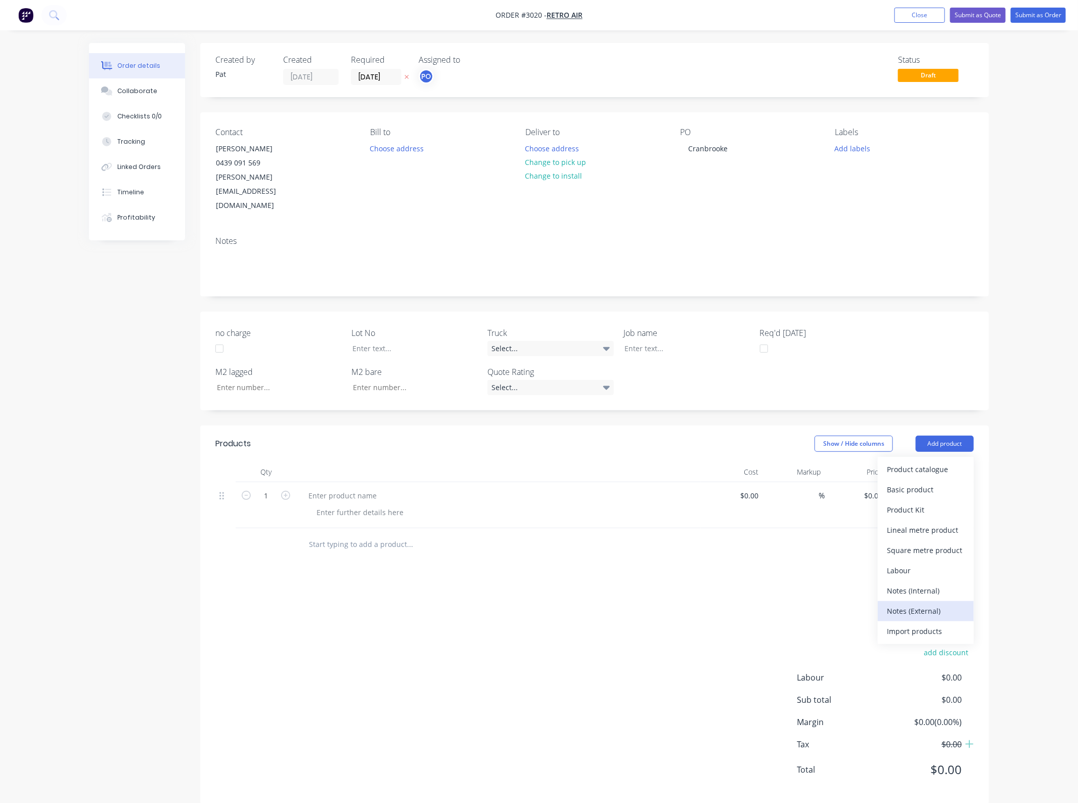
click at [924, 603] on div "Notes (External)" at bounding box center [926, 610] width 78 height 15
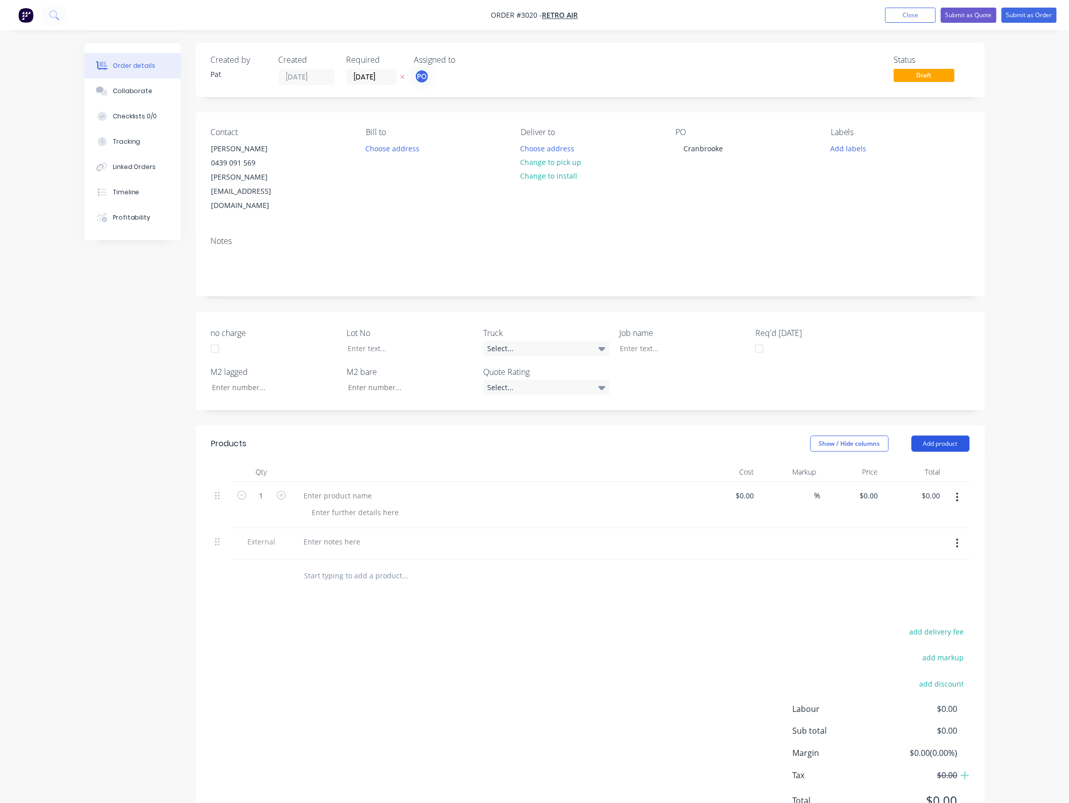
click at [931, 435] on button "Add product" at bounding box center [940, 443] width 58 height 16
drag, startPoint x: 920, startPoint y: 582, endPoint x: 918, endPoint y: 494, distance: 88.0
click at [919, 603] on div "Notes (External)" at bounding box center [921, 610] width 78 height 15
click at [935, 435] on button "Add product" at bounding box center [940, 443] width 58 height 16
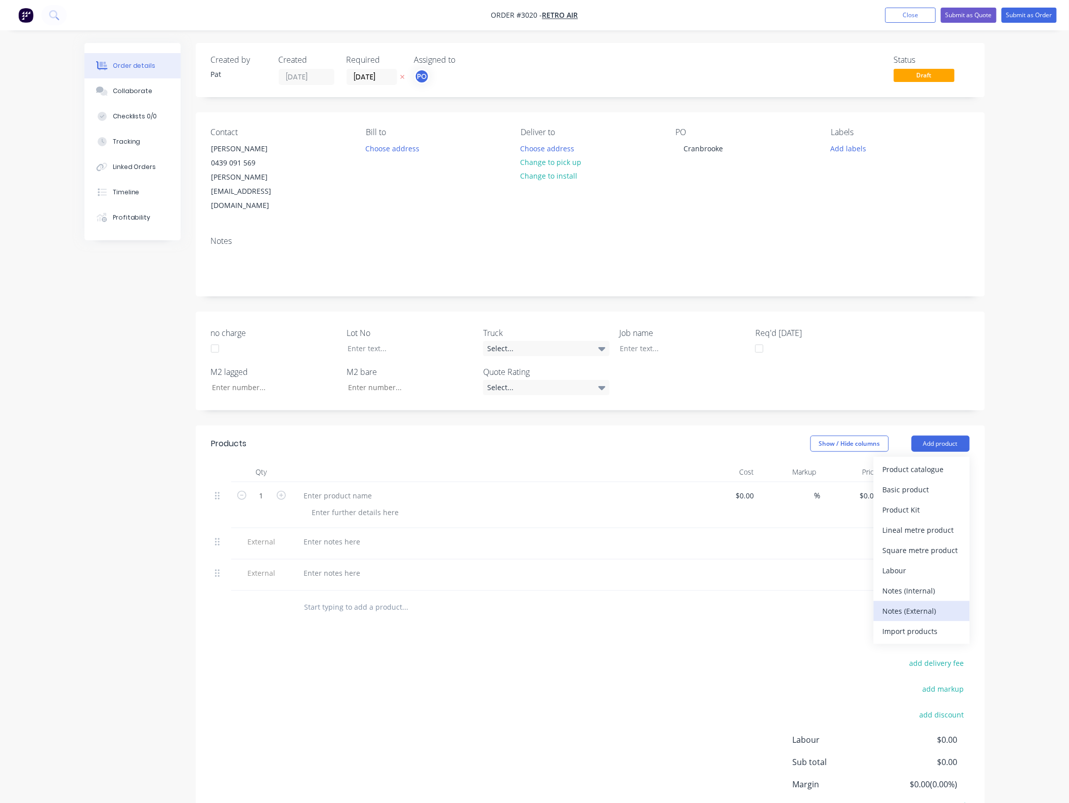
click at [925, 601] on button "Notes (External)" at bounding box center [921, 611] width 96 height 20
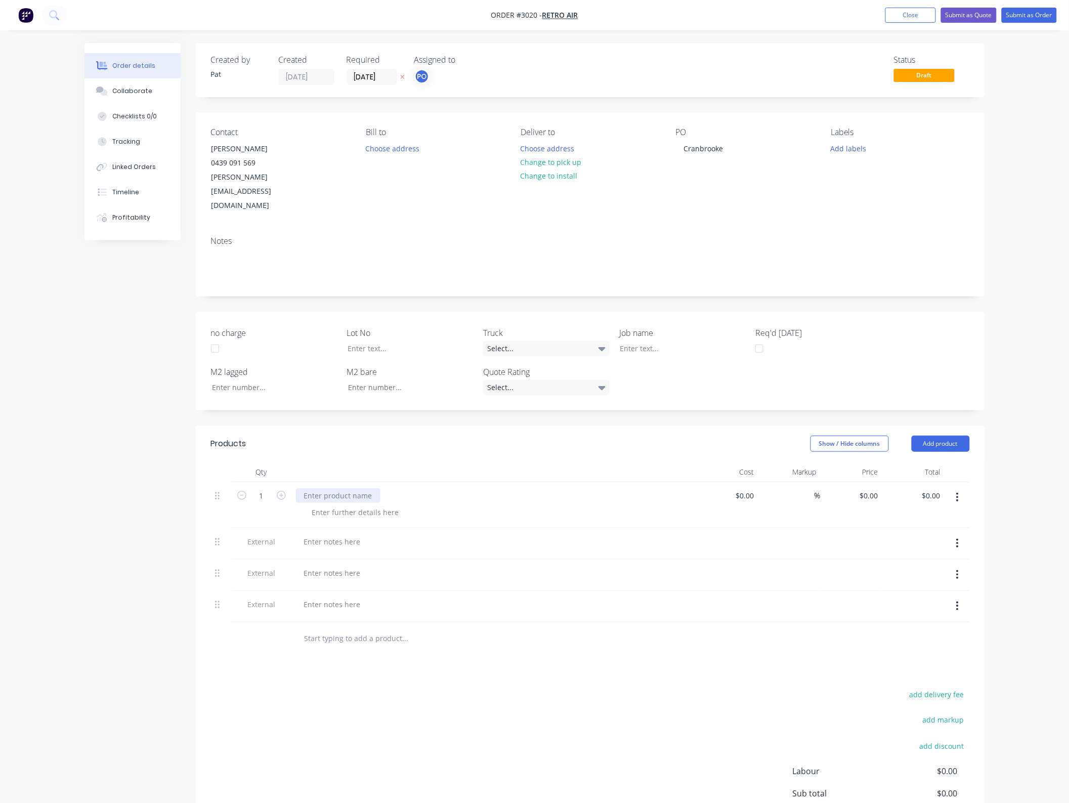
click at [320, 488] on div at bounding box center [338, 495] width 84 height 15
click at [319, 488] on div "Manuacture" at bounding box center [325, 495] width 58 height 15
click at [330, 534] on div at bounding box center [332, 541] width 73 height 15
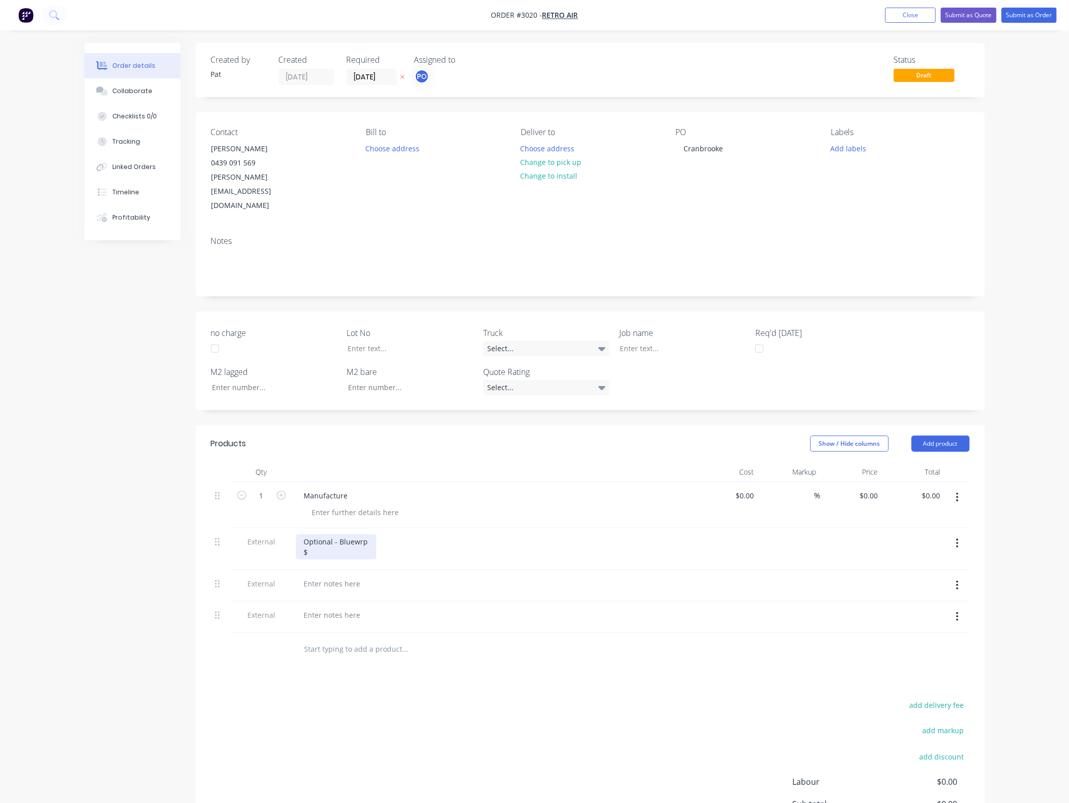
click at [362, 534] on div "Optional - Bluewrp $" at bounding box center [336, 546] width 80 height 25
click at [348, 593] on div at bounding box center [494, 594] width 396 height 2
click at [345, 576] on div at bounding box center [332, 583] width 73 height 15
click at [344, 576] on div at bounding box center [332, 583] width 73 height 15
click at [343, 618] on div at bounding box center [332, 625] width 73 height 15
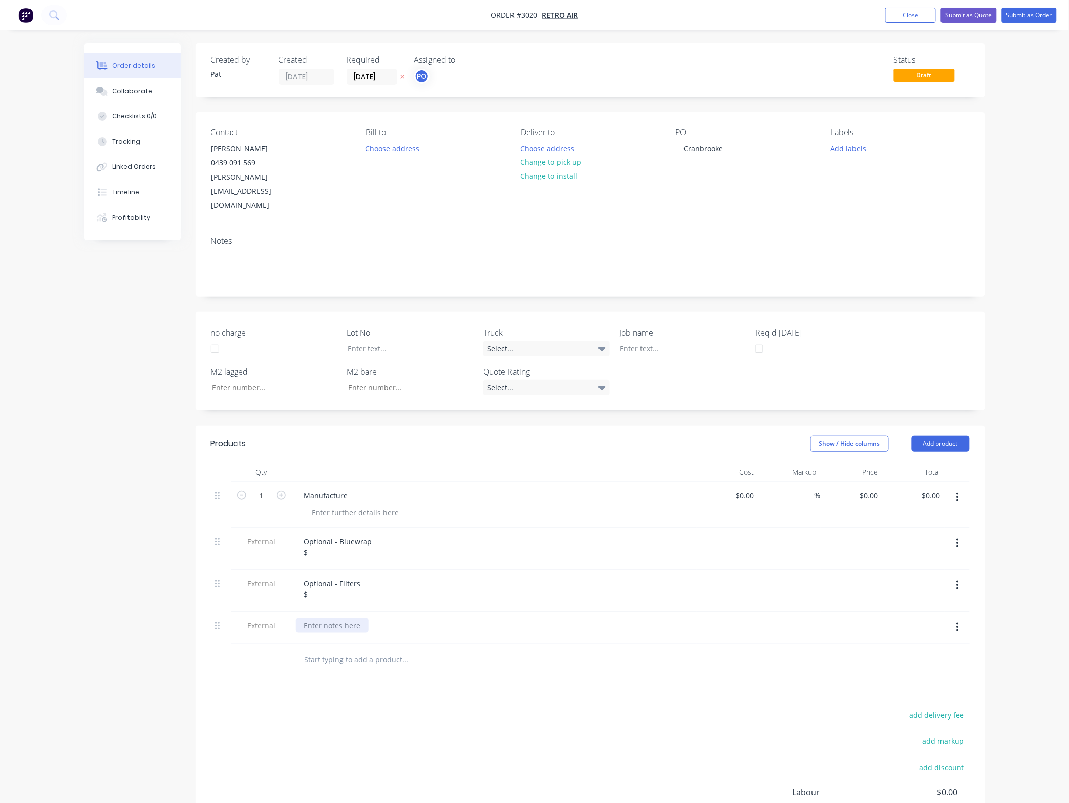
click at [340, 618] on div at bounding box center [332, 625] width 73 height 15
click at [928, 488] on input "0.00" at bounding box center [932, 495] width 23 height 15
type input "9850"
type input "$9,850.00"
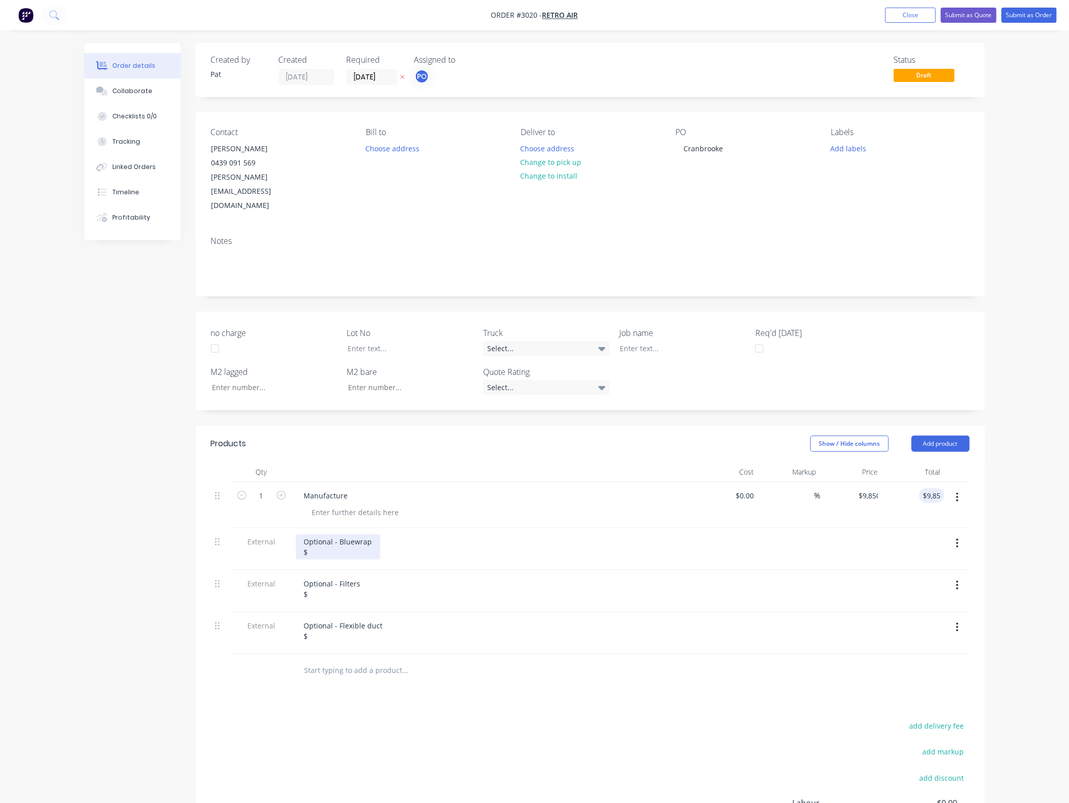
click at [360, 534] on div "Optional - Bluewrap $" at bounding box center [338, 546] width 84 height 25
click at [354, 534] on div "Optional - Bluewrap $" at bounding box center [338, 546] width 84 height 25
click at [333, 576] on div "Optional - Filters $" at bounding box center [332, 588] width 73 height 25
click at [955, 618] on button "button" at bounding box center [957, 627] width 24 height 18
click at [926, 667] on div "Delete" at bounding box center [921, 674] width 78 height 15
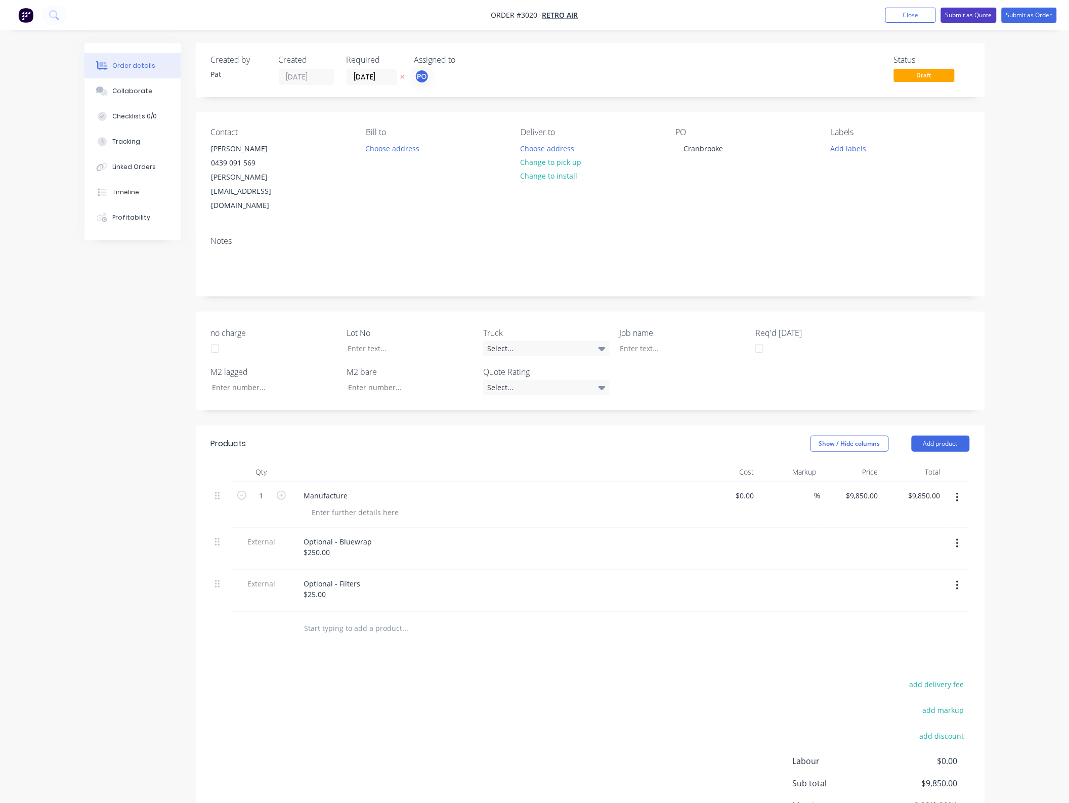
click at [971, 16] on button "Submit as Quote" at bounding box center [969, 15] width 56 height 15
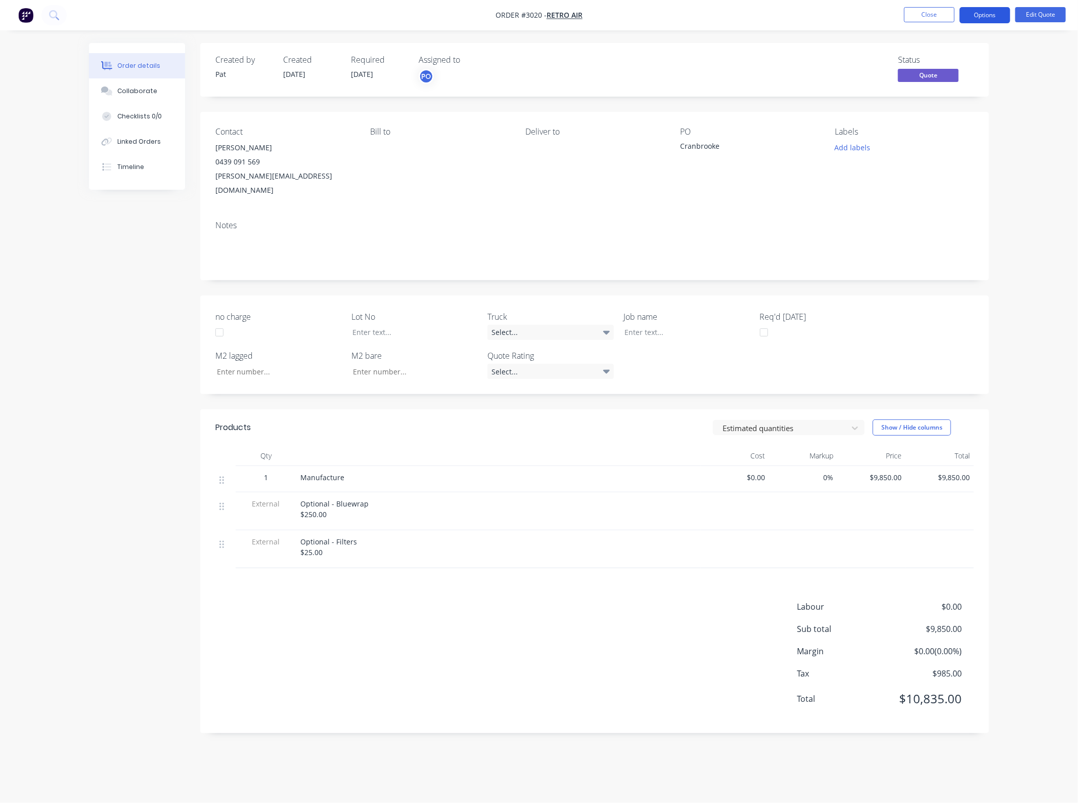
click at [975, 12] on button "Options" at bounding box center [985, 15] width 51 height 16
click at [949, 54] on div "Quote" at bounding box center [954, 61] width 93 height 15
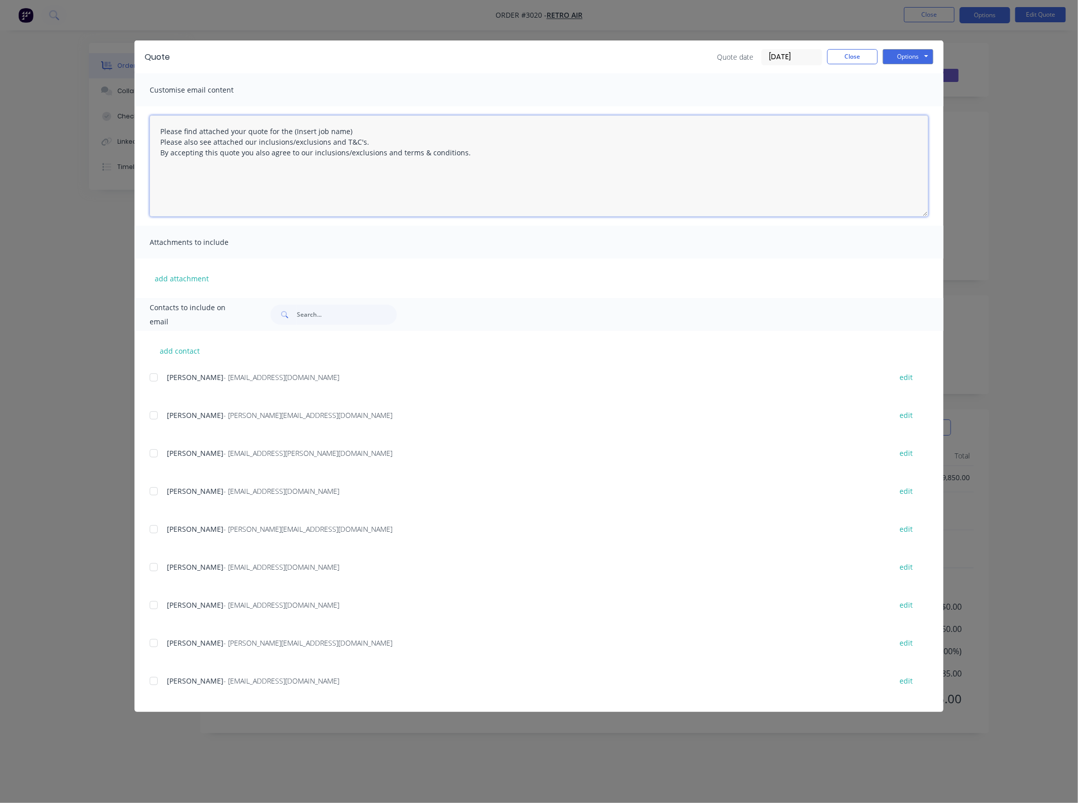
drag, startPoint x: 385, startPoint y: 130, endPoint x: 291, endPoint y: 130, distance: 93.6
click at [291, 130] on textarea "Please find attached your quote for the (Insert job name) Please also see attac…" at bounding box center [539, 165] width 779 height 101
click at [163, 409] on div at bounding box center [154, 415] width 20 height 20
type textarea "Please find attached your quote for the Cranbrooke project. Please also see att…"
click at [186, 278] on button "add attachment" at bounding box center [182, 278] width 64 height 15
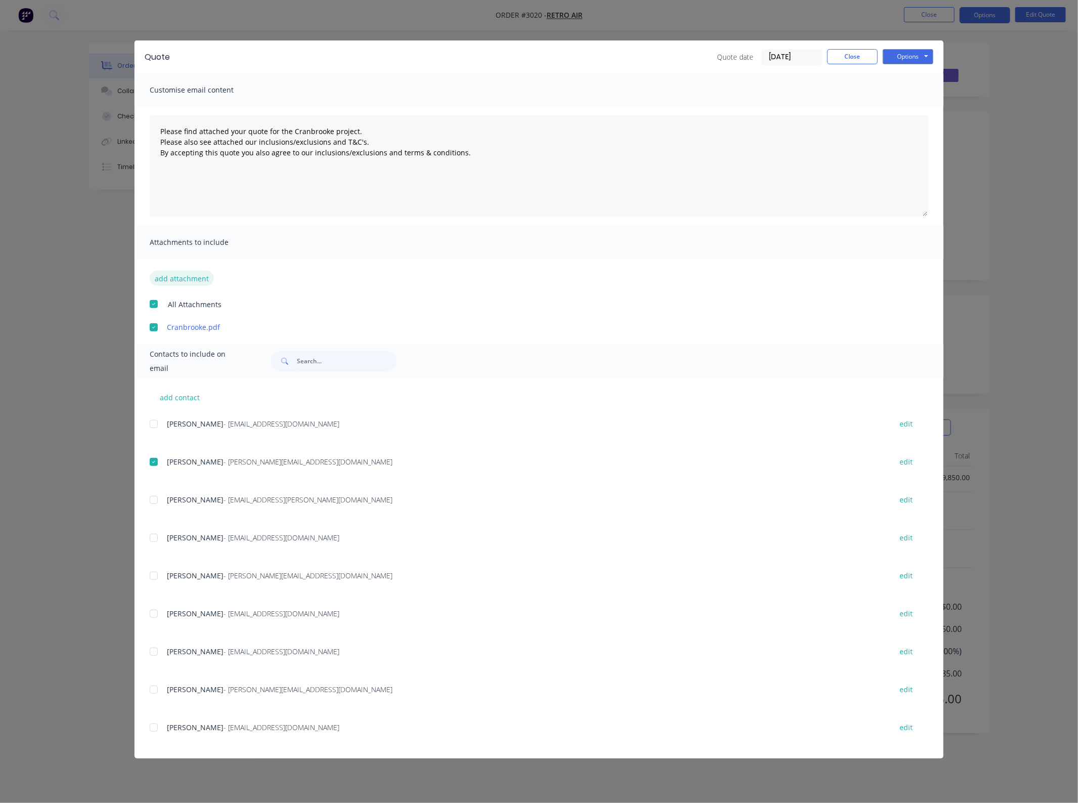
click at [195, 285] on div "add attachment All Attachments Cranbrooke.pdf" at bounding box center [539, 295] width 809 height 74
click at [194, 284] on button "add attachment" at bounding box center [182, 278] width 64 height 15
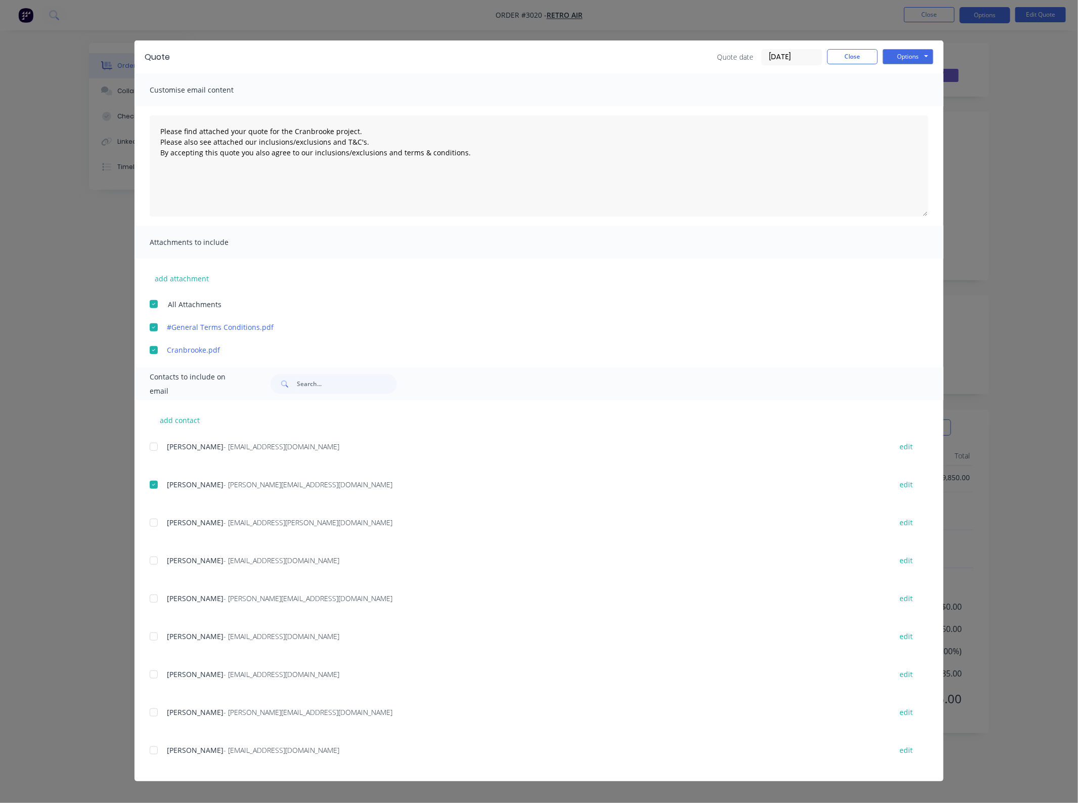
click at [903, 48] on div "Quote Quote date [DATE] Close Options Preview Print Email" at bounding box center [539, 56] width 809 height 33
click at [909, 57] on button "Options" at bounding box center [908, 56] width 51 height 15
click at [893, 108] on button "Email" at bounding box center [915, 108] width 65 height 17
click at [866, 65] on div "Quote Quote date [DATE] Close Options Preview Print Email" at bounding box center [539, 56] width 809 height 33
click at [866, 57] on button "Close" at bounding box center [852, 56] width 51 height 15
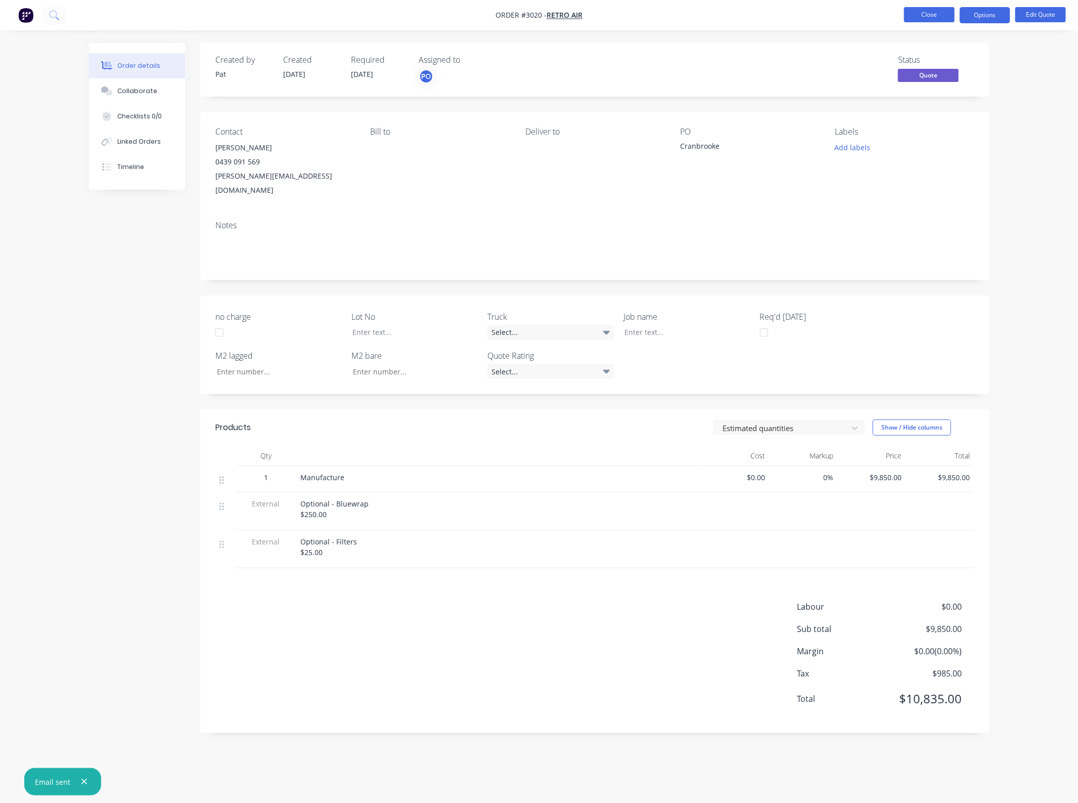
click at [918, 18] on button "Close" at bounding box center [929, 14] width 51 height 15
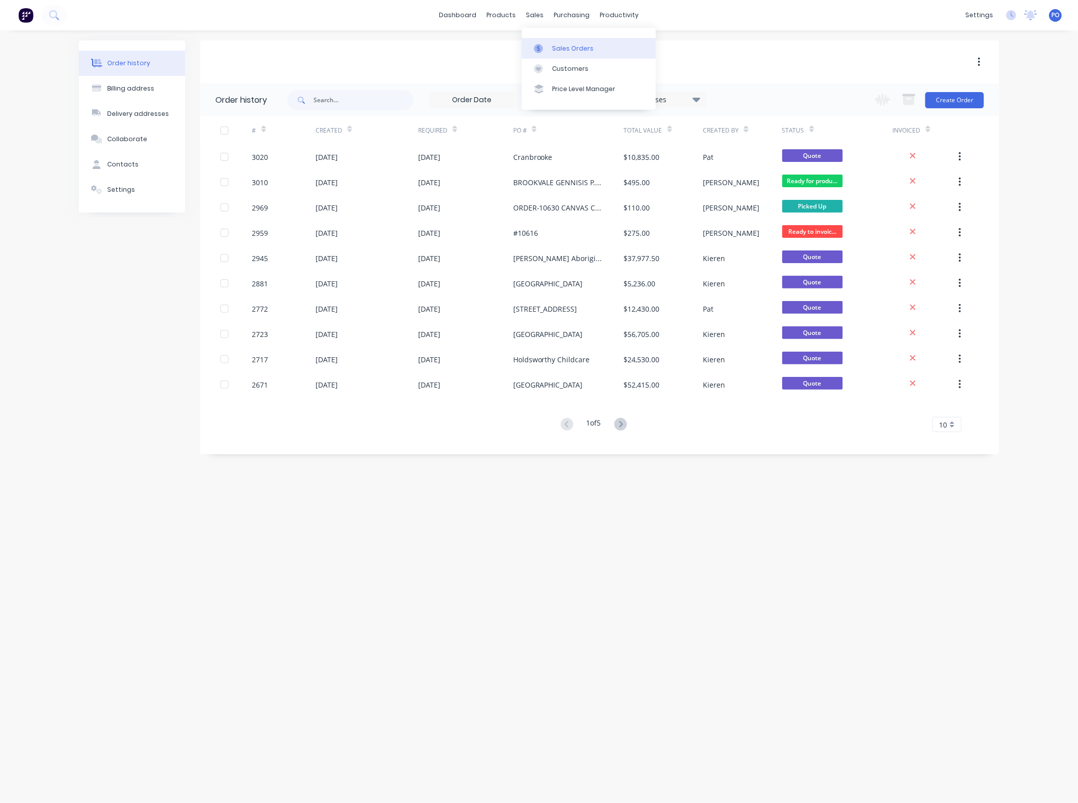
click at [553, 44] on div "Sales Orders" at bounding box center [572, 48] width 41 height 9
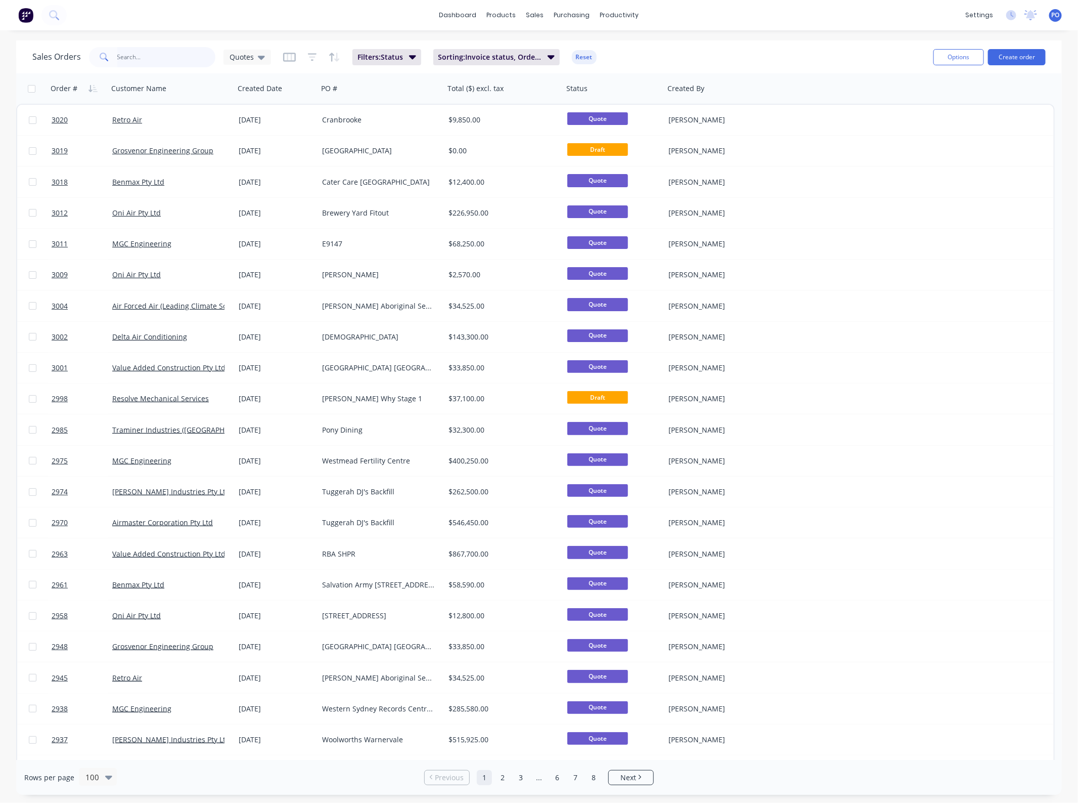
click at [193, 61] on input "text" at bounding box center [166, 57] width 99 height 20
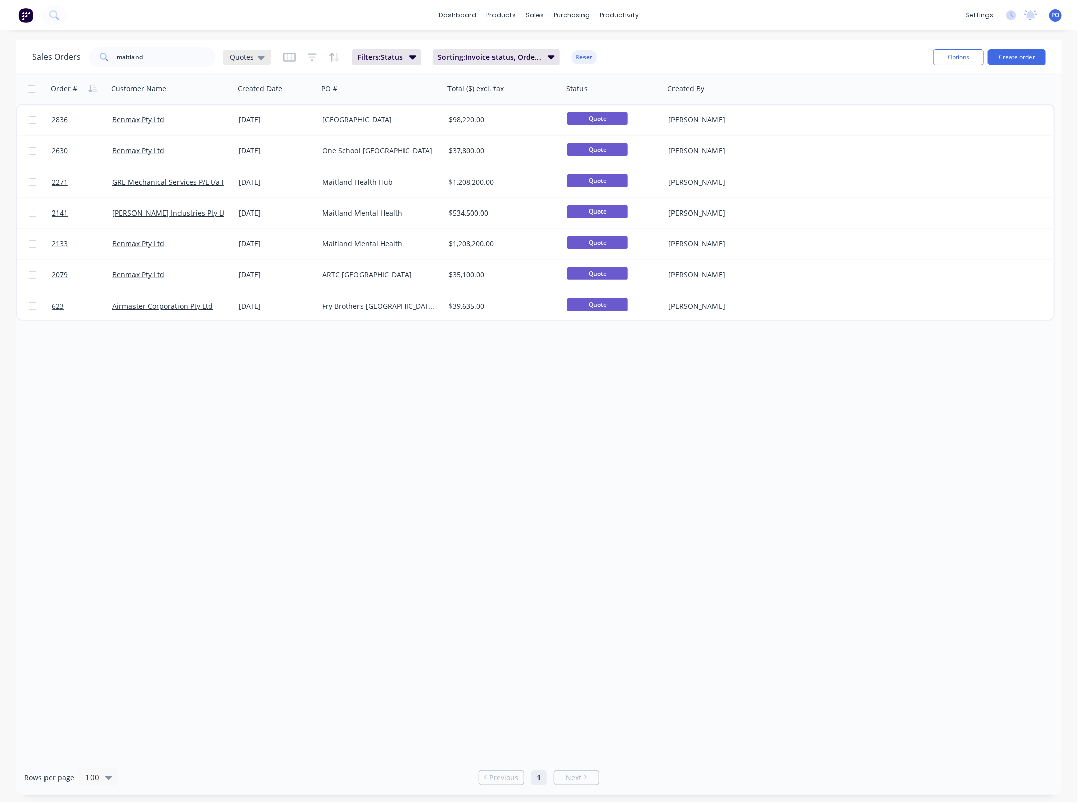
click at [231, 52] on span "Quotes" at bounding box center [242, 57] width 24 height 11
click at [261, 150] on div "None edit" at bounding box center [295, 143] width 136 height 20
click at [258, 150] on div "None edit" at bounding box center [295, 143] width 136 height 20
click at [246, 145] on button "None" at bounding box center [284, 143] width 115 height 12
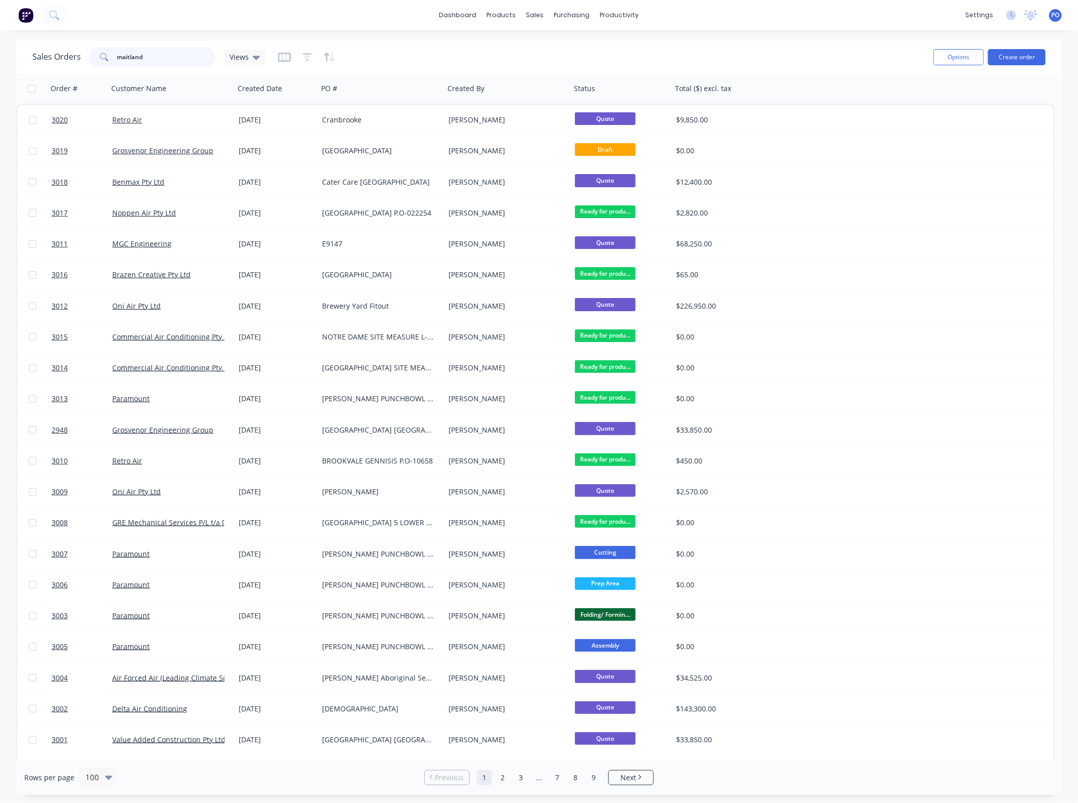
click at [162, 54] on input "maitland" at bounding box center [166, 57] width 99 height 20
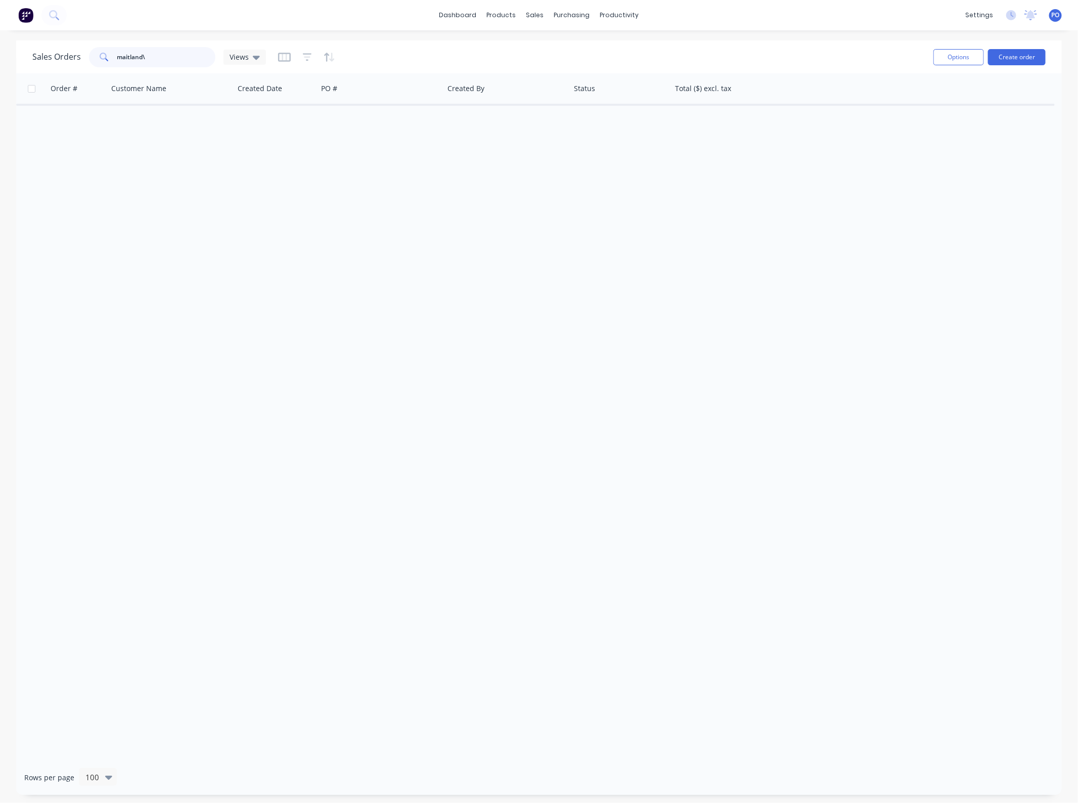
click at [168, 56] on input "maitland\" at bounding box center [166, 57] width 99 height 20
type input "maitland"
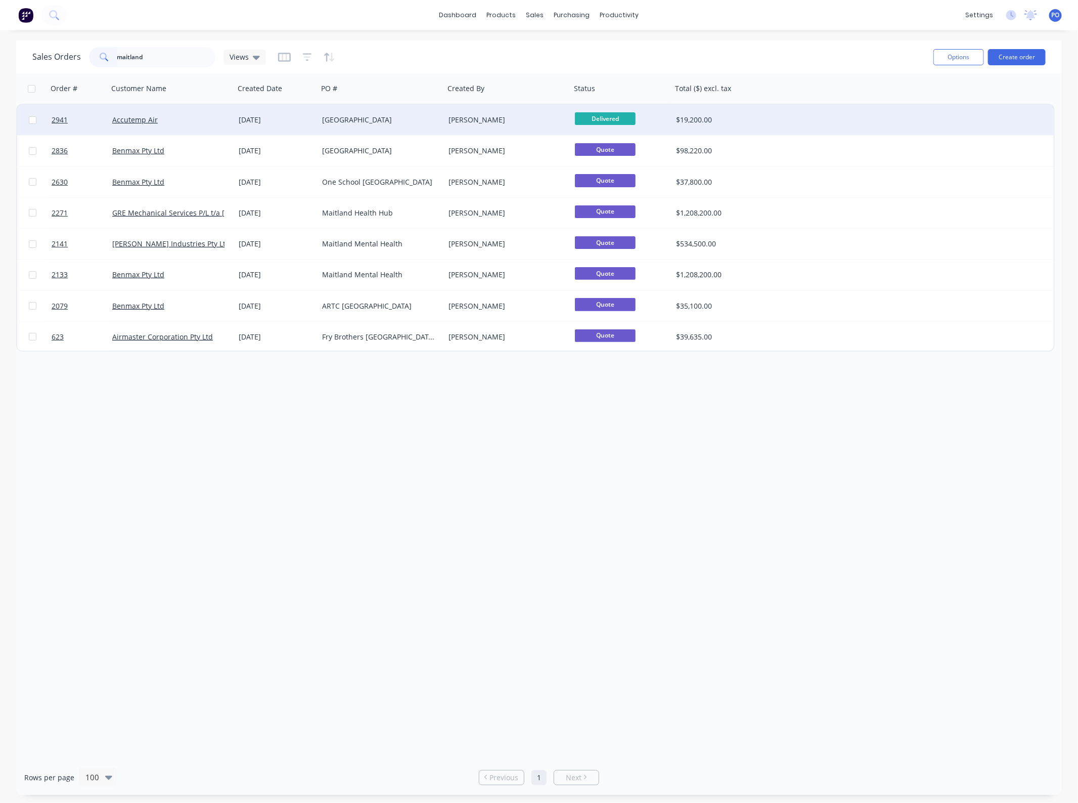
click at [407, 122] on div "[GEOGRAPHIC_DATA]" at bounding box center [378, 120] width 112 height 10
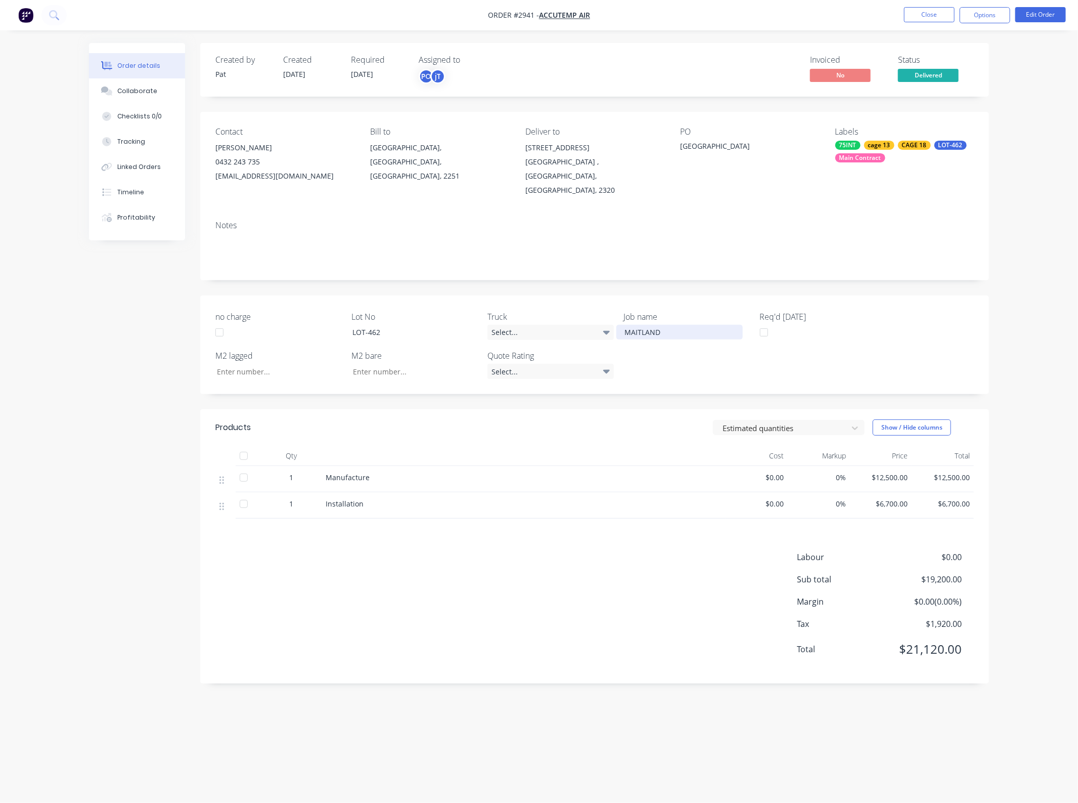
click at [641, 325] on div "MAITLAND" at bounding box center [679, 332] width 126 height 15
click at [687, 325] on div "MAITLAND" at bounding box center [679, 332] width 126 height 15
click at [686, 325] on div "MAITLAND" at bounding box center [679, 332] width 126 height 15
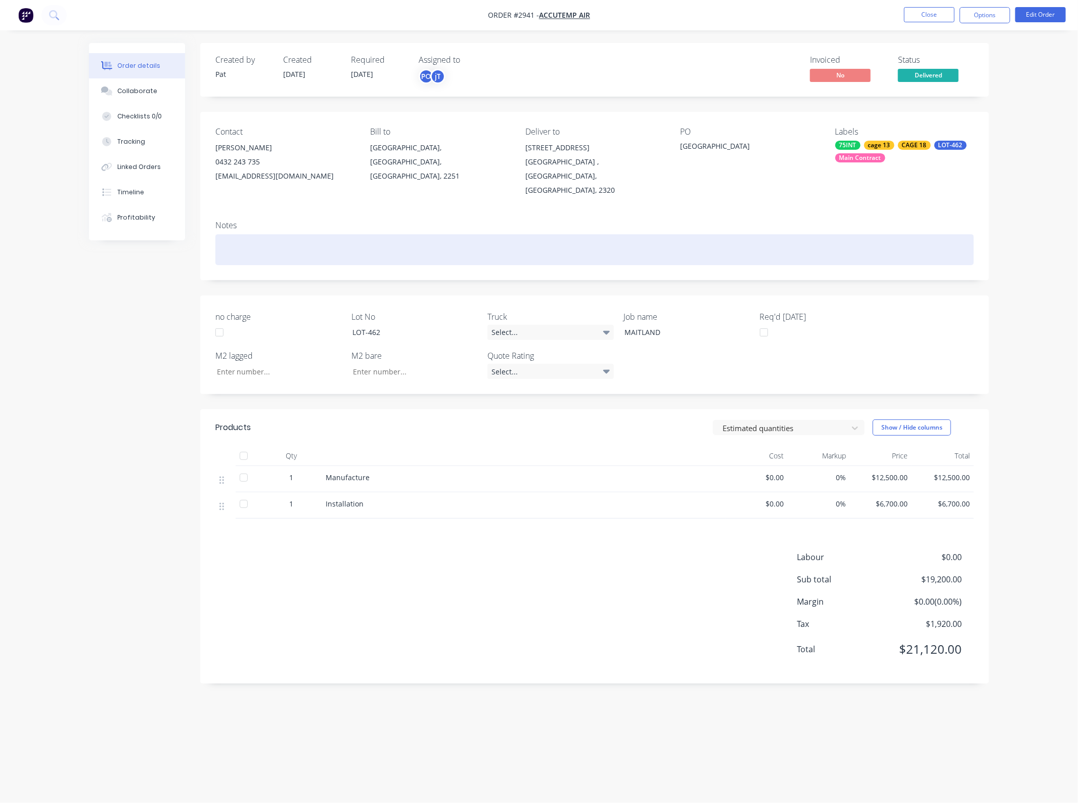
click at [684, 250] on div at bounding box center [594, 249] width 759 height 31
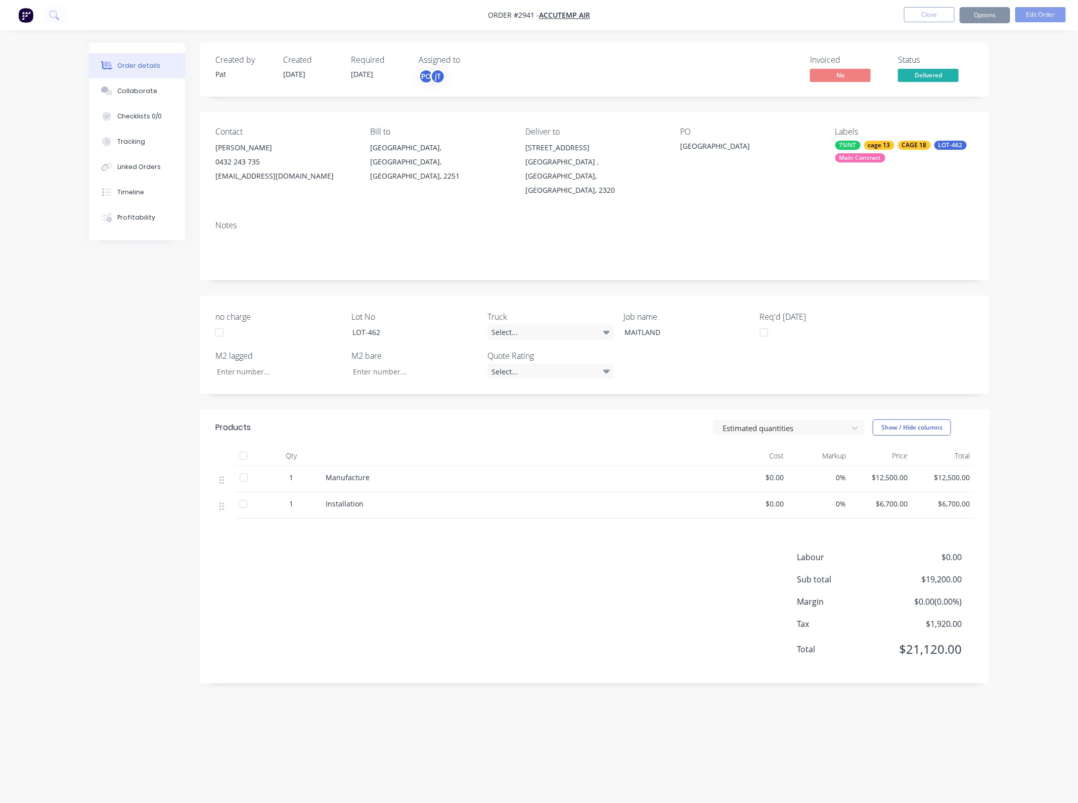
click at [709, 295] on div "no charge Lot No LOT-462 Truck Select... Job name MAITLAND Req'd [DATE] M2 lagg…" at bounding box center [594, 344] width 789 height 99
